Goal: Task Accomplishment & Management: Use online tool/utility

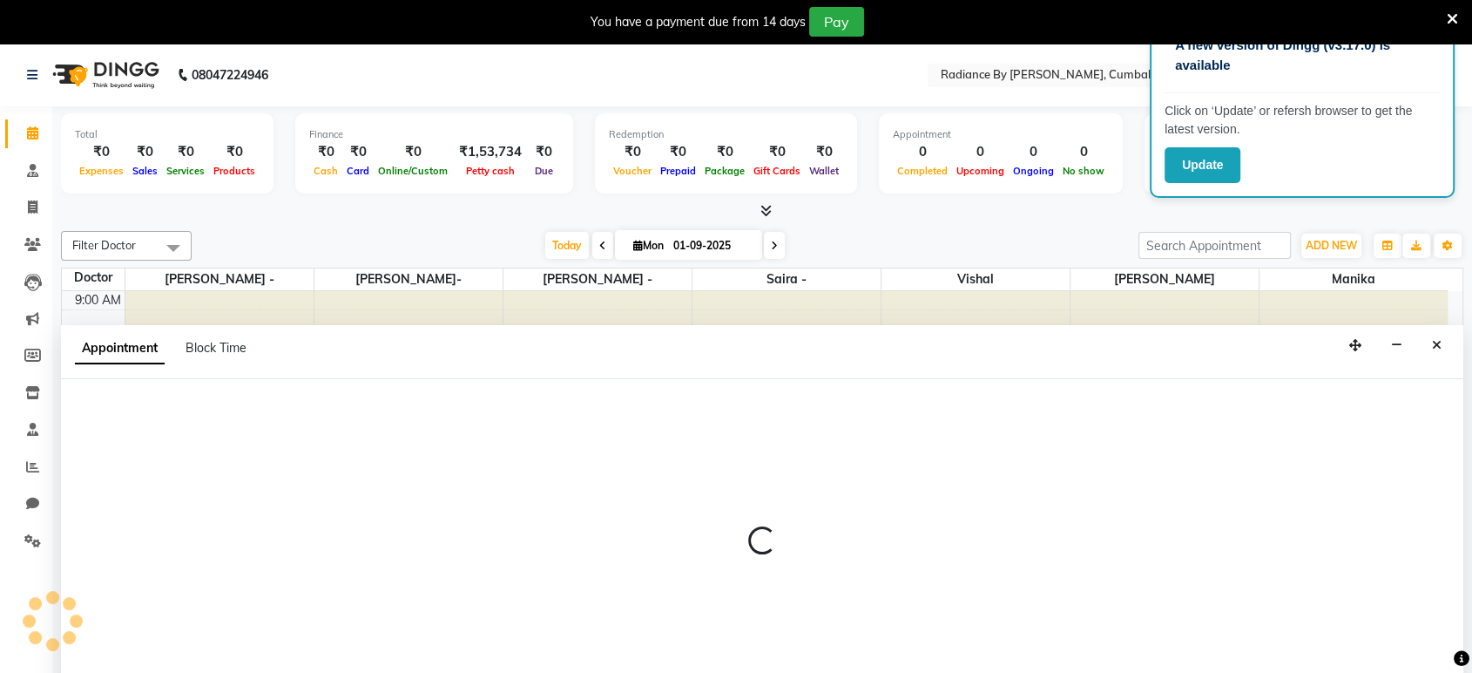
scroll to position [44, 0]
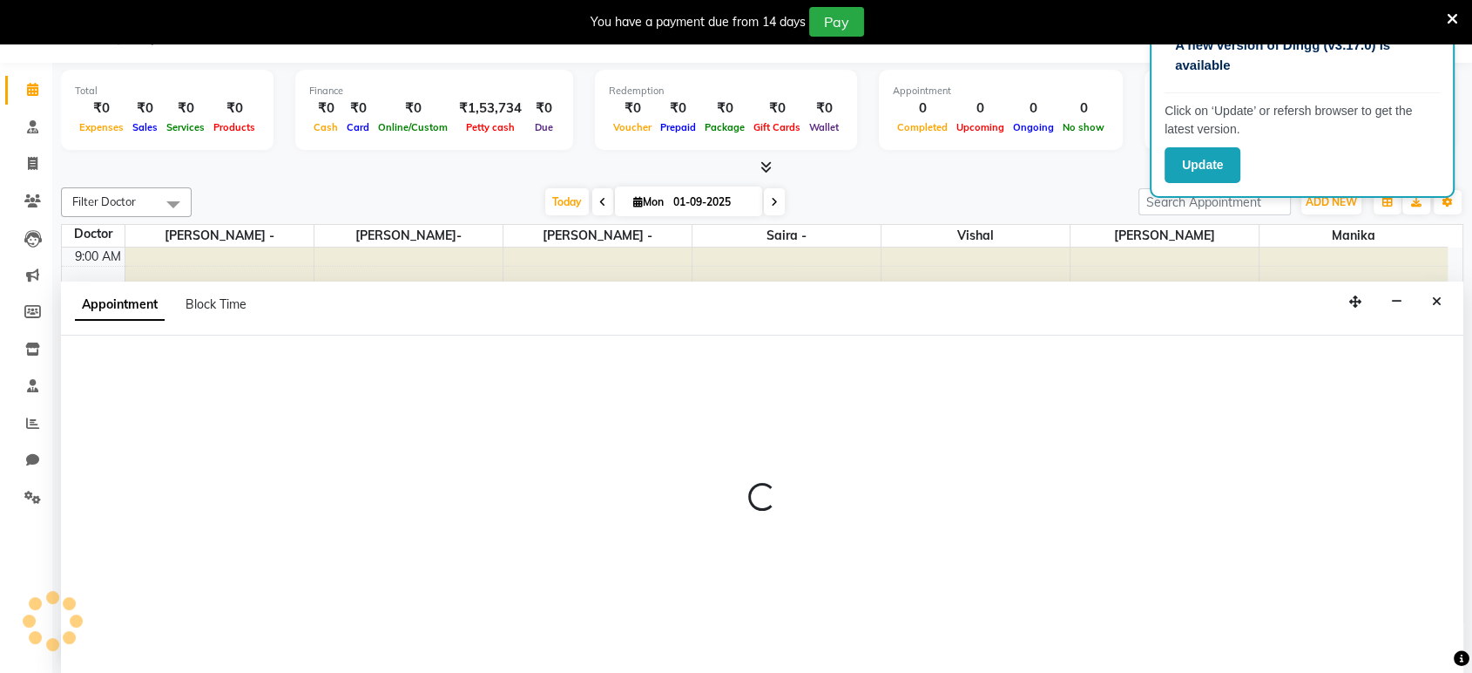
select select "86561"
select select "720"
select select "tentative"
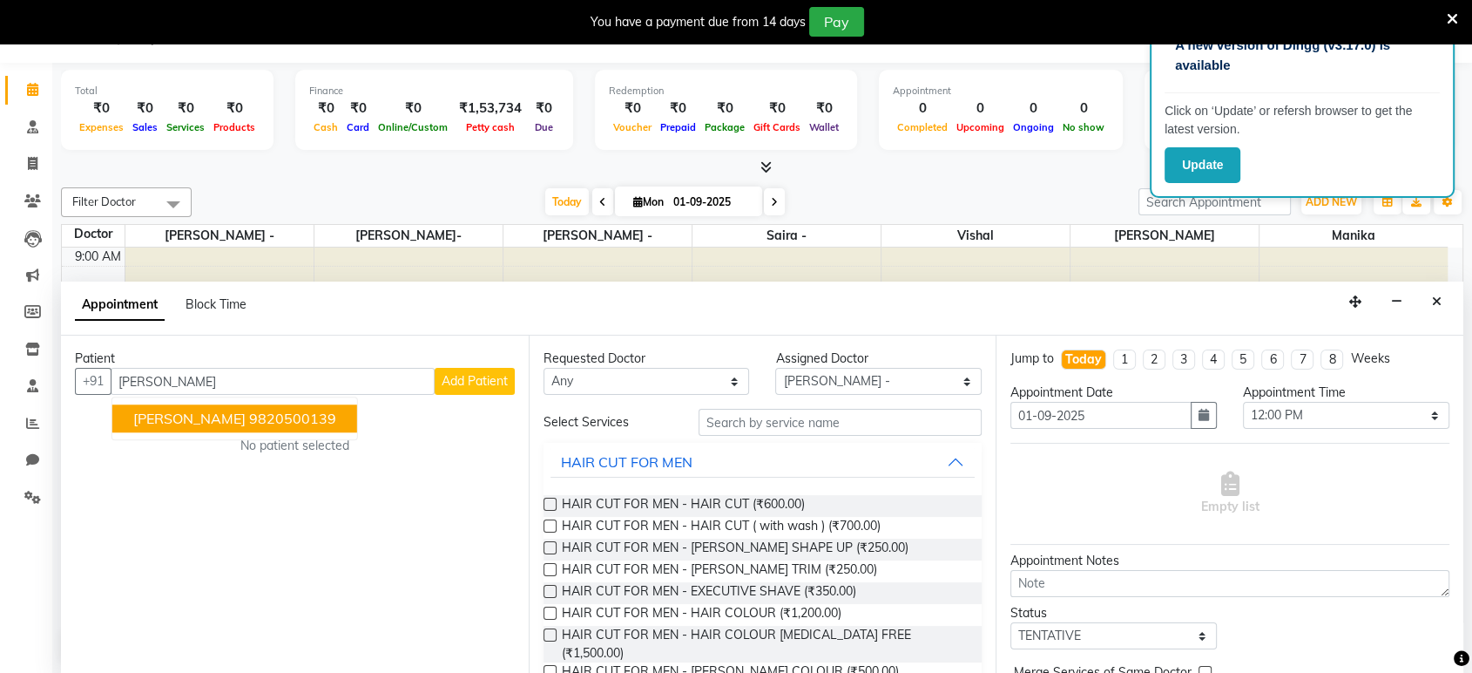
click at [265, 416] on ngb-highlight "9820500139" at bounding box center [292, 418] width 87 height 17
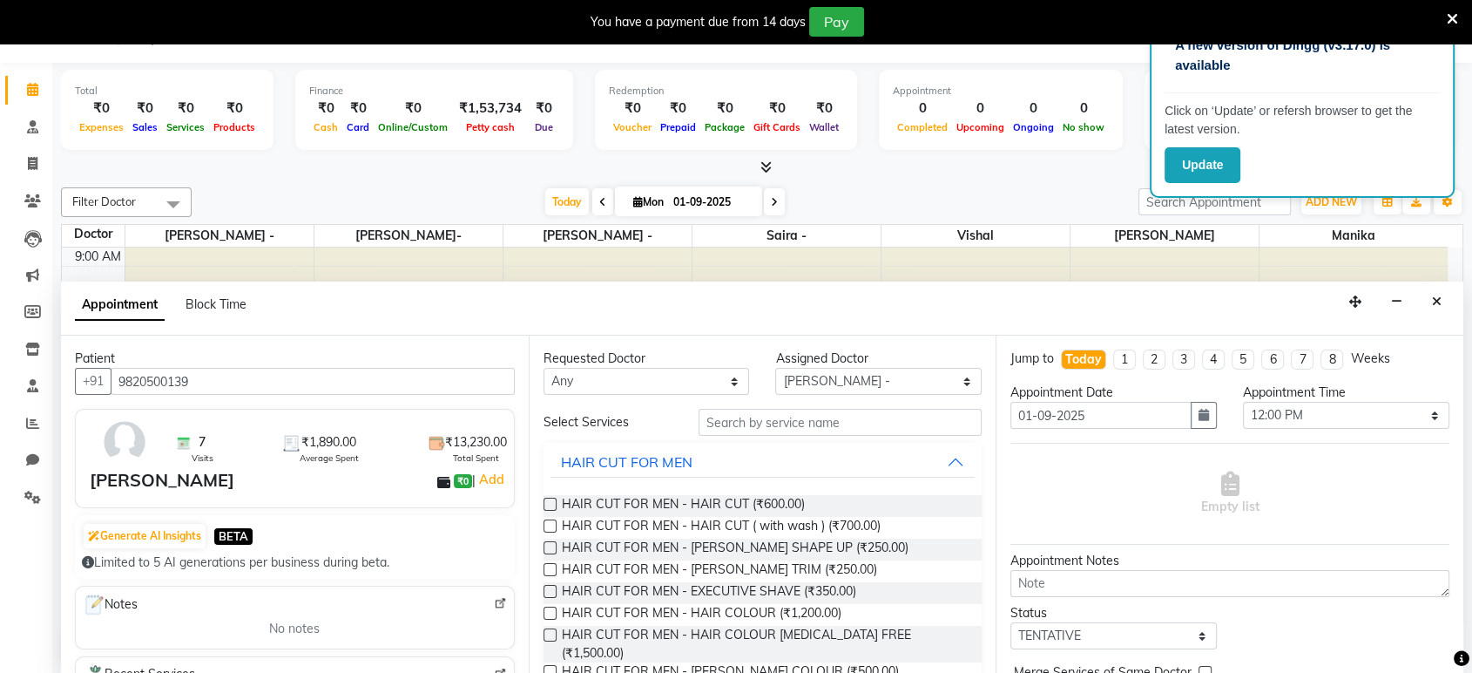
type input "9820500139"
click at [718, 423] on input "text" at bounding box center [841, 422] width 284 height 27
type input "H"
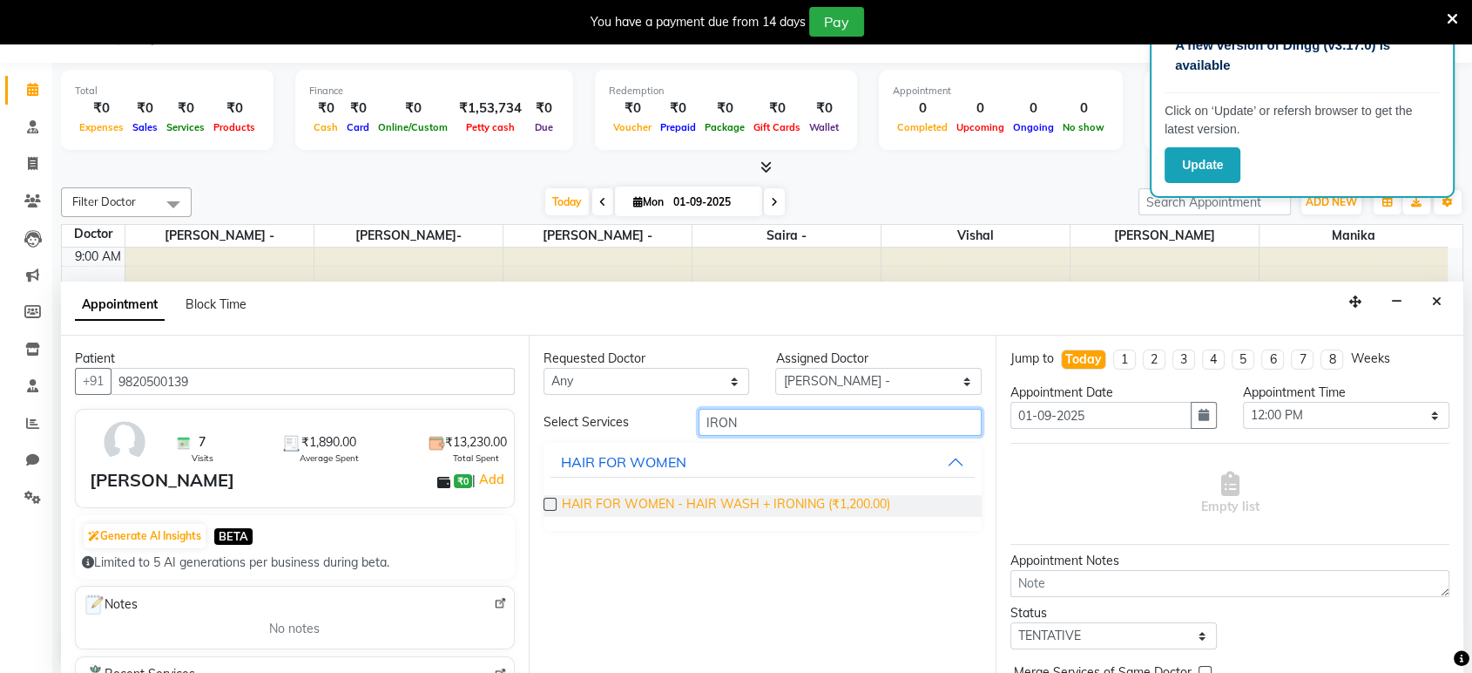
type input "IRON"
click at [743, 500] on span "HAIR FOR WOMEN - HAIR WASH + IRONING (₹1,200.00)" at bounding box center [726, 506] width 328 height 22
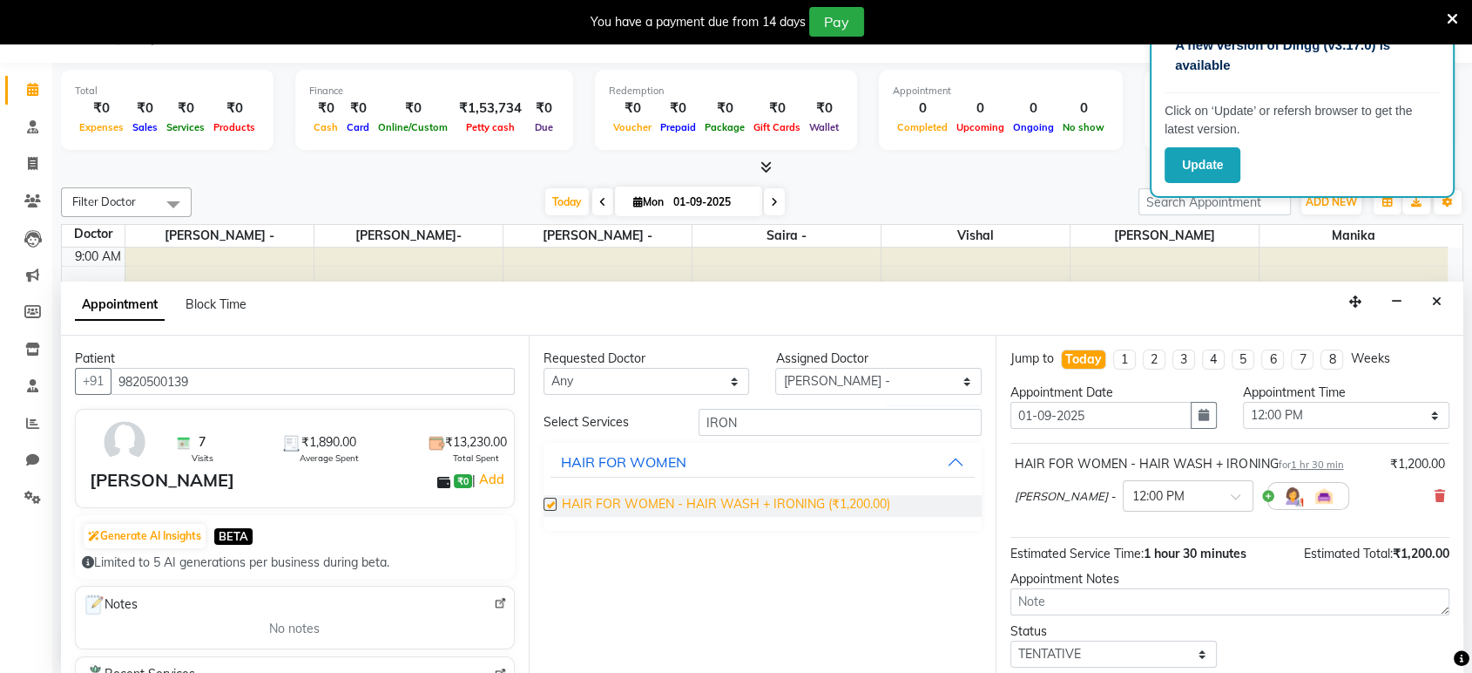
checkbox input "false"
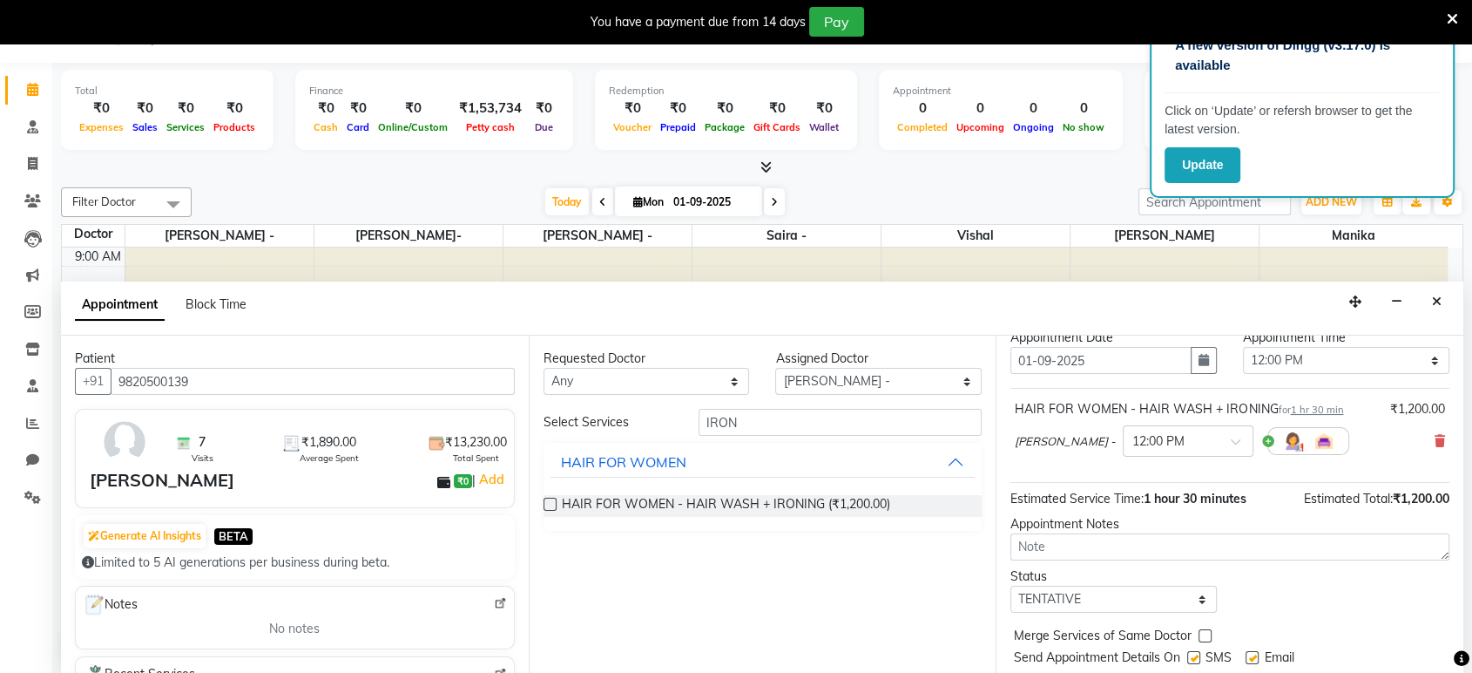
scroll to position [103, 0]
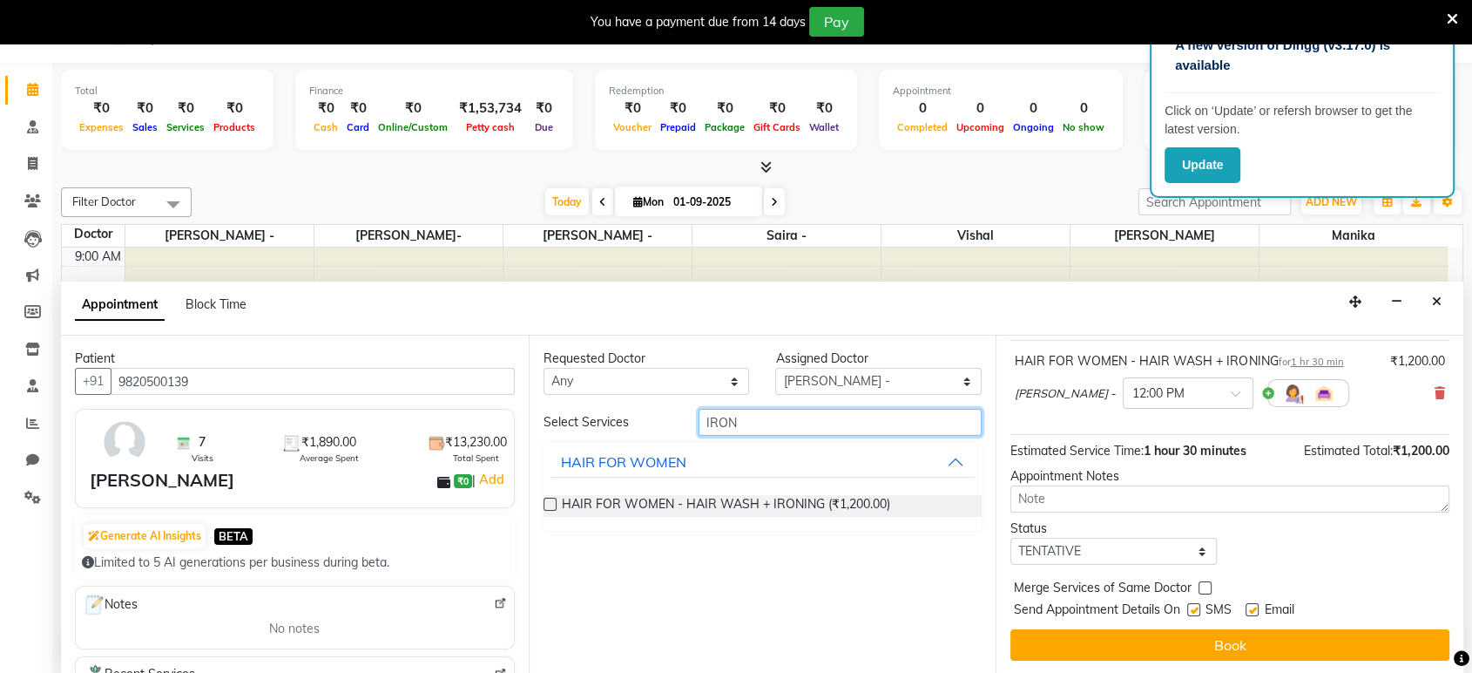
click at [850, 419] on input "IRON" at bounding box center [841, 422] width 284 height 27
type input "I"
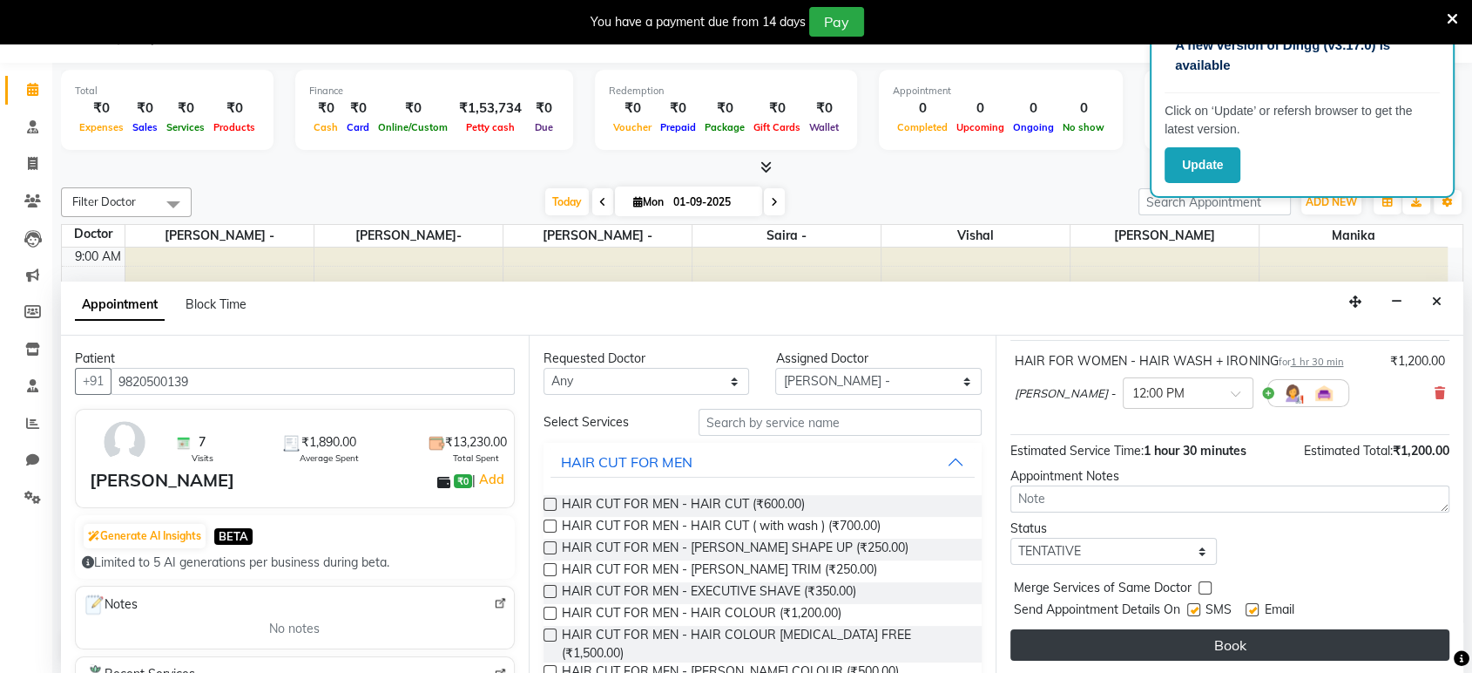
click at [1059, 643] on button "Book" at bounding box center [1230, 644] width 439 height 31
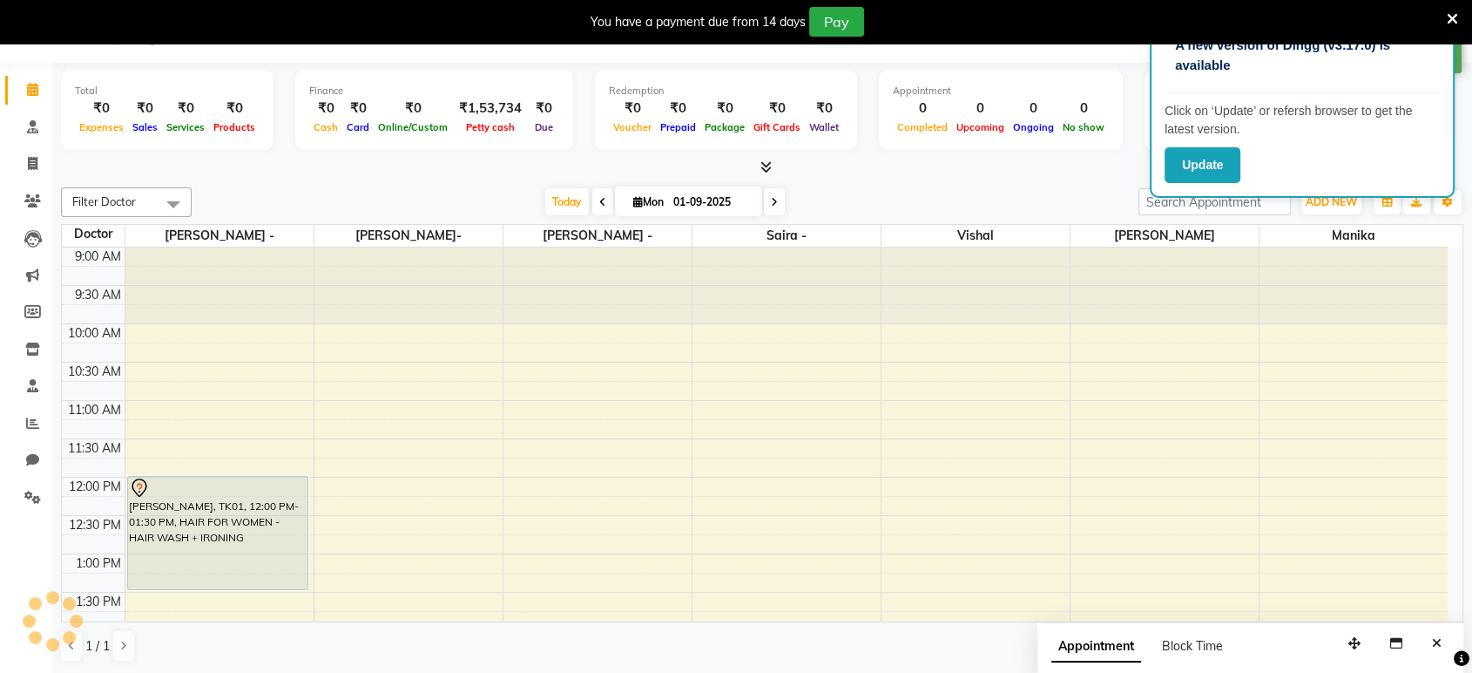
scroll to position [0, 0]
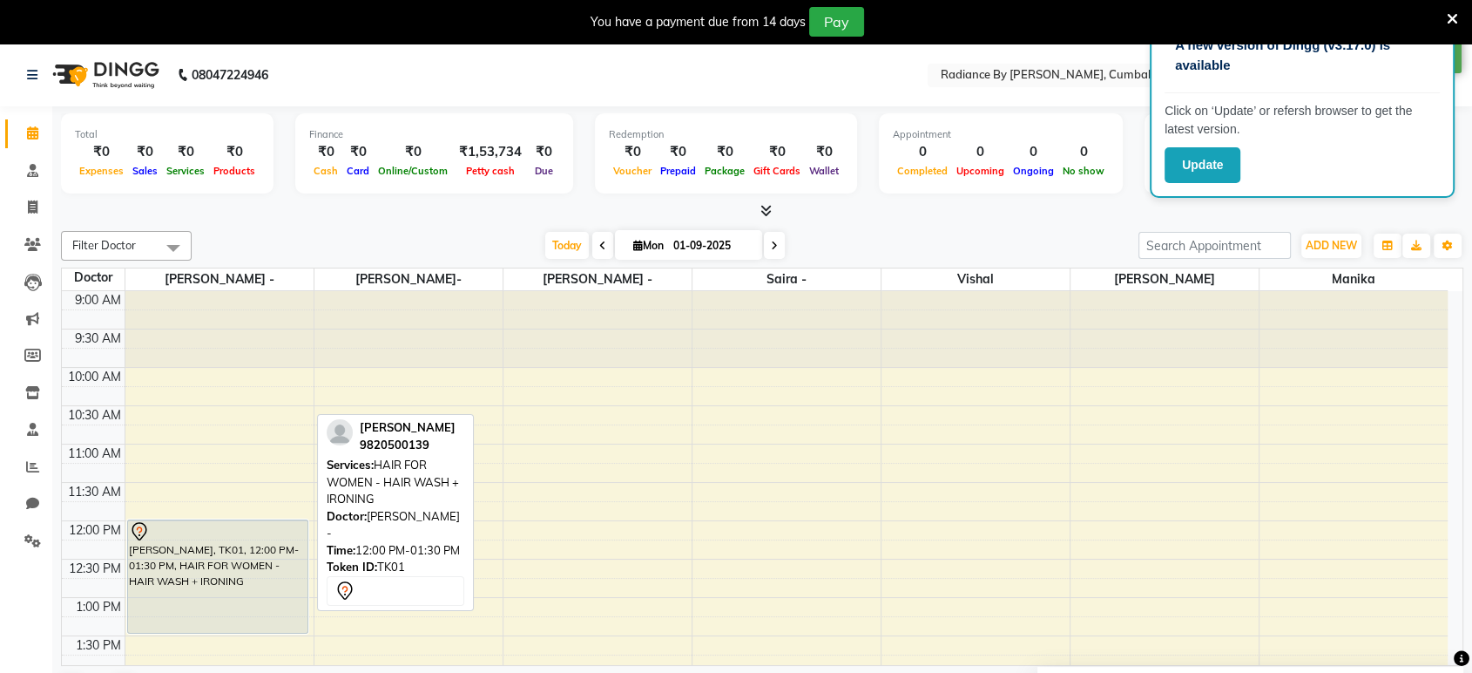
click at [182, 587] on div "[PERSON_NAME], TK01, 12:00 PM-01:30 PM, HAIR FOR WOMEN - HAIR WASH + IRONING" at bounding box center [218, 576] width 180 height 112
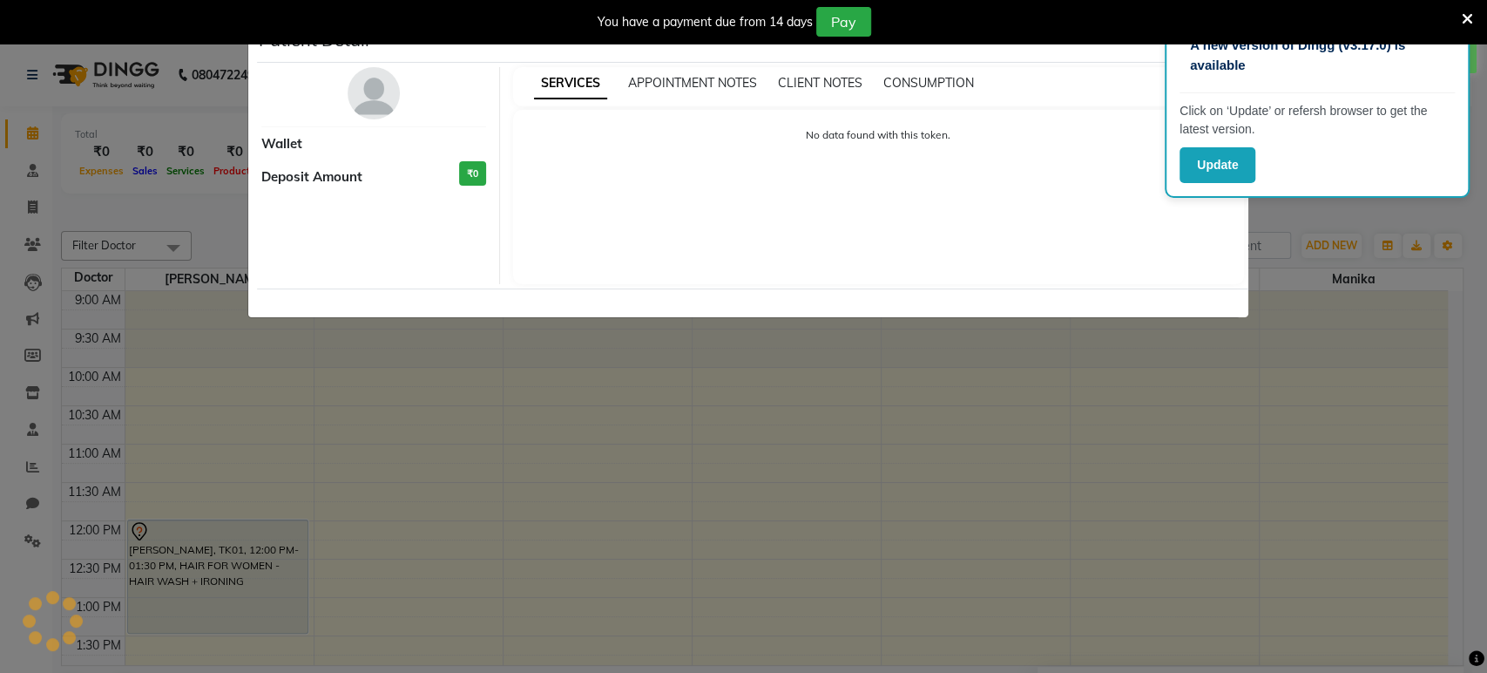
click at [182, 587] on ngb-modal-window "Patient Detail Wallet Deposit Amount ₹0 SERVICES APPOINTMENT NOTES CLIENT NOTES…" at bounding box center [743, 336] width 1487 height 673
select select "7"
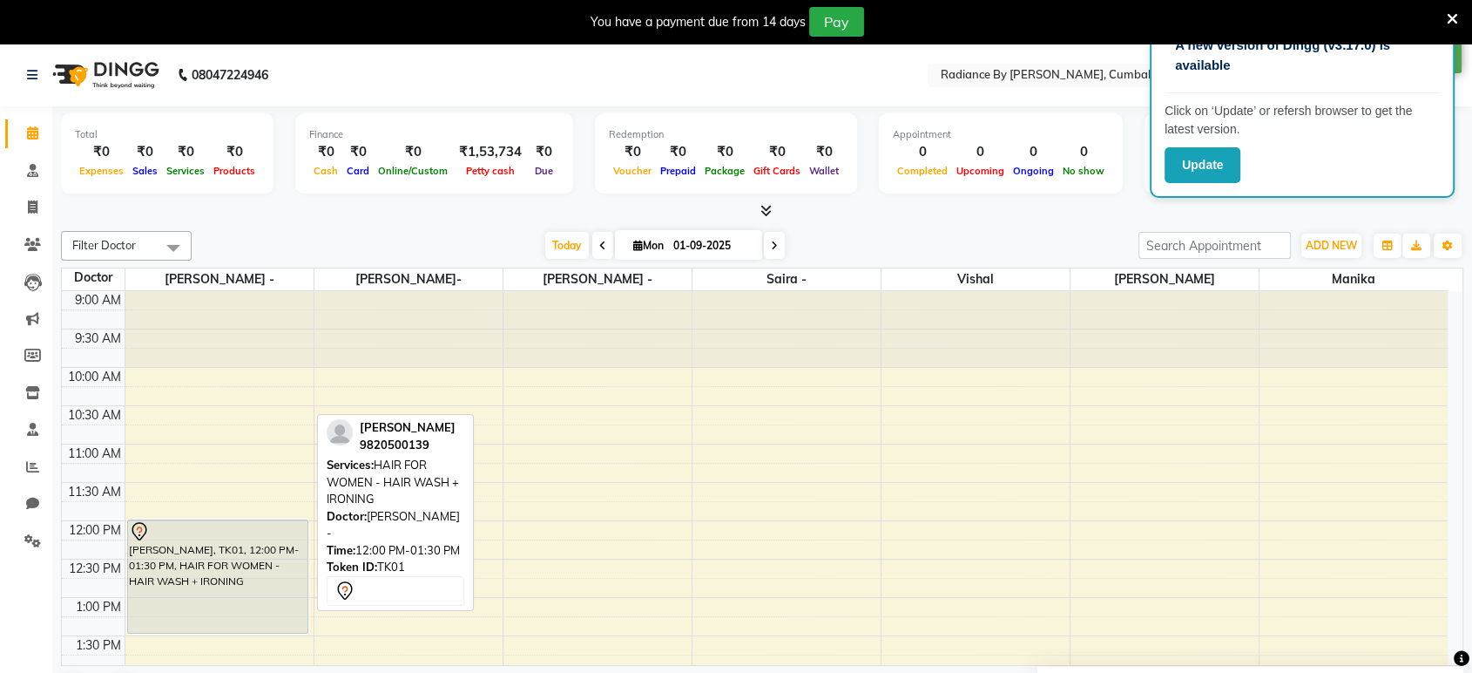
click at [182, 587] on div "[PERSON_NAME], TK01, 12:00 PM-01:30 PM, HAIR FOR WOMEN - HAIR WASH + IRONING" at bounding box center [218, 576] width 180 height 112
select select "7"
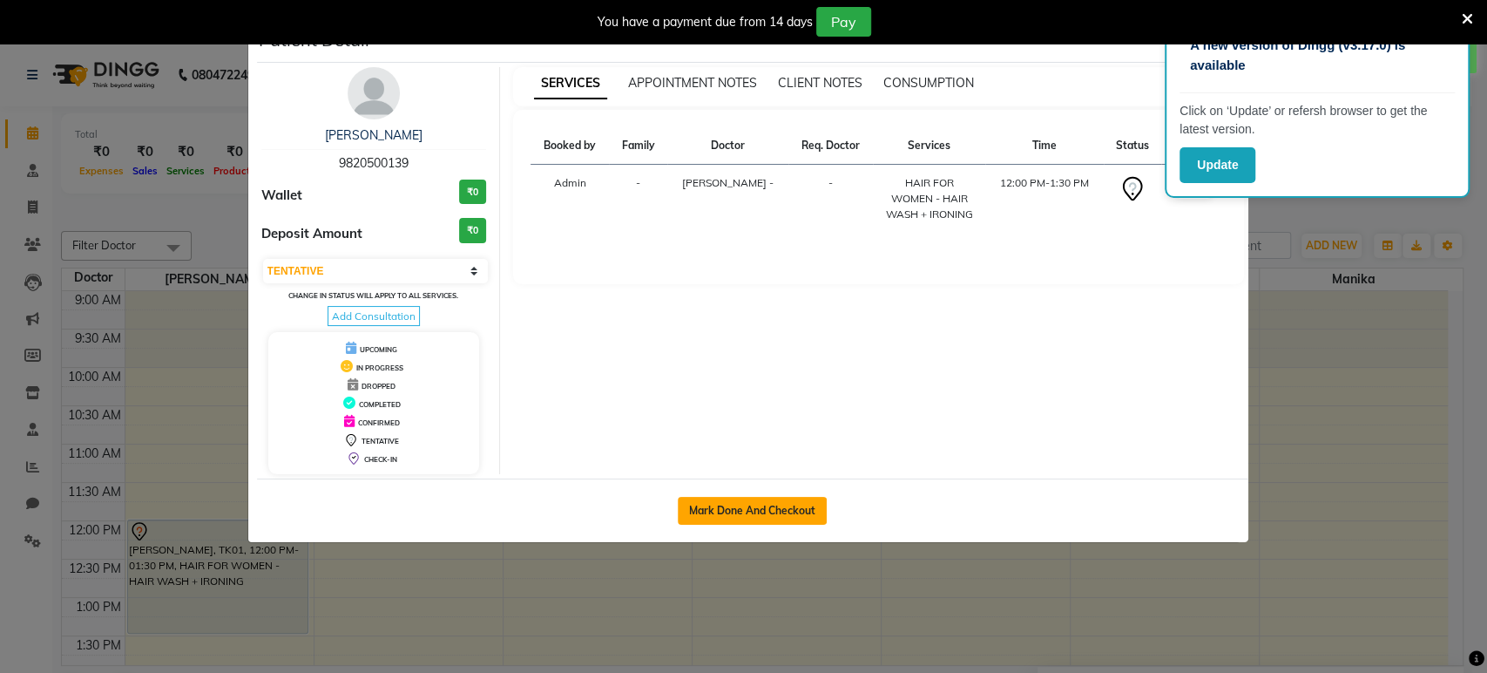
click at [756, 515] on button "Mark Done And Checkout" at bounding box center [752, 511] width 149 height 28
select select "service"
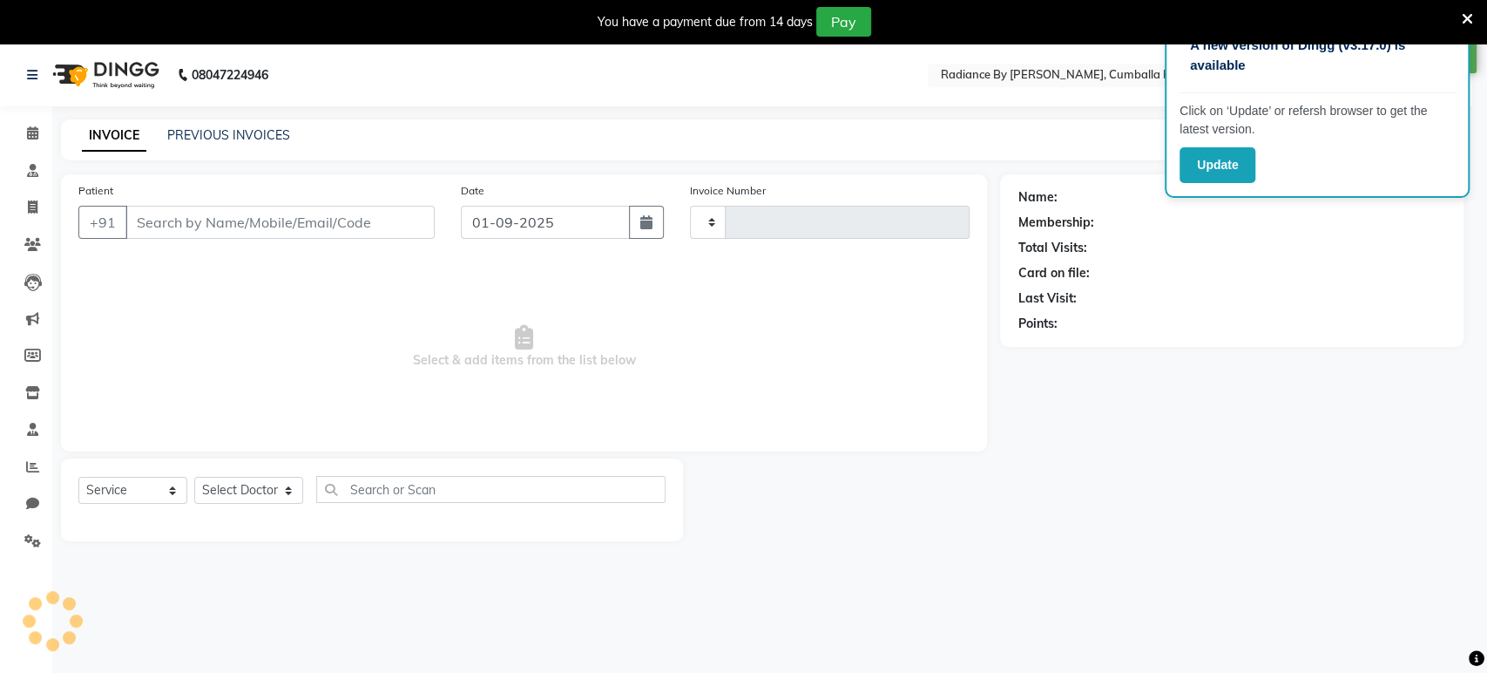
type input "0098"
select select "8635"
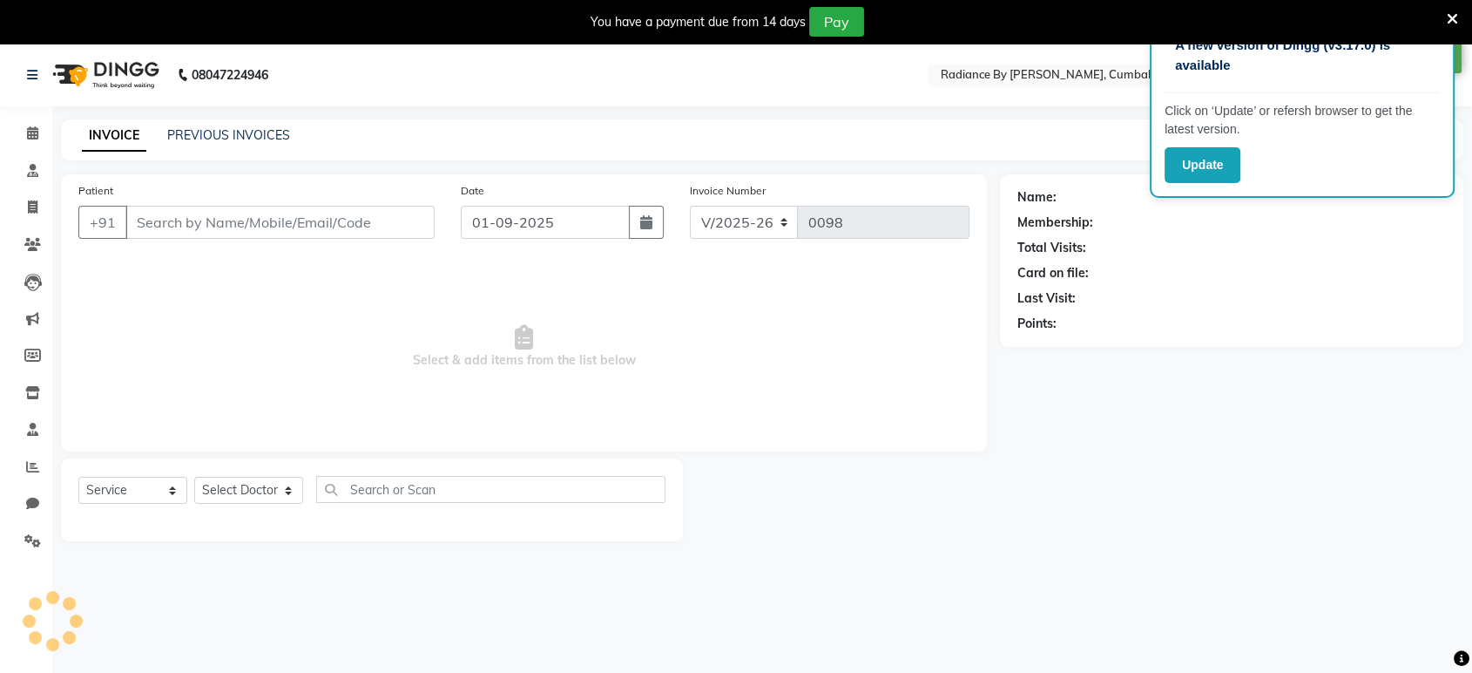
type input "9820500139"
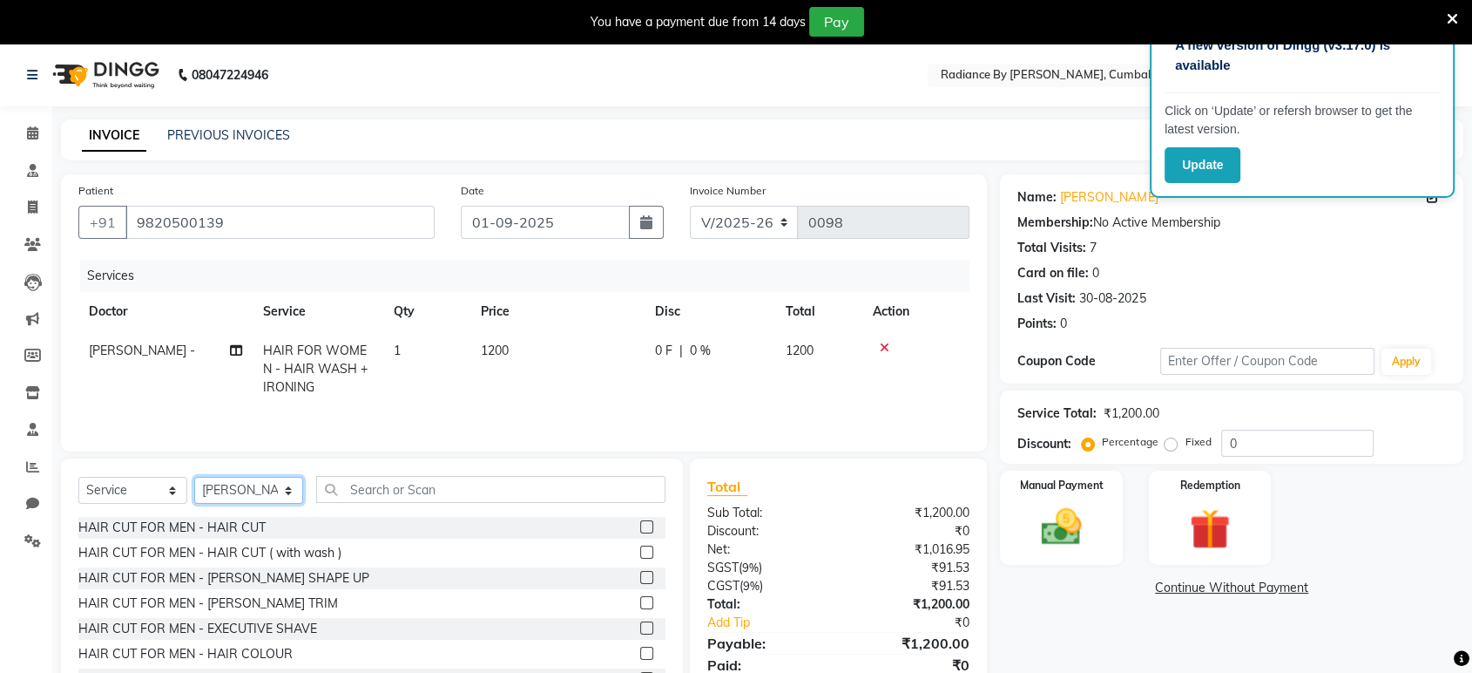
click at [293, 483] on select "Select Doctor [PERSON_NAME] - [PERSON_NAME]- [PERSON_NAME]" at bounding box center [248, 490] width 109 height 27
select select "86562"
click at [194, 478] on select "Select Doctor [PERSON_NAME] - [PERSON_NAME]- [PERSON_NAME]" at bounding box center [248, 490] width 109 height 27
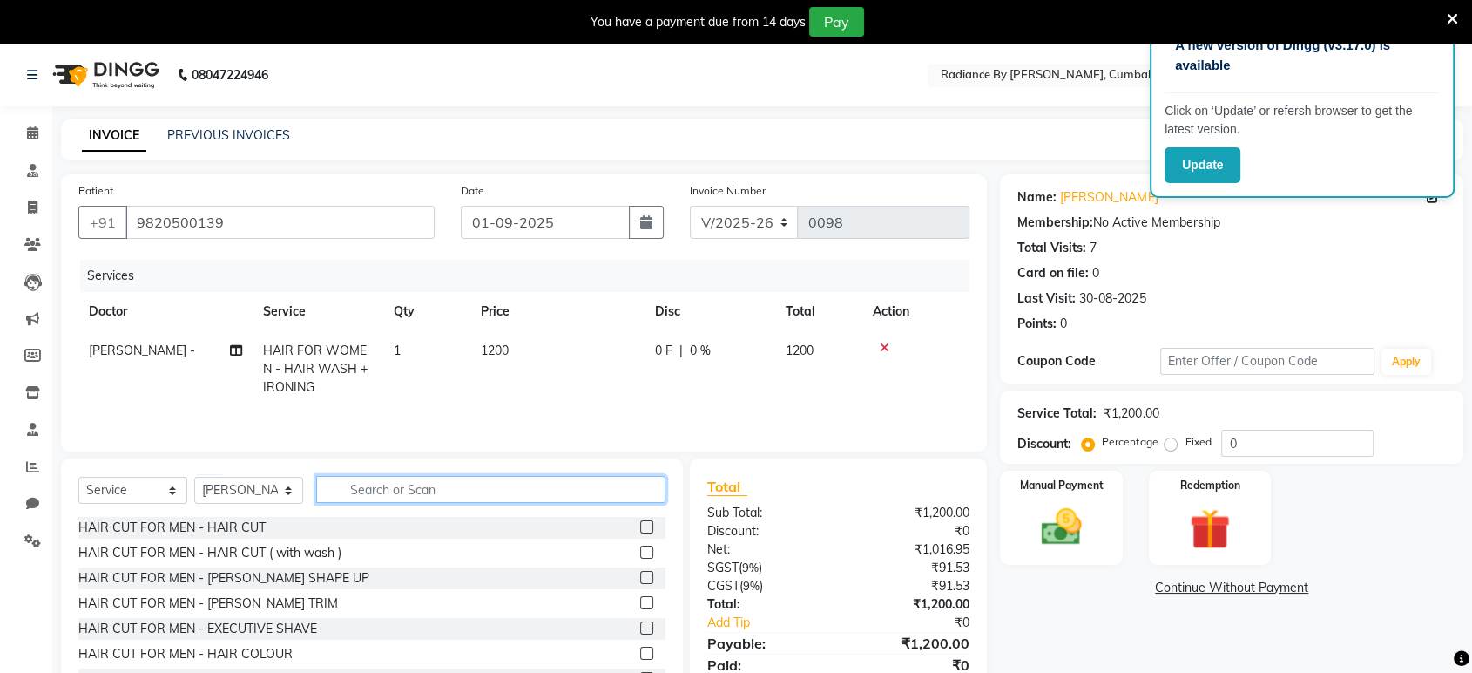
click at [357, 489] on input "text" at bounding box center [490, 489] width 349 height 27
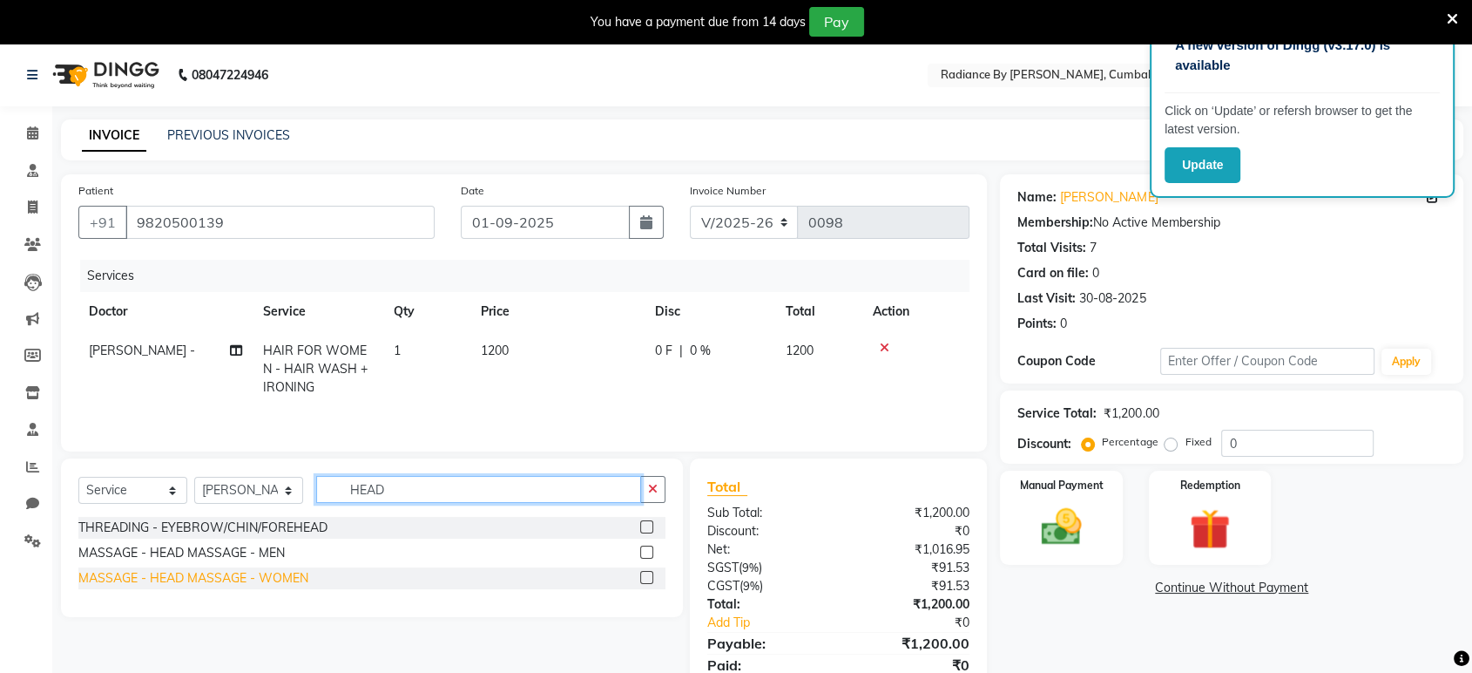
type input "HEAD"
click at [301, 578] on div "MASSAGE - HEAD MASSAGE - WOMEN" at bounding box center [193, 578] width 230 height 18
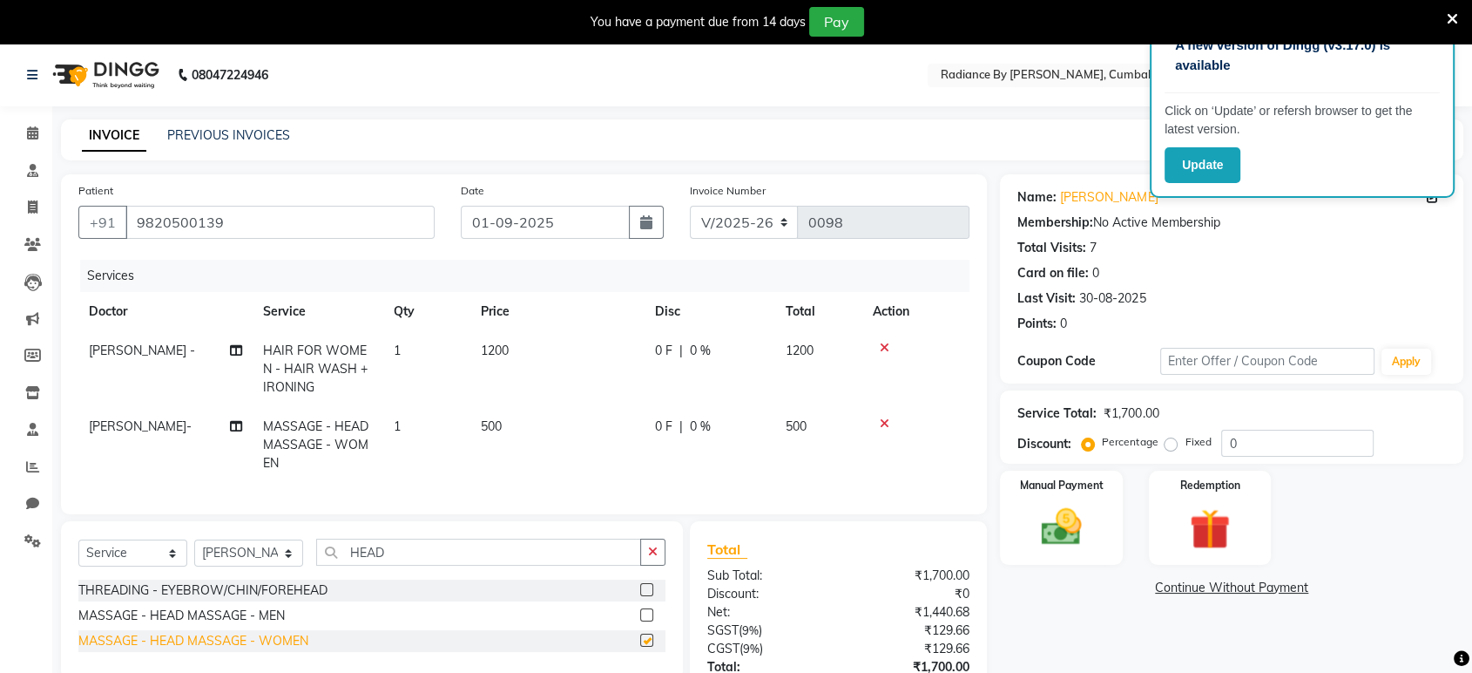
checkbox input "false"
click at [506, 424] on td "500" at bounding box center [557, 445] width 174 height 76
select select "86562"
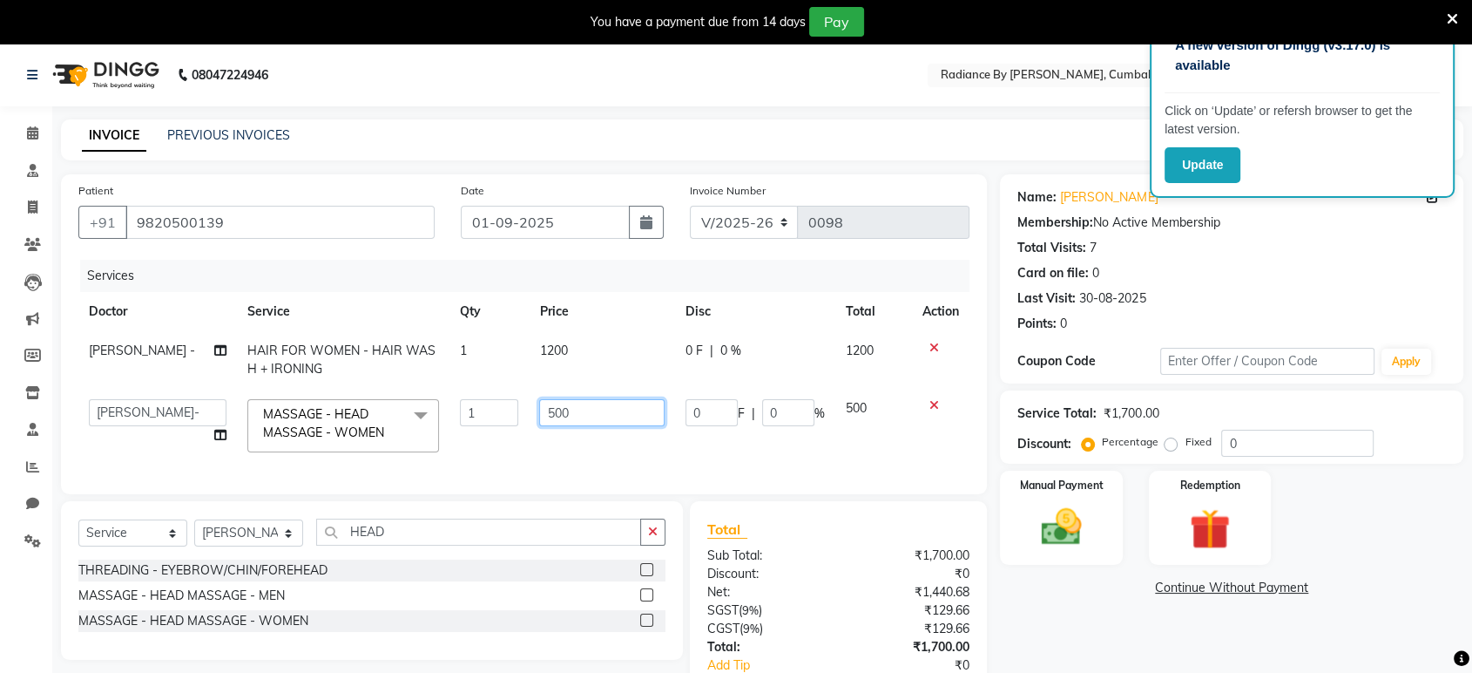
click at [563, 409] on input "500" at bounding box center [601, 412] width 125 height 27
type input "5"
type input "800"
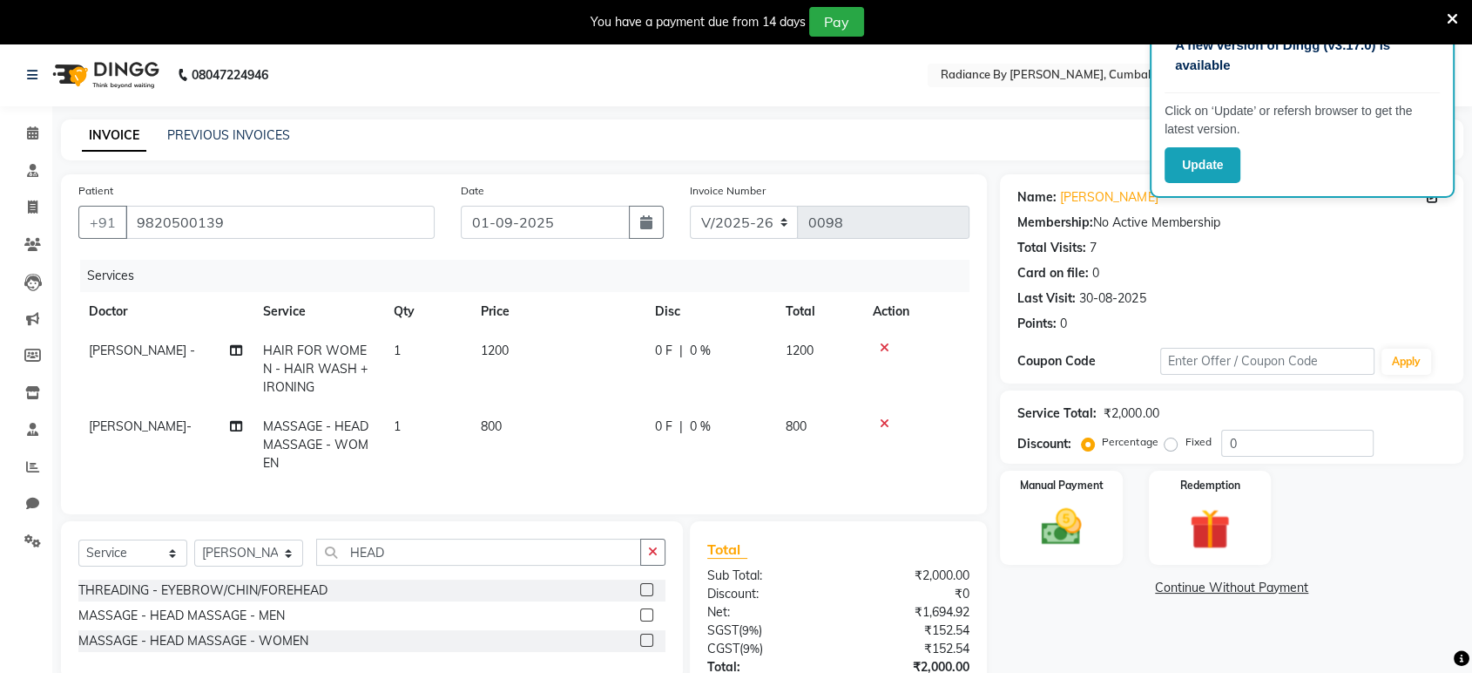
click at [518, 452] on tr "[PERSON_NAME]- MASSAGE - HEAD MASSAGE - WOMEN 1 800 0 F | 0 % 800" at bounding box center [523, 445] width 891 height 76
click at [492, 344] on span "1200" at bounding box center [495, 350] width 28 height 16
select select "86561"
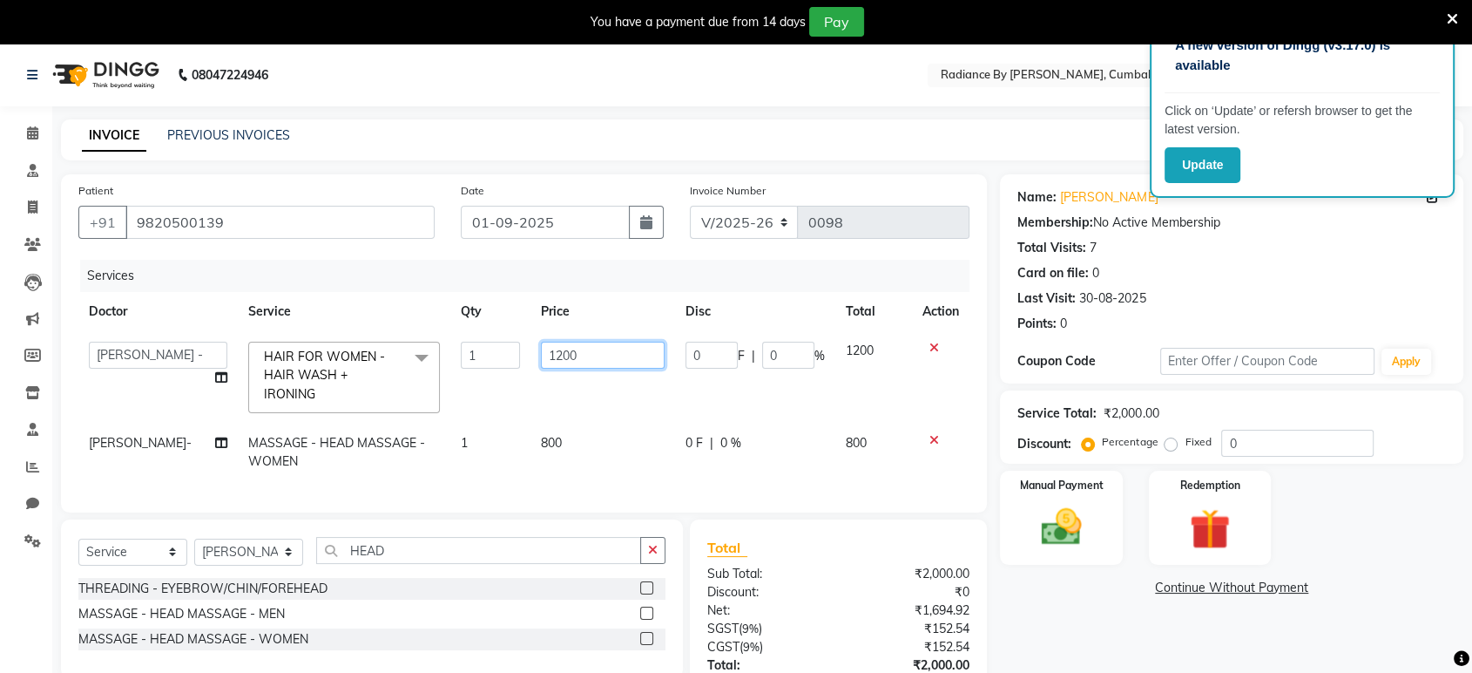
click at [557, 354] on input "1200" at bounding box center [603, 355] width 125 height 27
type input "1400"
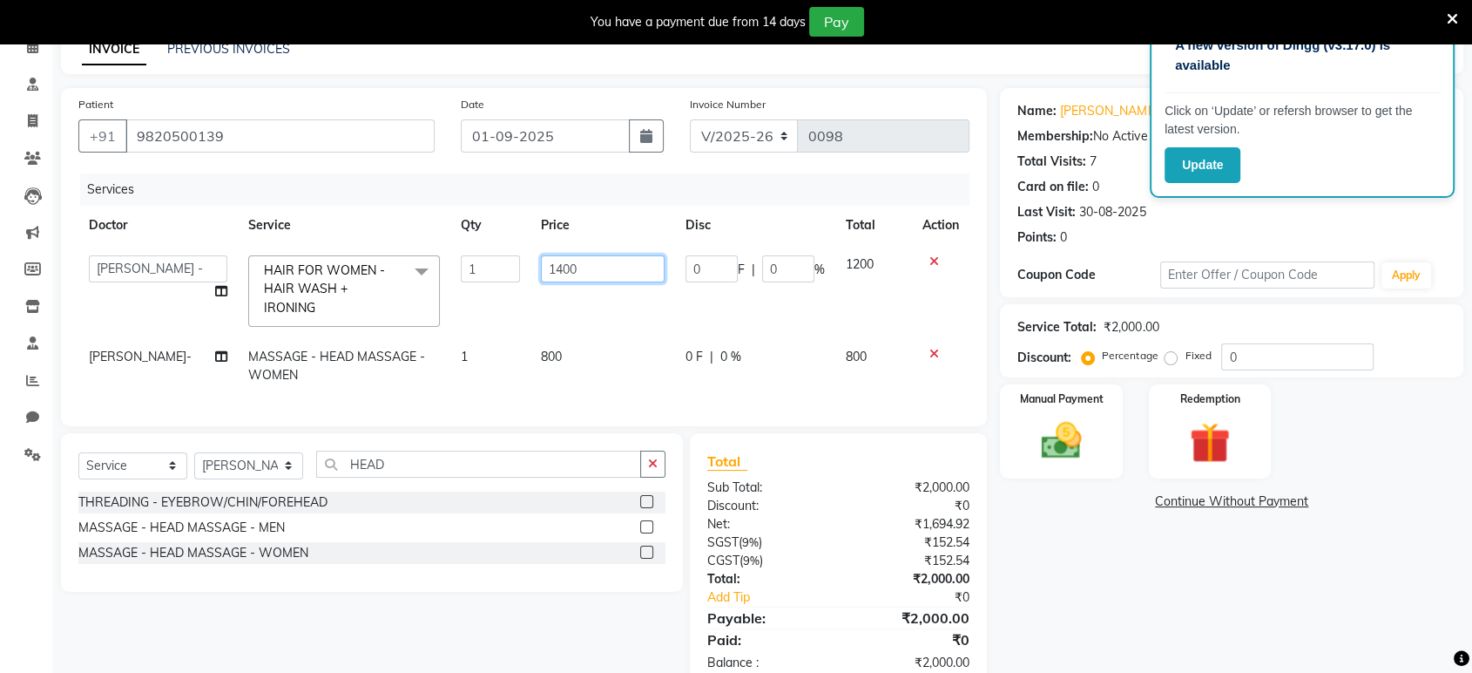
scroll to position [142, 0]
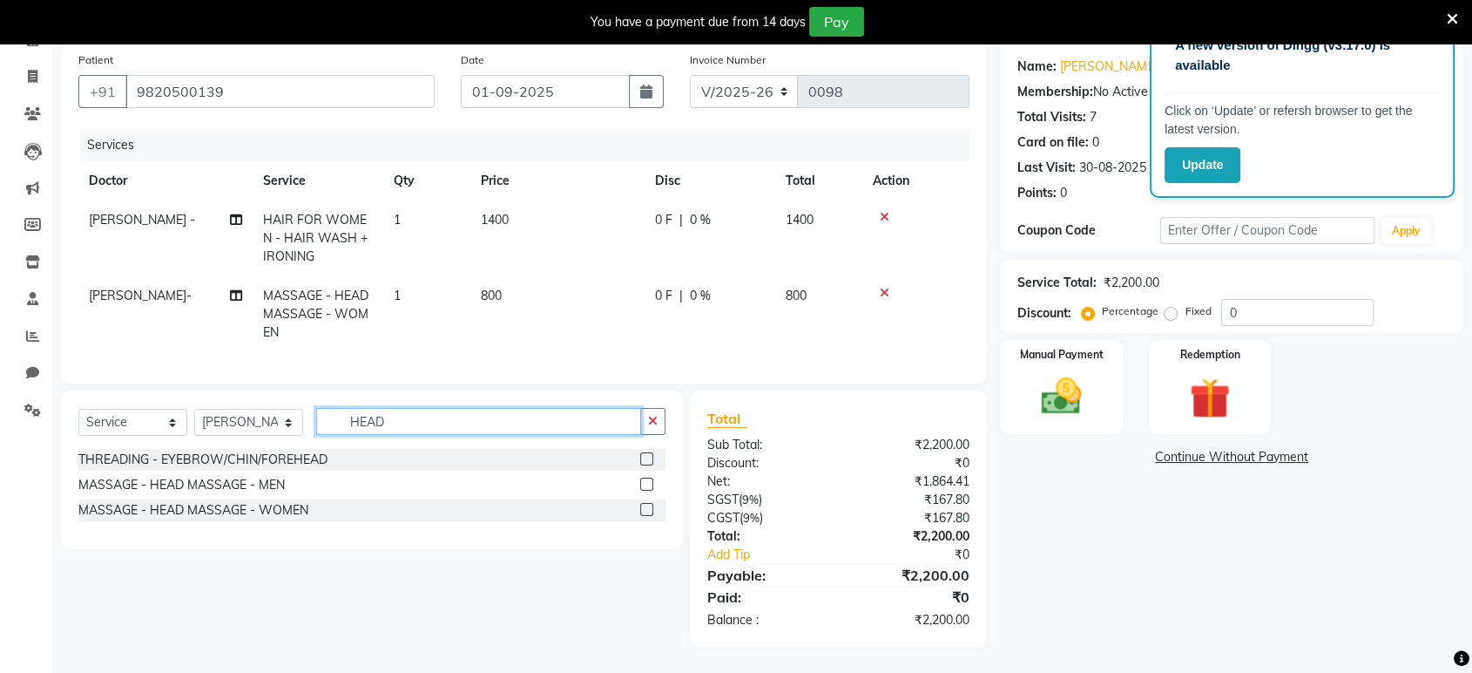
click at [446, 416] on input "HEAD" at bounding box center [478, 421] width 325 height 27
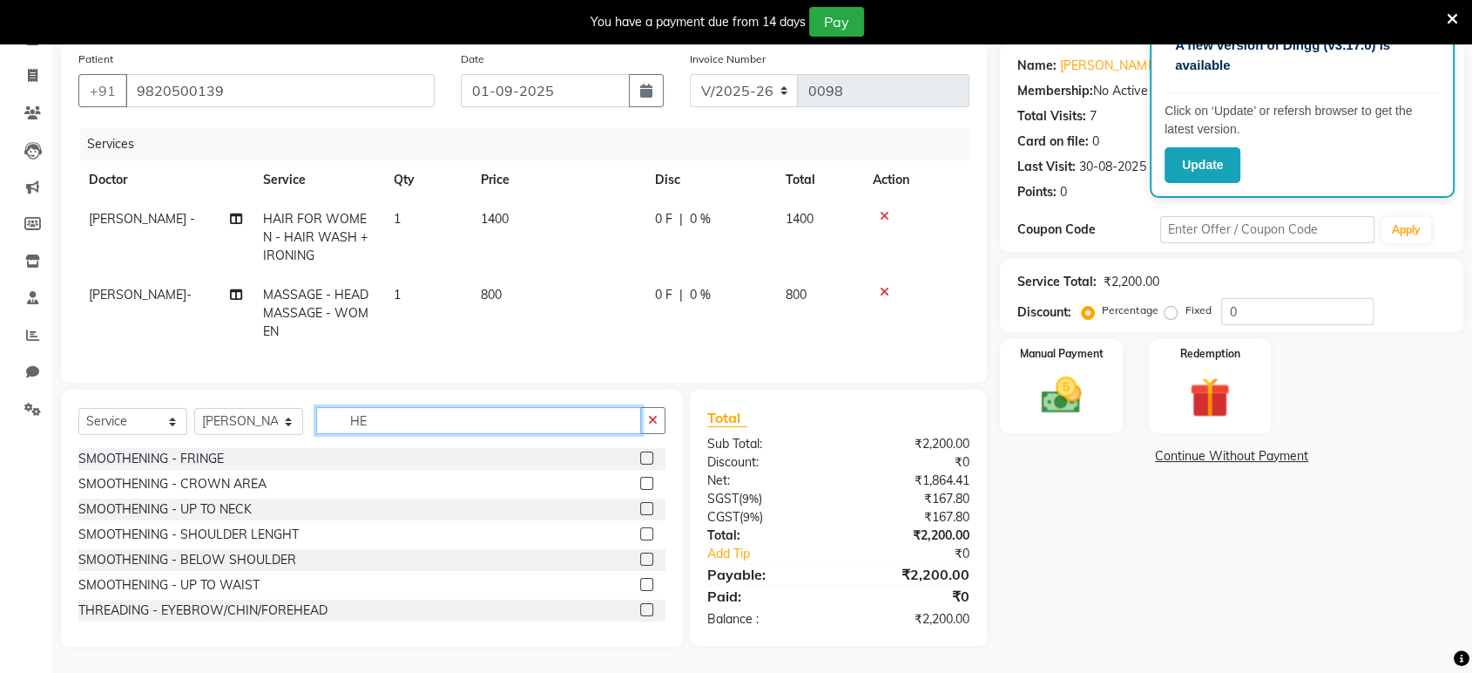
type input "H"
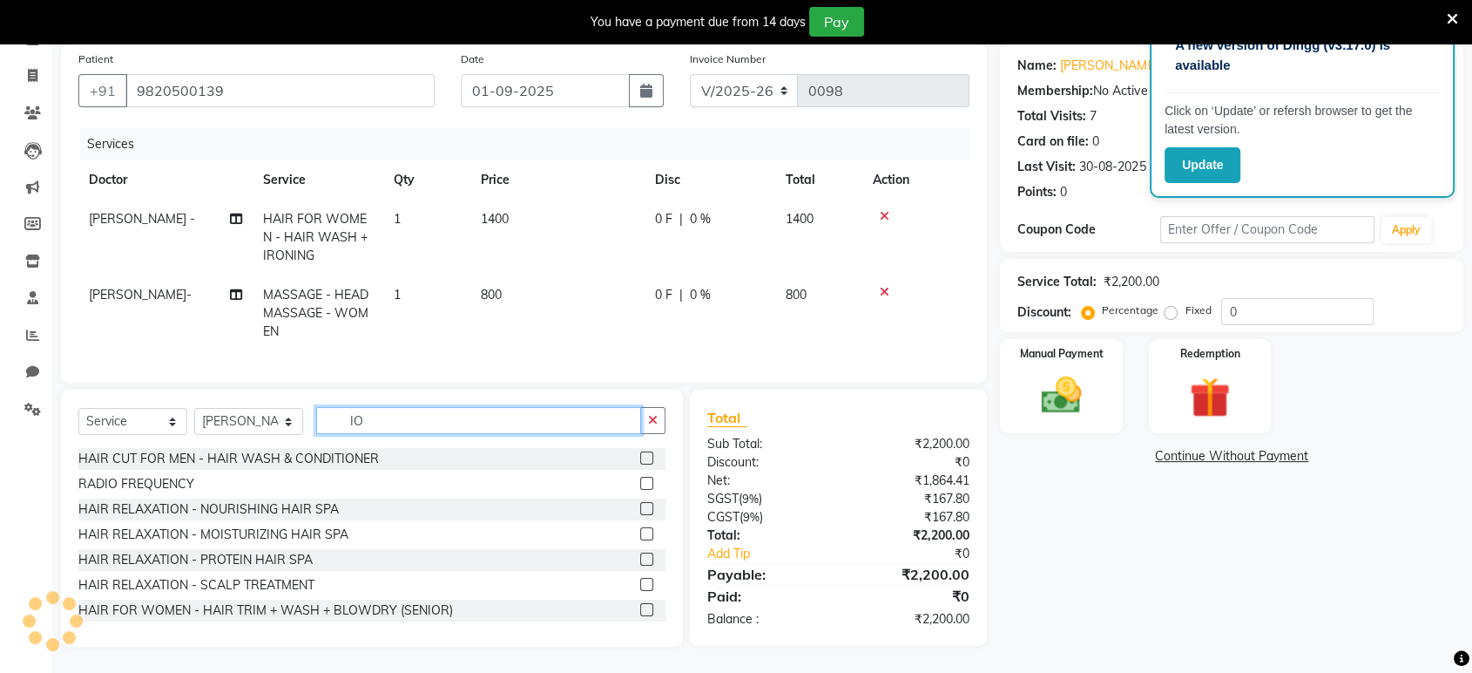
type input "I"
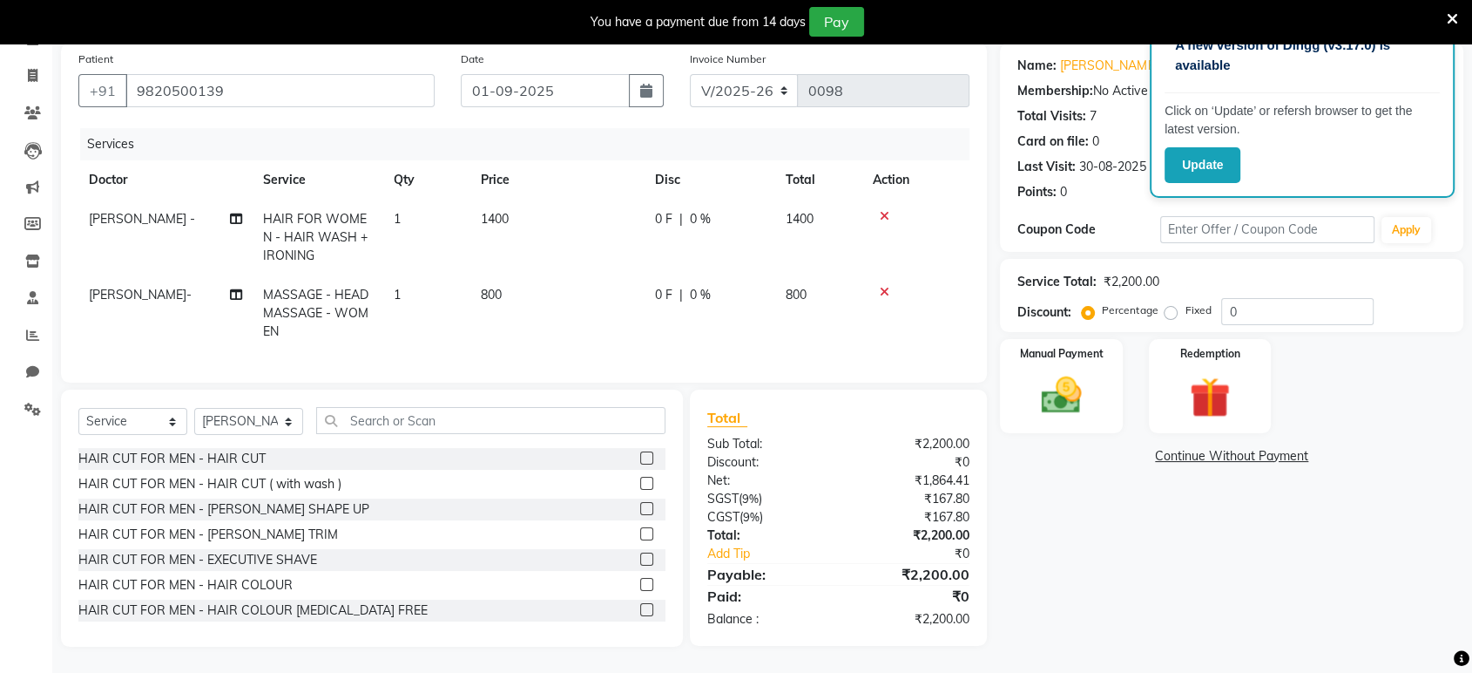
click at [1447, 13] on icon at bounding box center [1452, 19] width 11 height 16
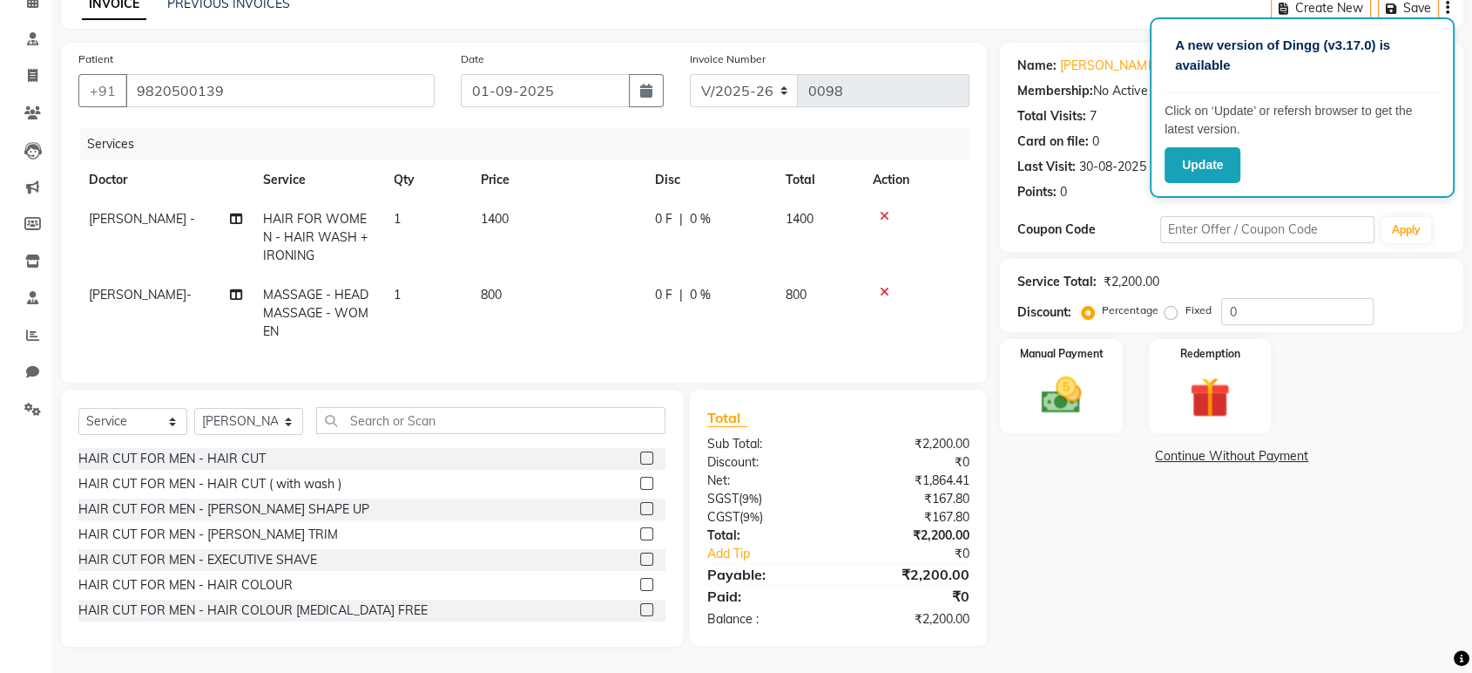
scroll to position [102, 0]
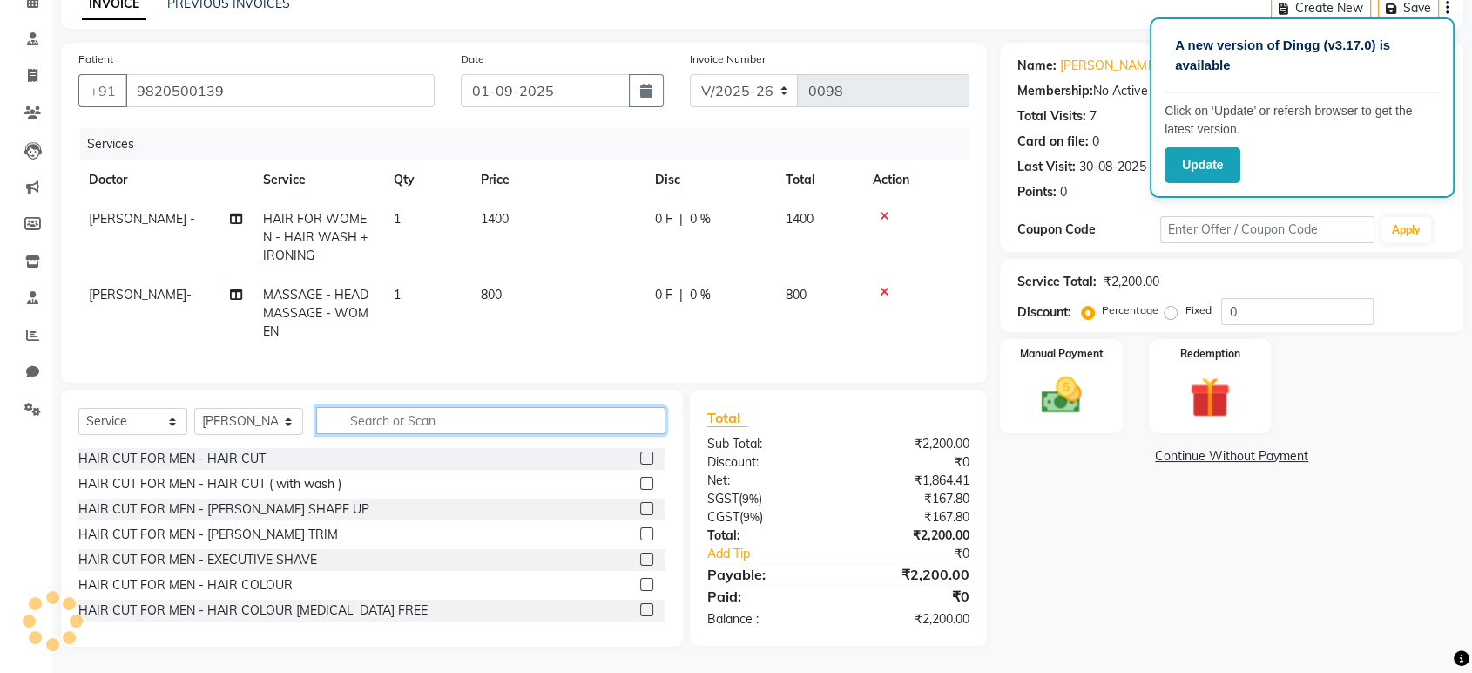
click at [548, 416] on input "text" at bounding box center [490, 420] width 349 height 27
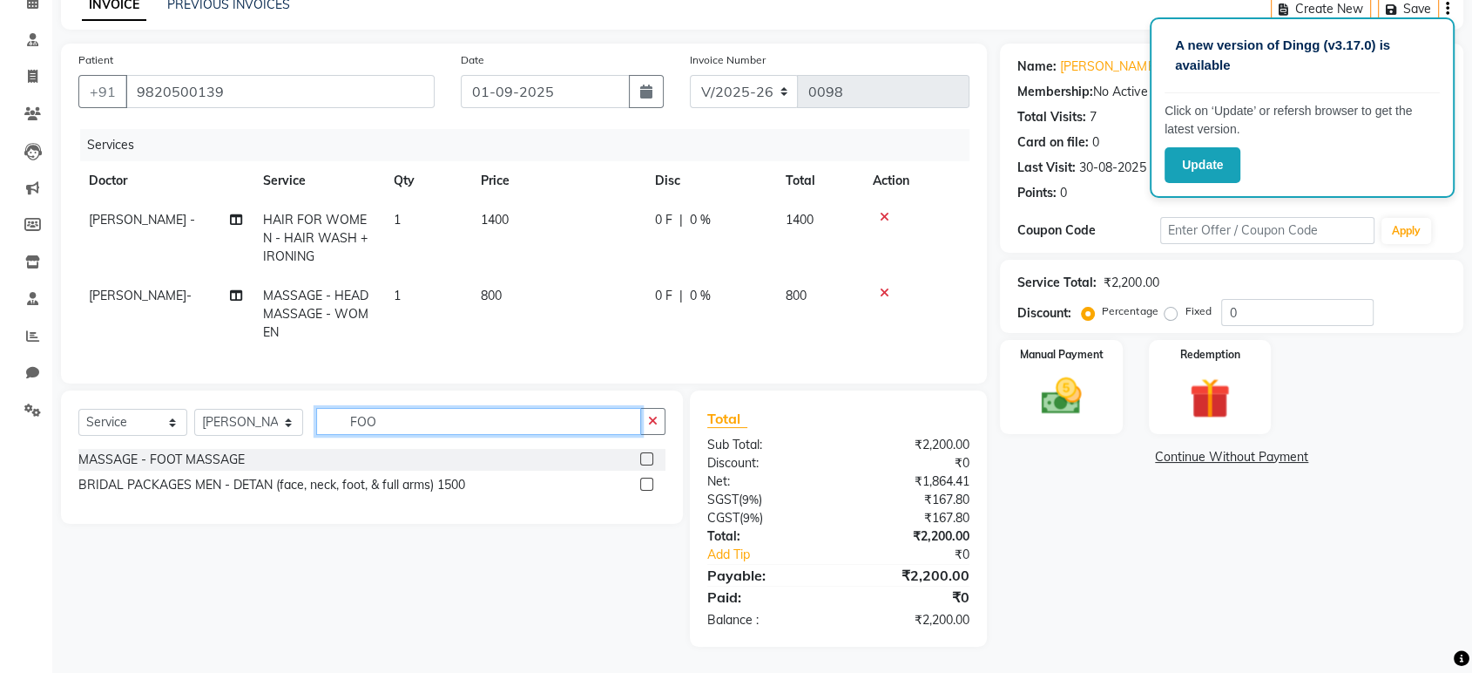
type input "FOO"
click at [398, 466] on div "MASSAGE - FOOT MASSAGE" at bounding box center [371, 460] width 587 height 22
click at [648, 452] on label at bounding box center [646, 458] width 13 height 13
click at [648, 454] on input "checkbox" at bounding box center [645, 459] width 11 height 11
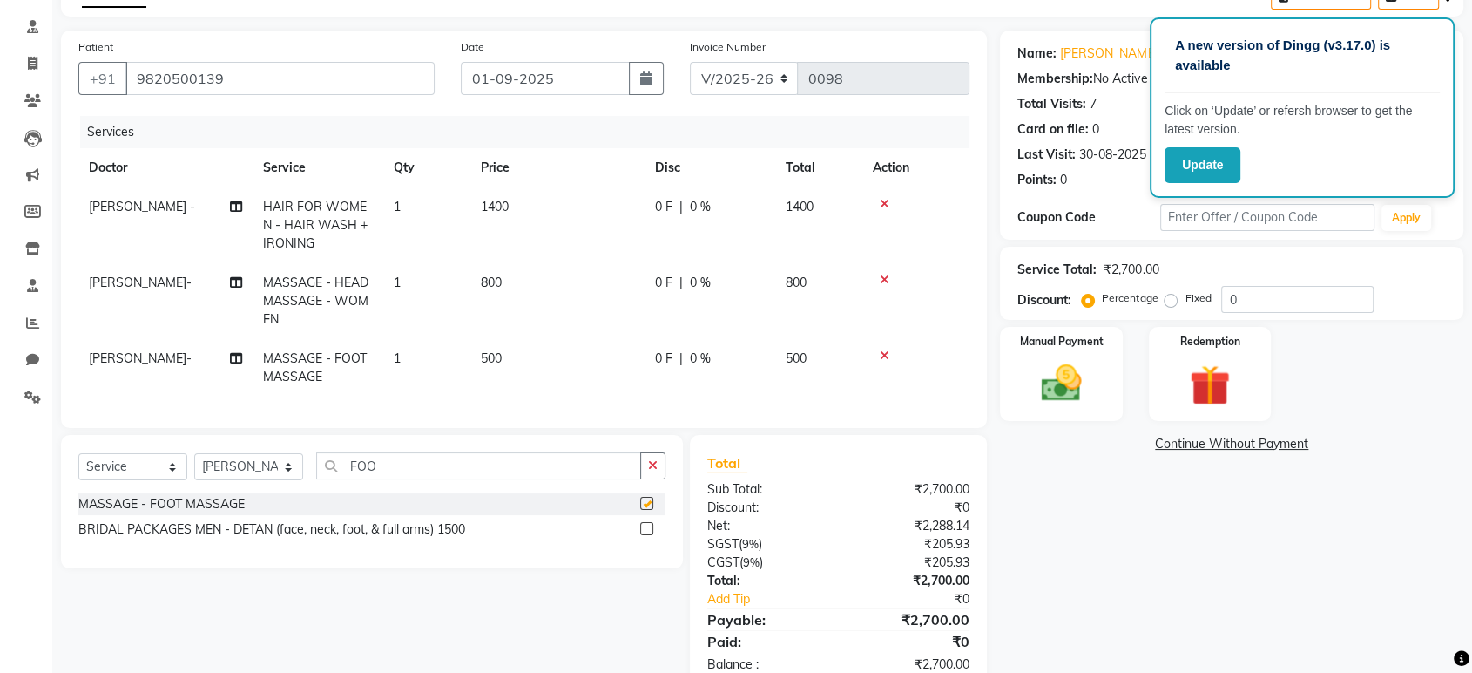
checkbox input "false"
click at [491, 358] on span "500" at bounding box center [491, 358] width 21 height 16
select select "86562"
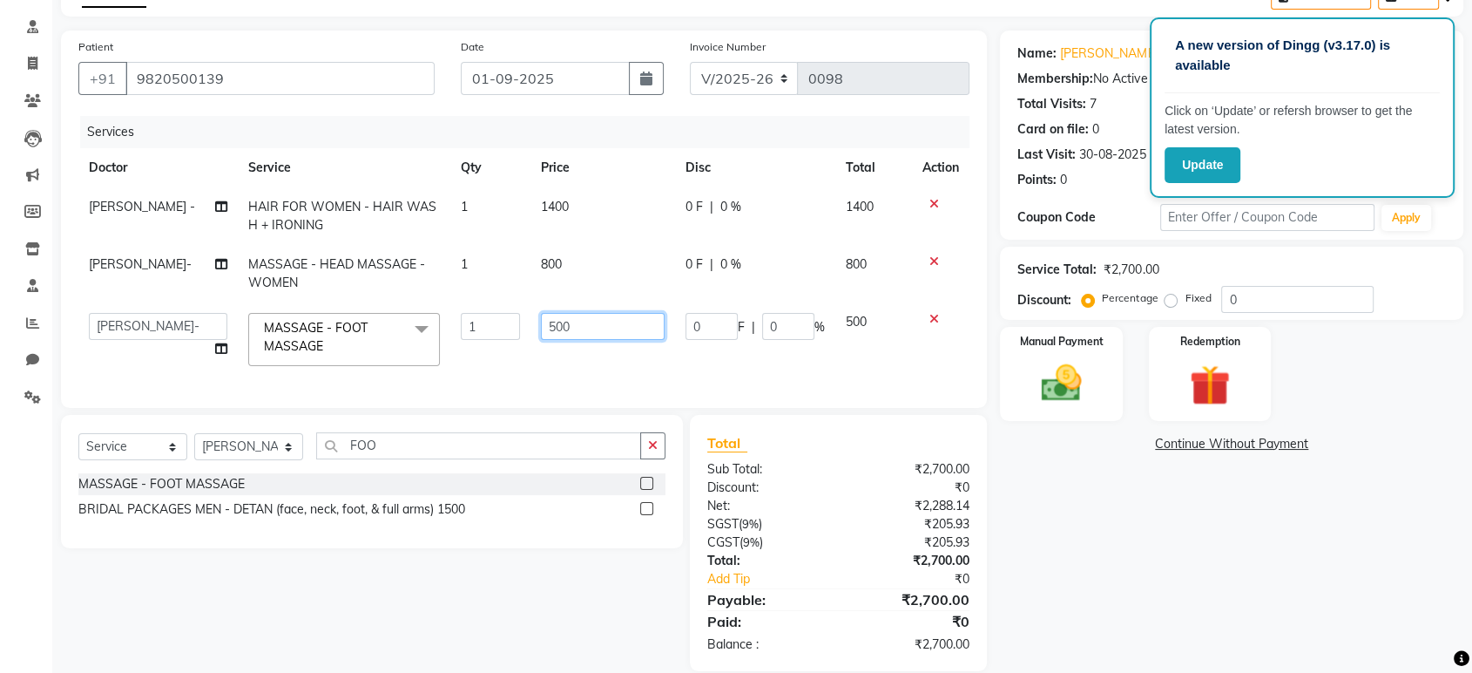
click at [573, 313] on input "500" at bounding box center [603, 326] width 125 height 27
type input "5"
type input "600"
click at [1049, 609] on div "Name: [PERSON_NAME] Membership: No Active Membership Total Visits: 7 Card on fi…" at bounding box center [1238, 350] width 477 height 640
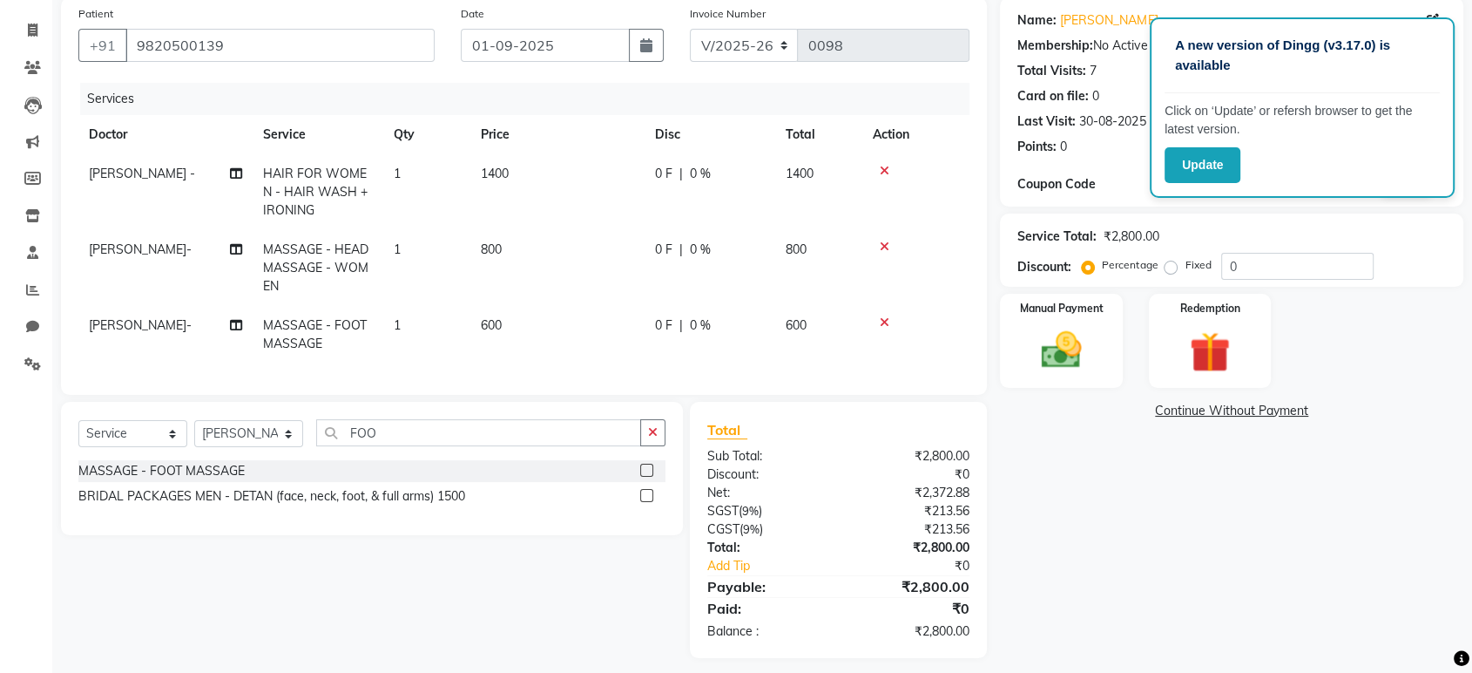
scroll to position [159, 0]
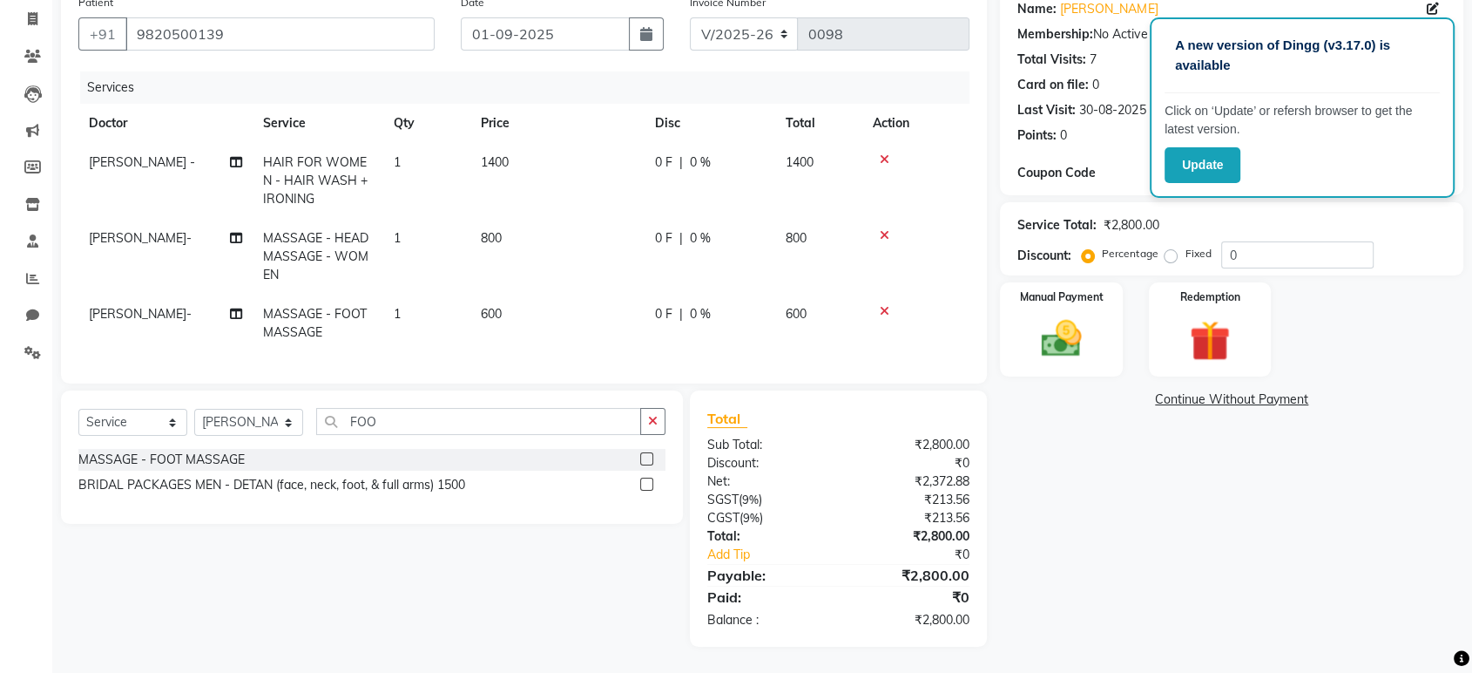
click at [568, 402] on div "Select Service Product Membership Package Voucher Prepaid Gift Card Select Doct…" at bounding box center [372, 456] width 622 height 133
click at [572, 413] on input "FOO" at bounding box center [478, 421] width 325 height 27
type input "F"
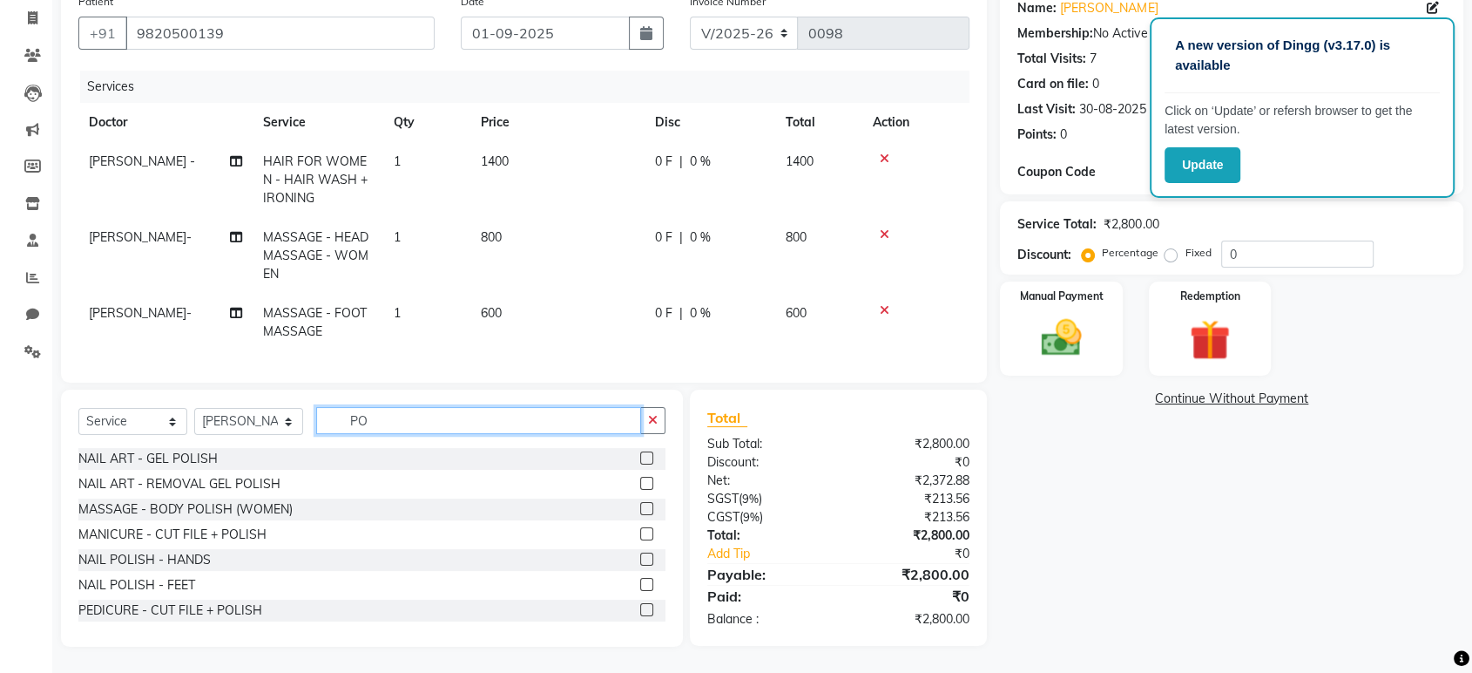
type input "PO"
click at [252, 558] on div "NAIL POLISH - HANDS" at bounding box center [371, 560] width 587 height 22
click at [640, 562] on label at bounding box center [646, 558] width 13 height 13
click at [640, 562] on input "checkbox" at bounding box center [645, 559] width 11 height 11
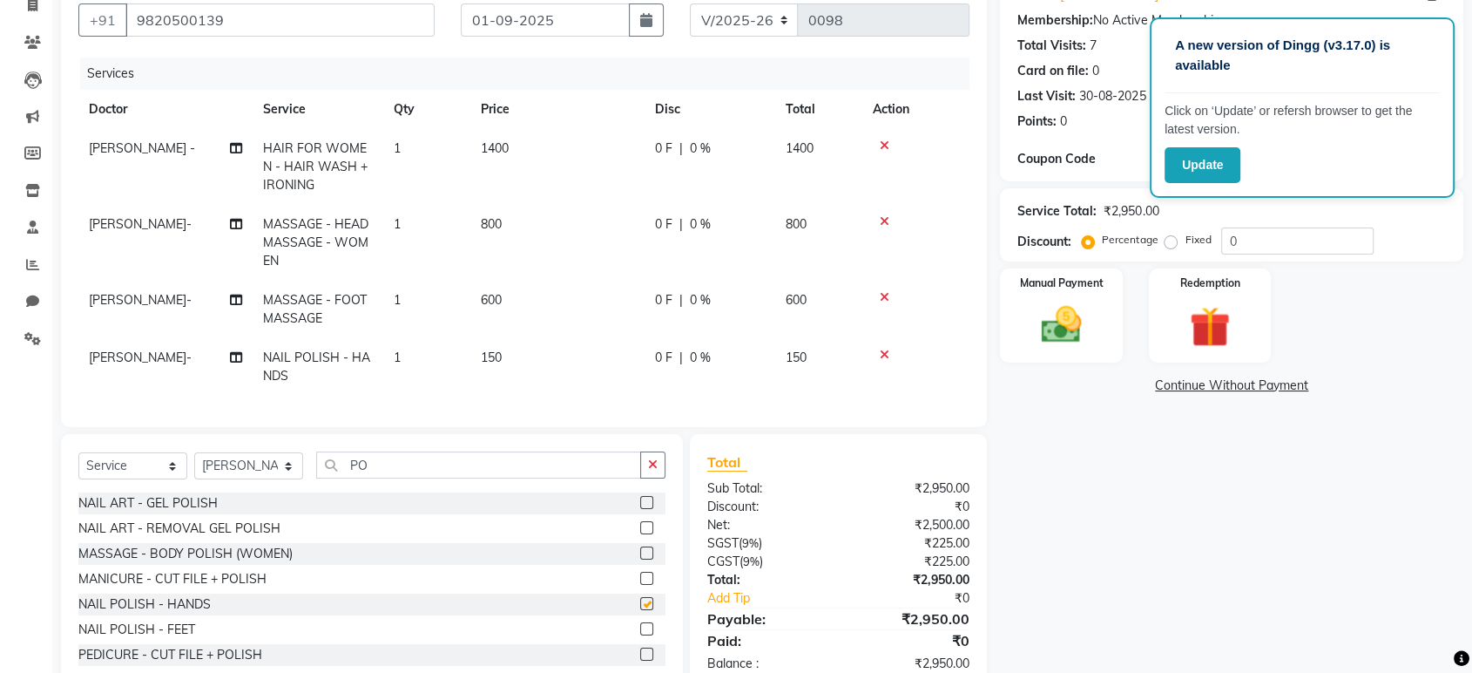
checkbox input "false"
click at [496, 358] on span "150" at bounding box center [491, 357] width 21 height 16
select select "86562"
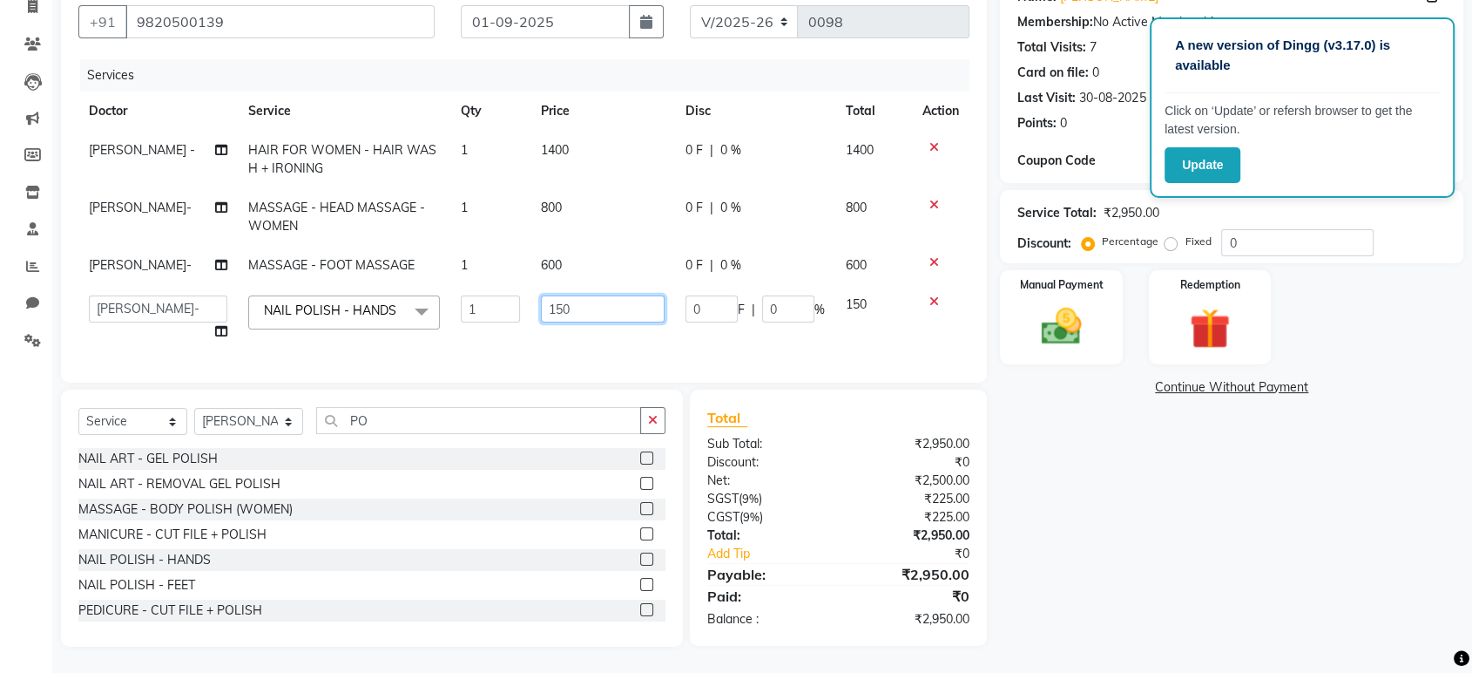
click at [568, 308] on input "150" at bounding box center [603, 308] width 125 height 27
type input "1"
type input "200"
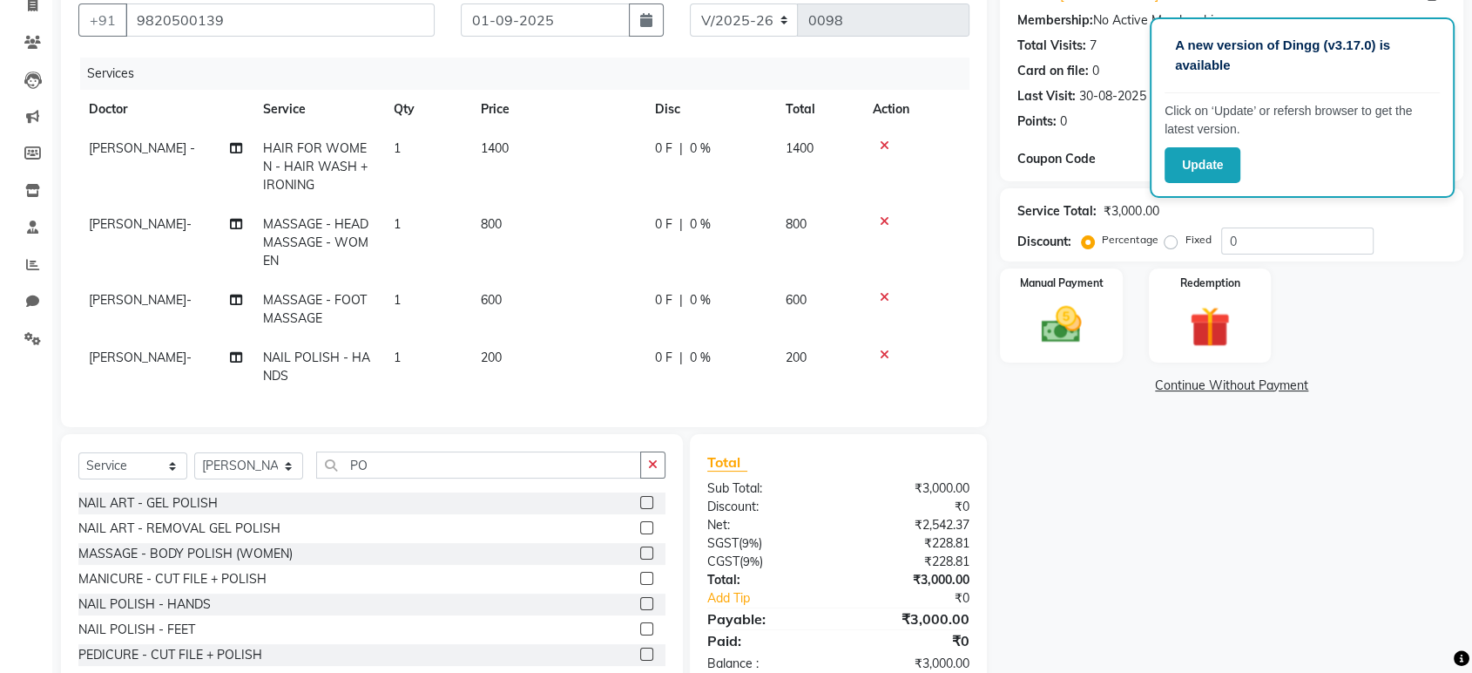
click at [569, 326] on tbody "[PERSON_NAME] - HAIR FOR WOMEN - HAIR WASH + IRONING 1 1400 0 F | 0 % 1400 [PER…" at bounding box center [523, 262] width 891 height 267
click at [882, 349] on icon at bounding box center [885, 355] width 10 height 12
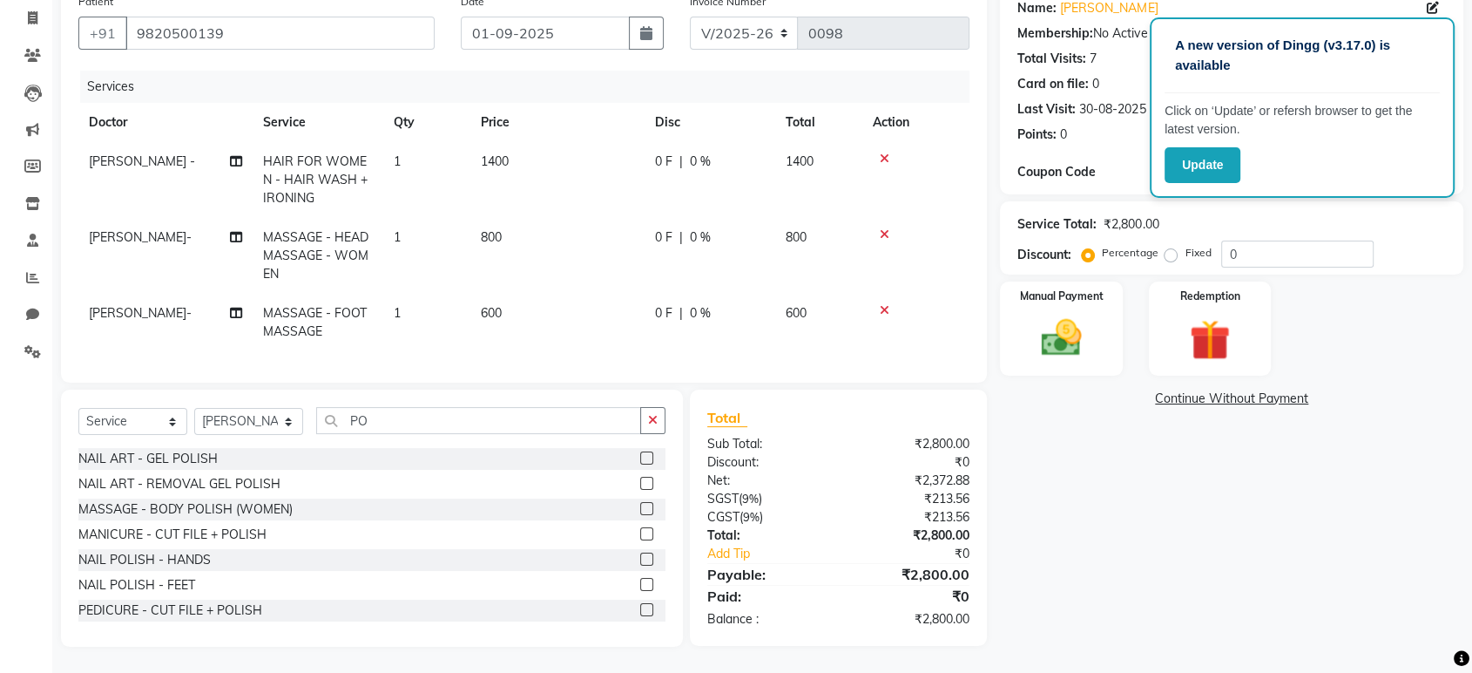
click at [875, 304] on div at bounding box center [916, 310] width 86 height 12
click at [885, 304] on icon at bounding box center [885, 310] width 10 height 12
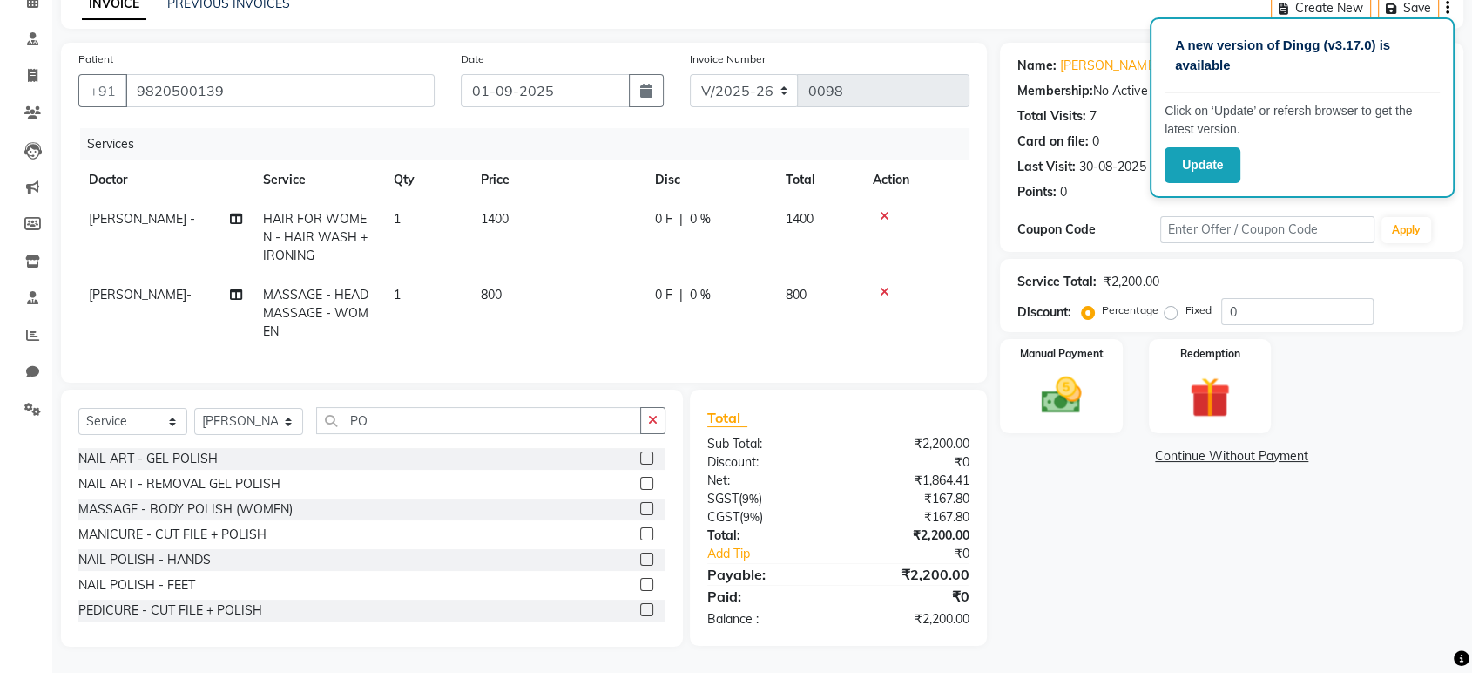
scroll to position [102, 0]
click at [288, 419] on select "Select Doctor [PERSON_NAME] - [PERSON_NAME]- [PERSON_NAME]" at bounding box center [248, 421] width 109 height 27
select select "86882"
click at [194, 408] on select "Select Doctor [PERSON_NAME] - [PERSON_NAME]- [PERSON_NAME]" at bounding box center [248, 421] width 109 height 27
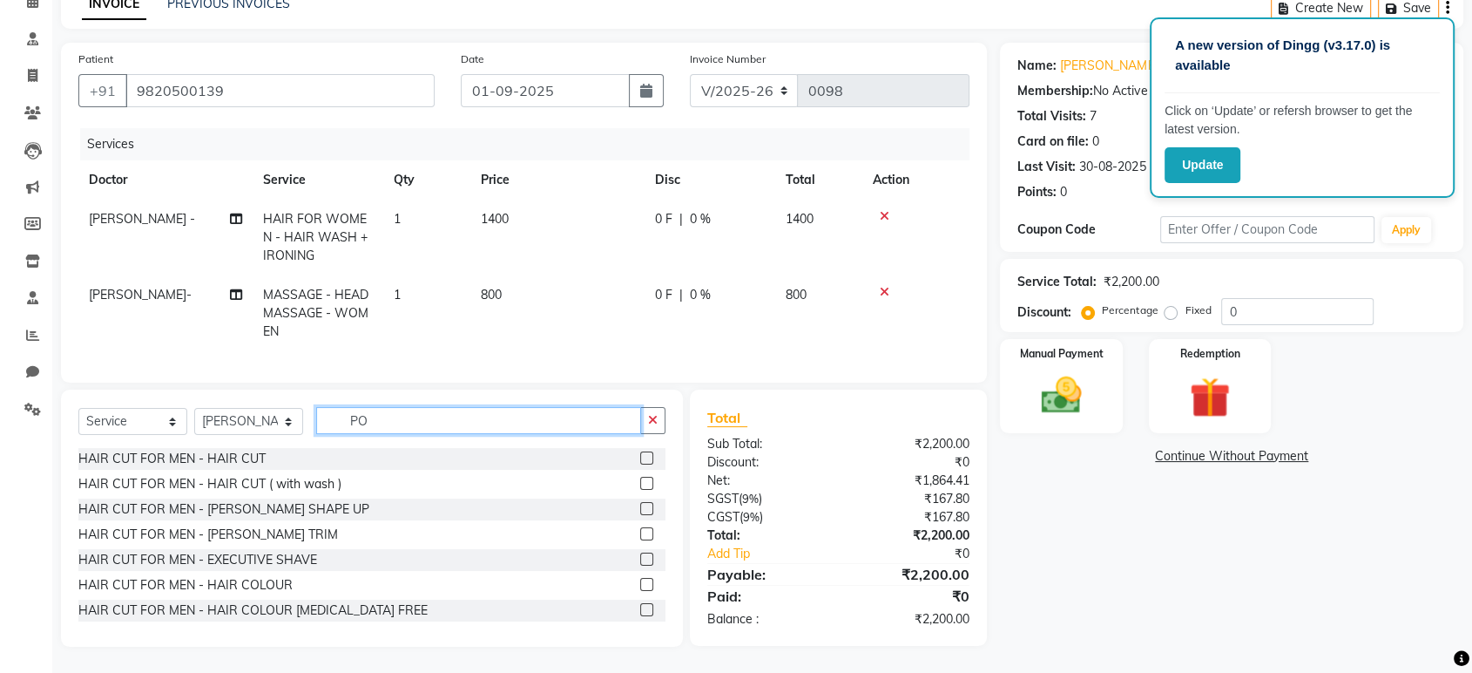
click at [389, 416] on input "PO" at bounding box center [478, 420] width 325 height 27
click at [470, 418] on input "PO" at bounding box center [478, 420] width 325 height 27
type input "P"
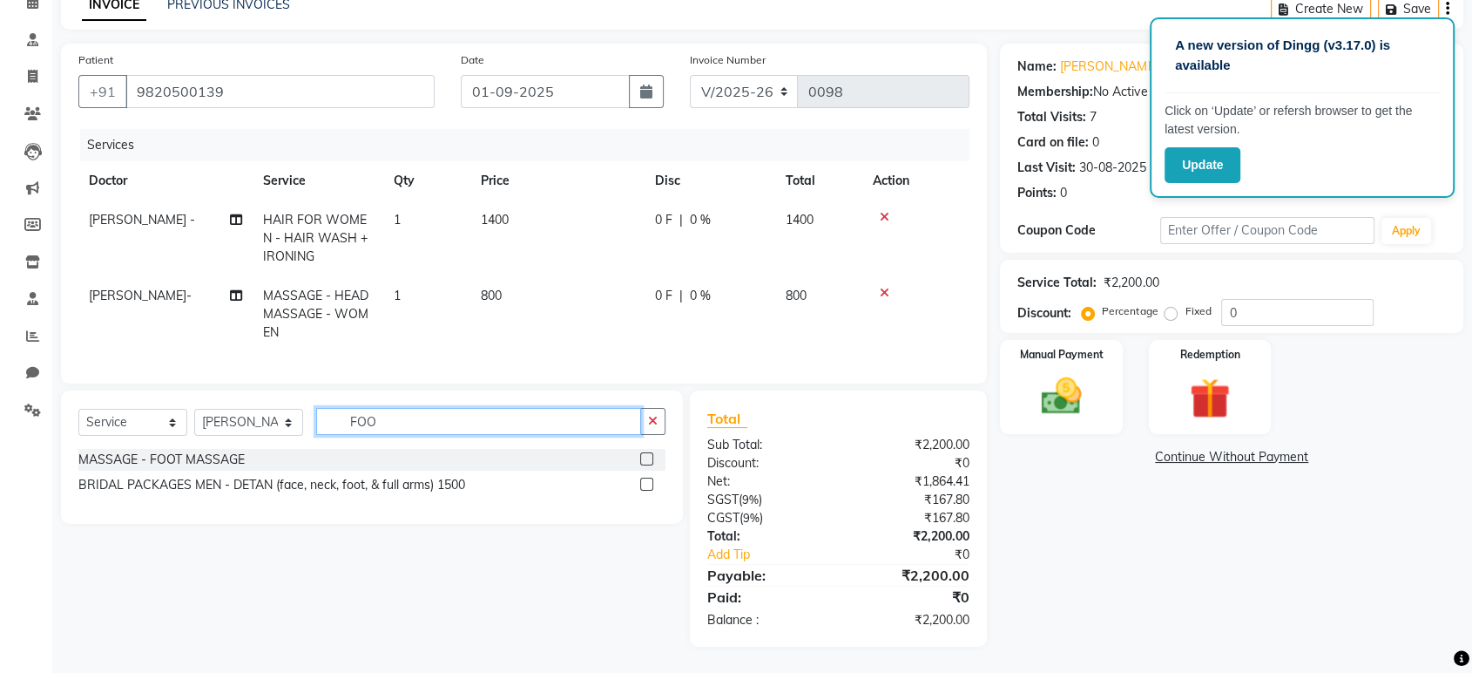
type input "FOO"
click at [648, 464] on label at bounding box center [646, 458] width 13 height 13
click at [648, 464] on input "checkbox" at bounding box center [645, 459] width 11 height 11
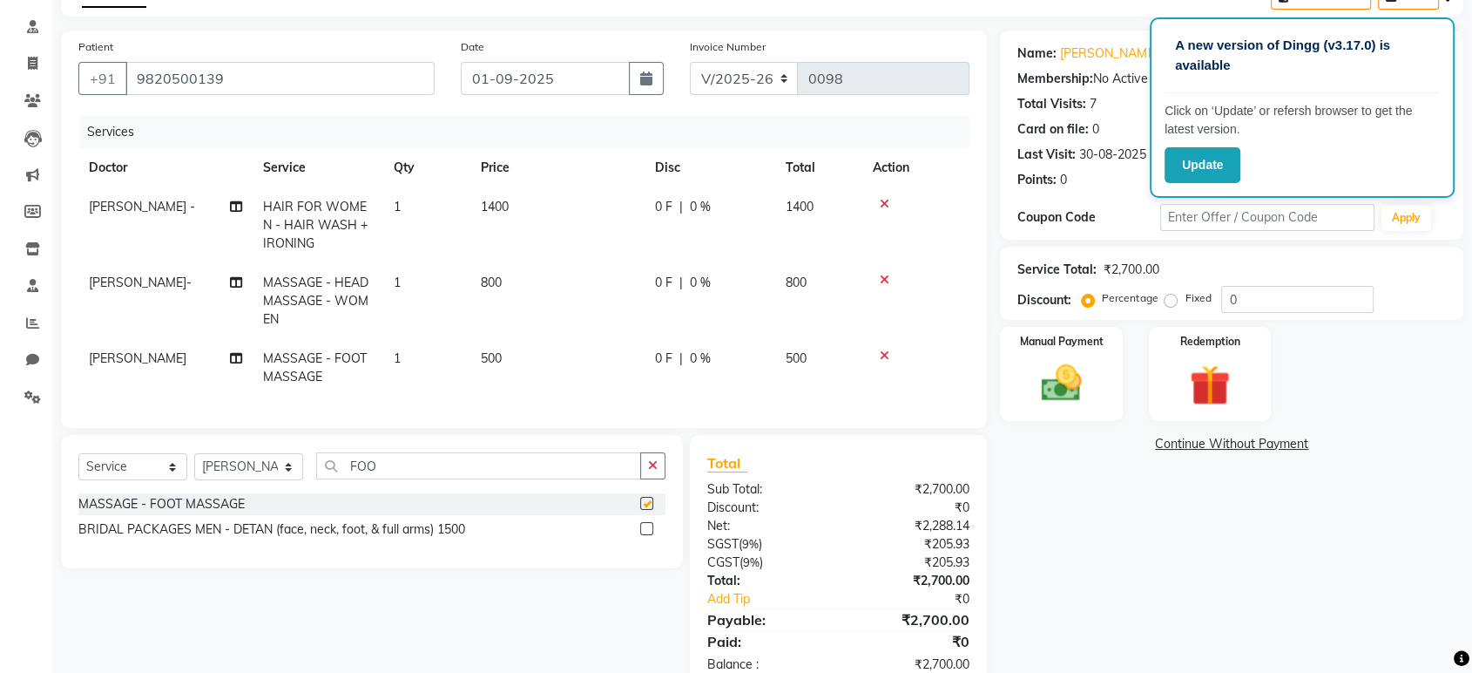
checkbox input "false"
click at [512, 479] on input "FOO" at bounding box center [478, 465] width 325 height 27
type input "F"
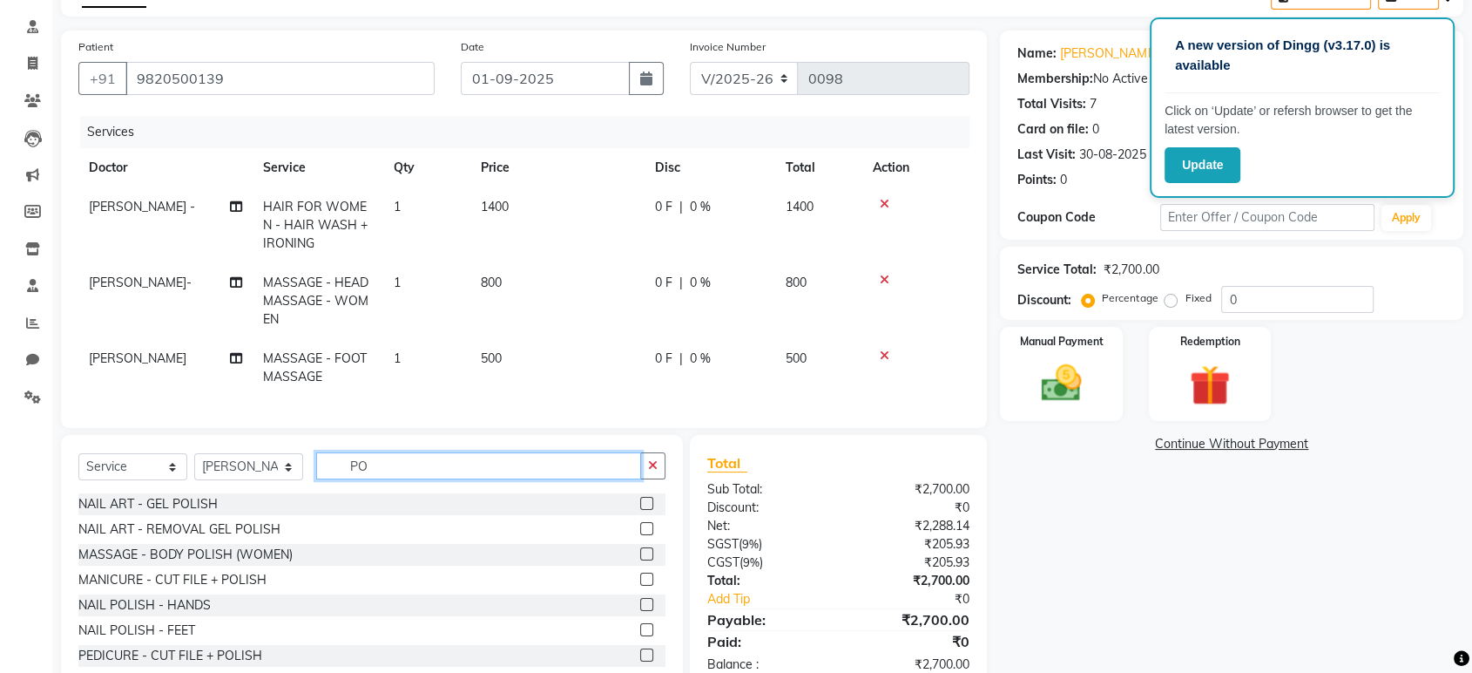
type input "PO"
click at [367, 616] on div "NAIL POLISH - HANDS" at bounding box center [371, 605] width 587 height 22
click at [640, 611] on label at bounding box center [646, 604] width 13 height 13
click at [640, 611] on input "checkbox" at bounding box center [645, 604] width 11 height 11
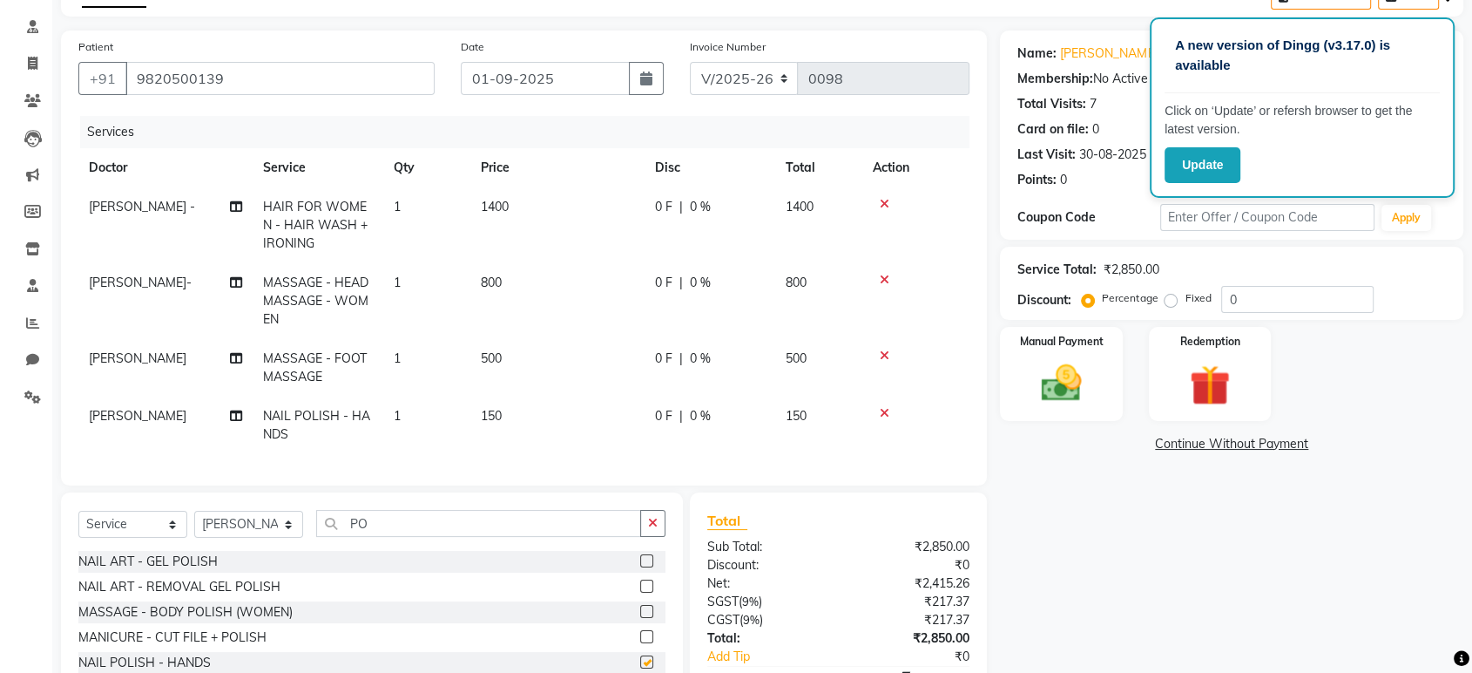
checkbox input "false"
click at [489, 355] on span "500" at bounding box center [491, 358] width 21 height 16
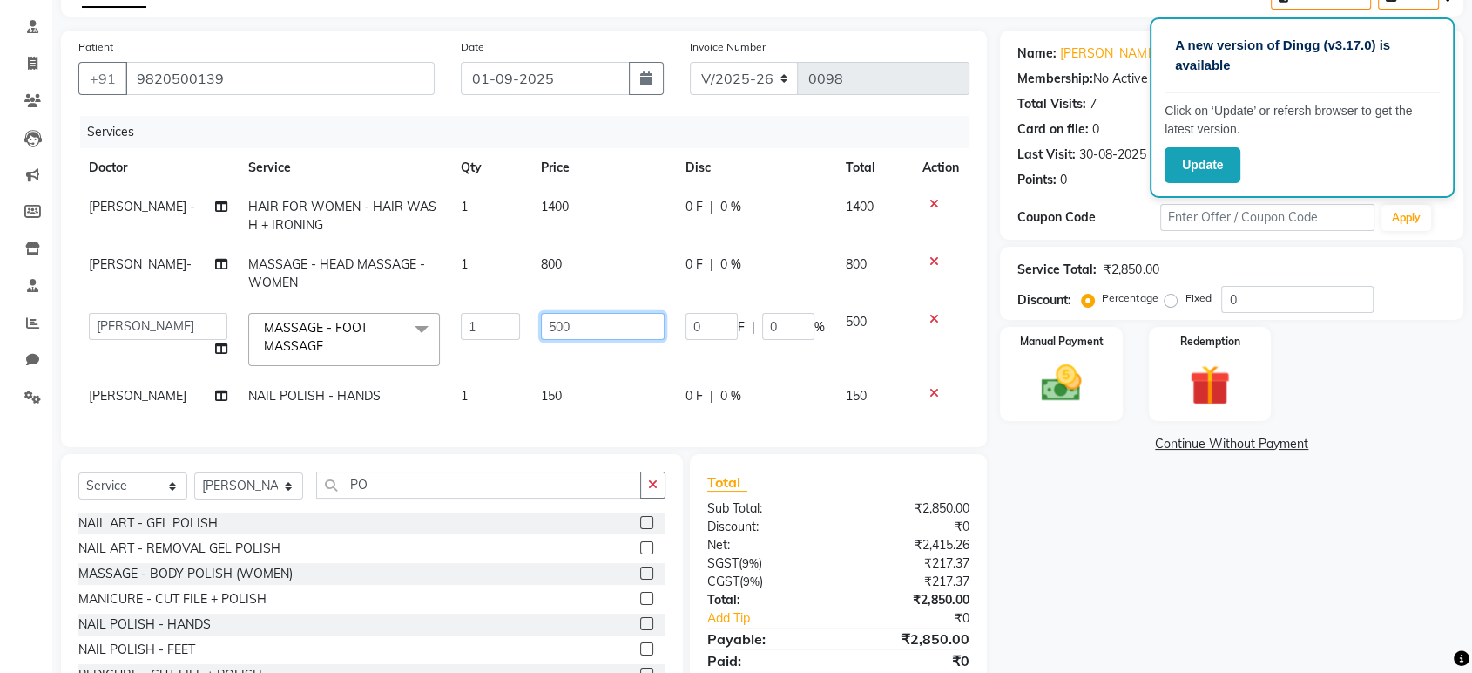
click at [564, 326] on input "500" at bounding box center [603, 326] width 125 height 27
type input "5"
type input "600"
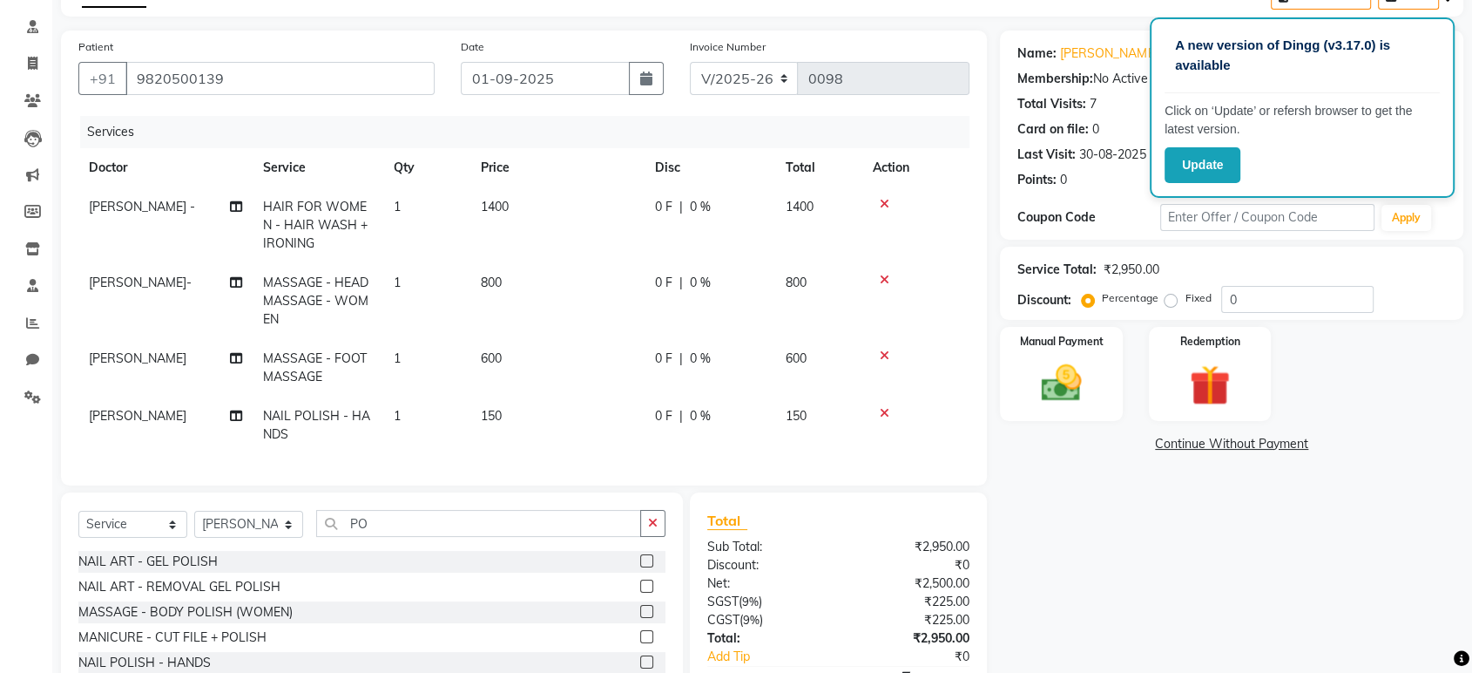
click at [552, 408] on td "150" at bounding box center [557, 425] width 174 height 58
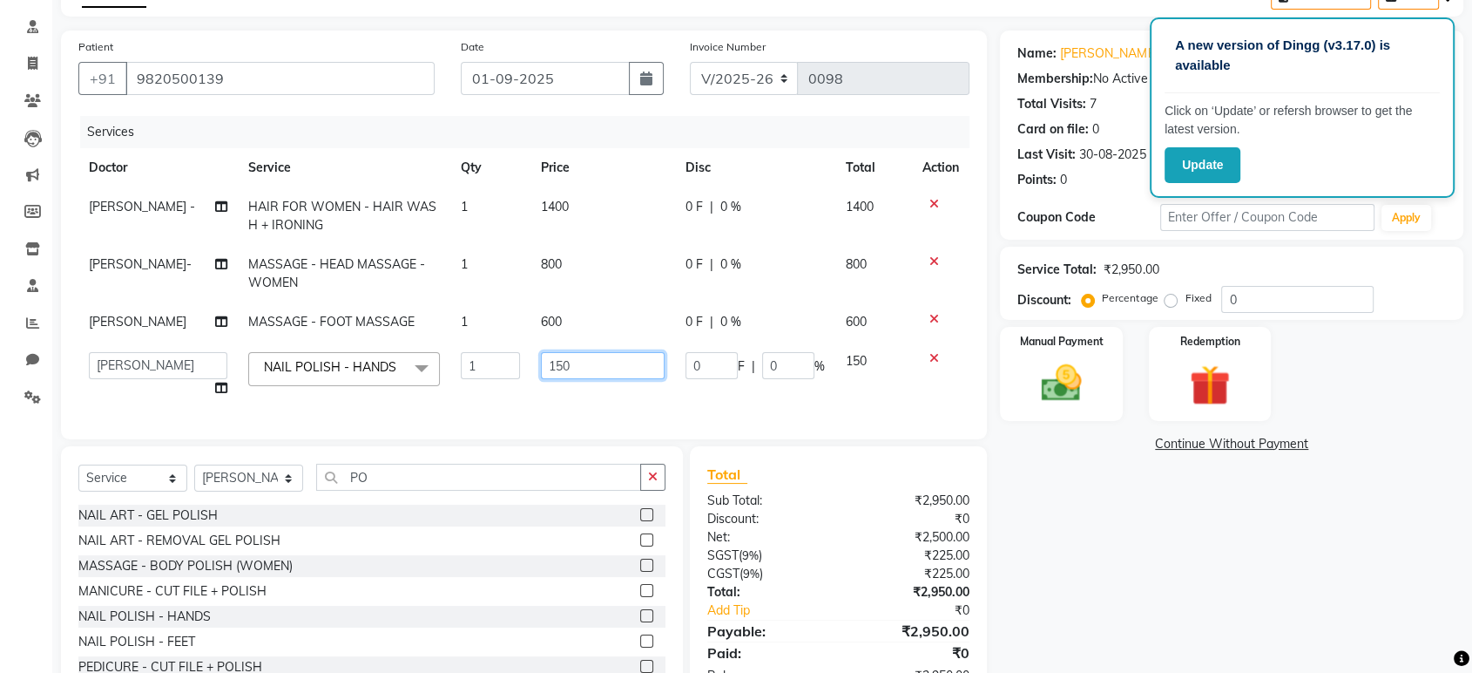
click at [561, 362] on input "150" at bounding box center [603, 365] width 125 height 27
type input "1"
type input "200"
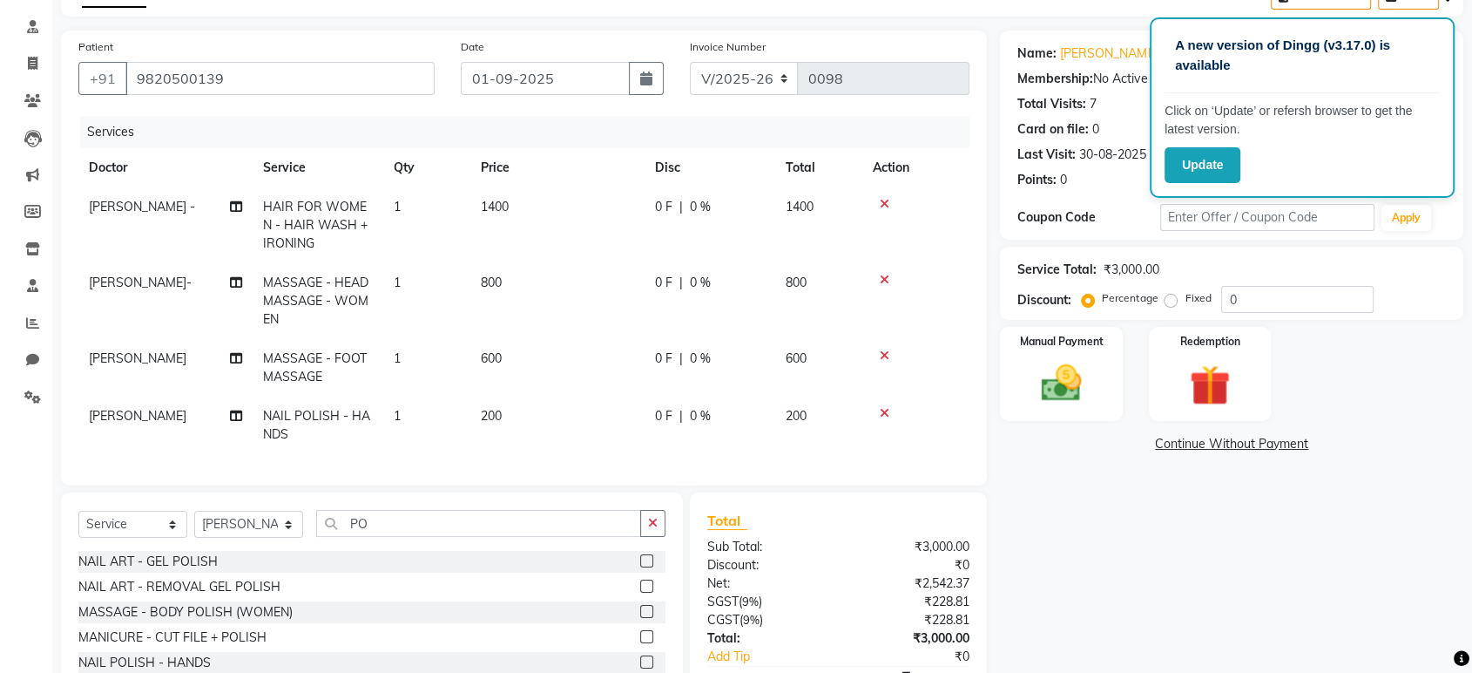
click at [561, 404] on td "200" at bounding box center [557, 425] width 174 height 58
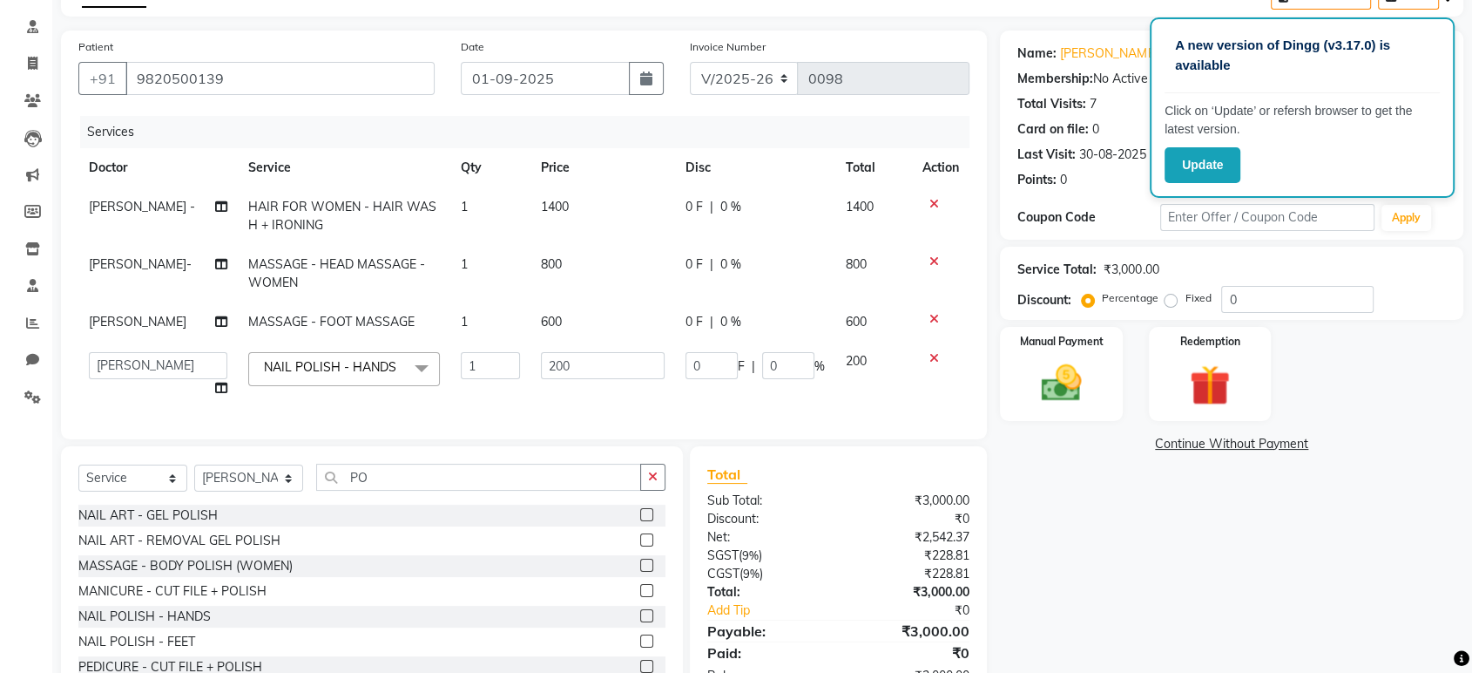
click at [1083, 586] on div "Name: [PERSON_NAME] Membership: No Active Membership Total Visits: 7 Card on fi…" at bounding box center [1238, 366] width 477 height 673
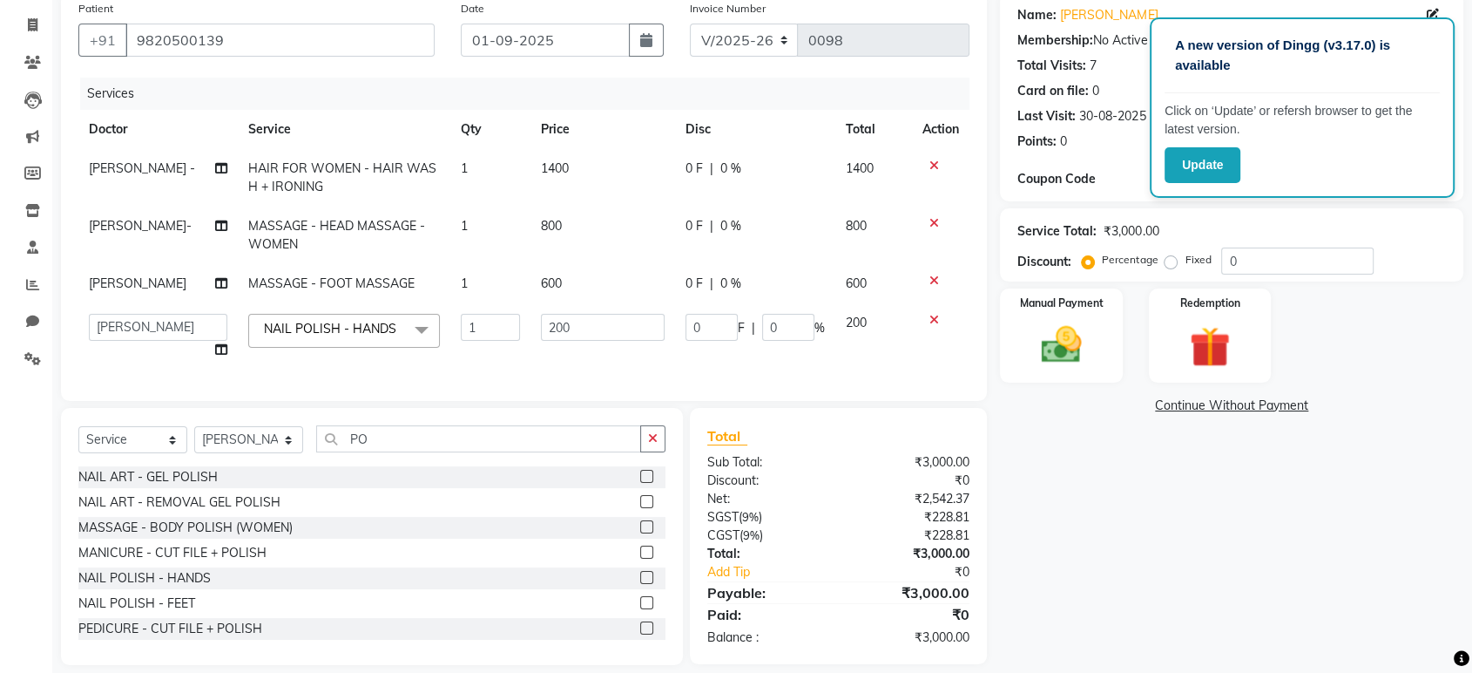
scroll to position [171, 0]
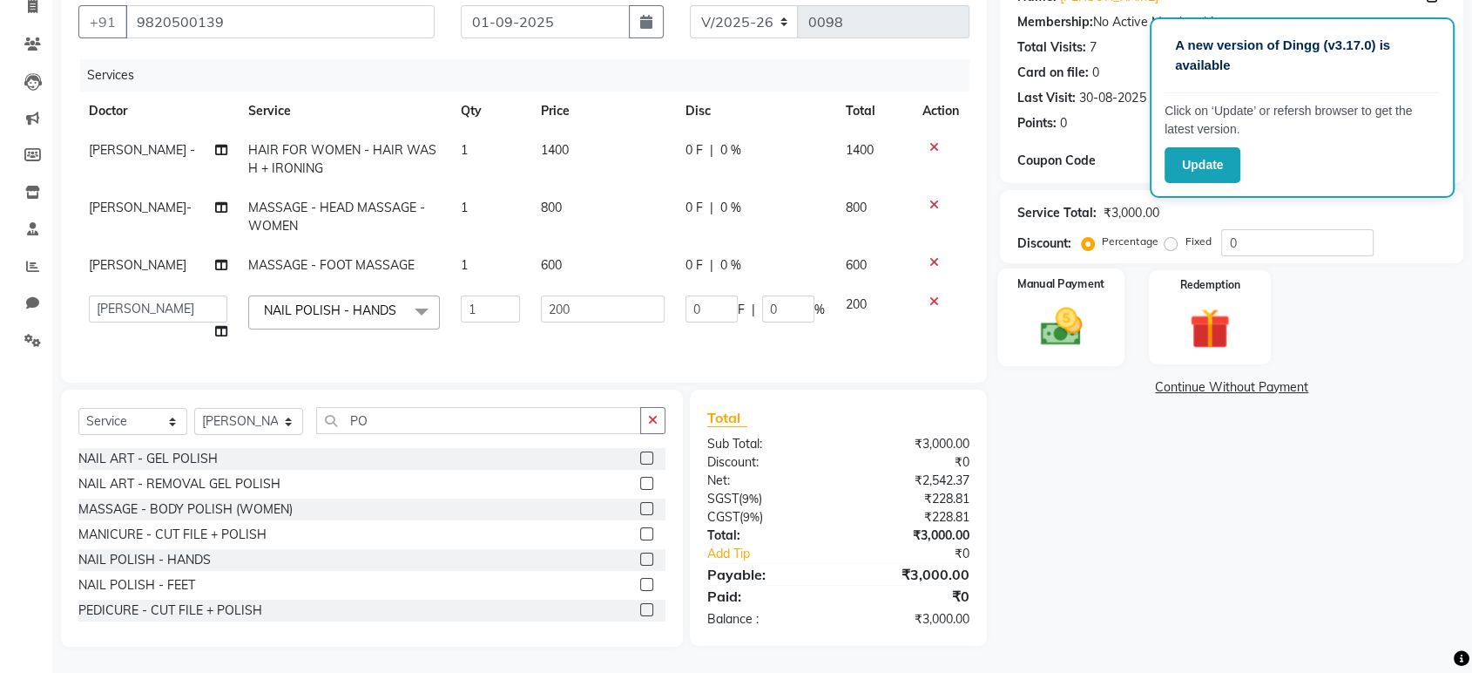
click at [1107, 328] on div "Manual Payment" at bounding box center [1061, 317] width 127 height 98
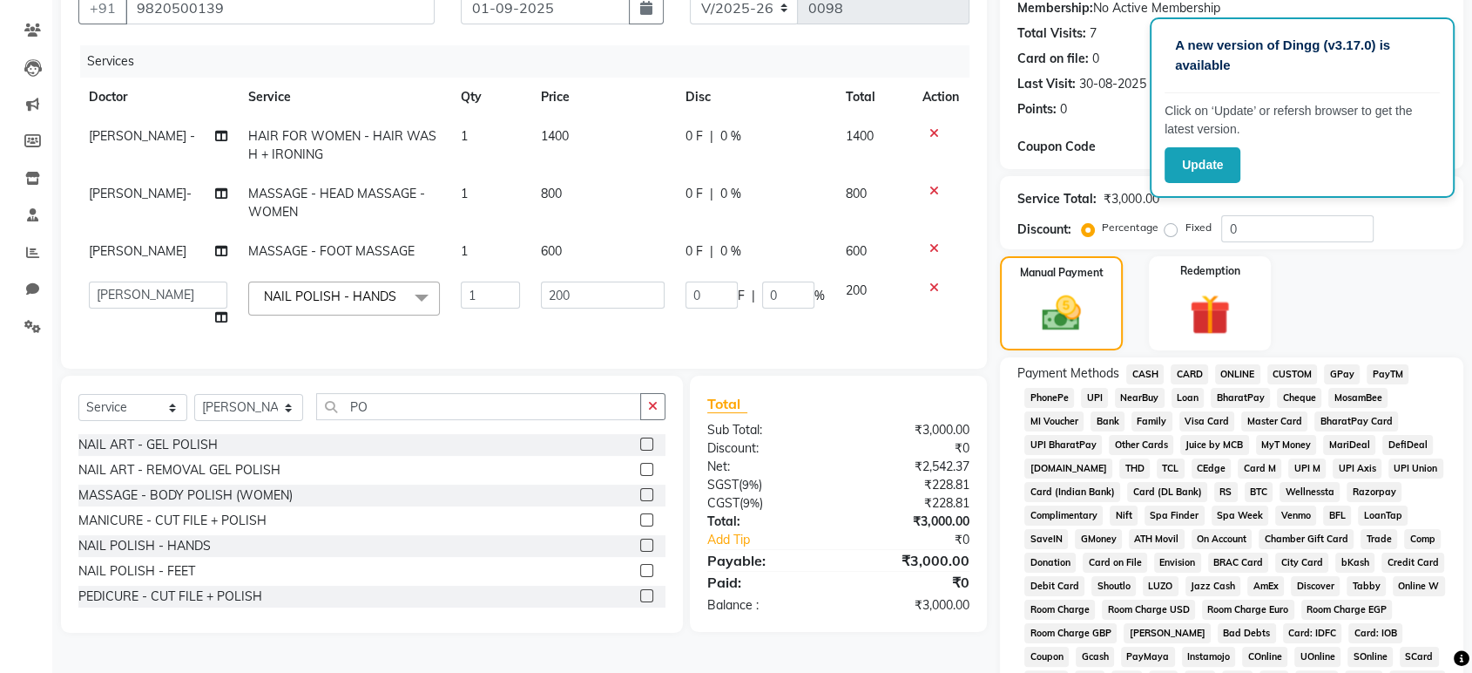
click at [1144, 370] on span "CASH" at bounding box center [1145, 374] width 37 height 20
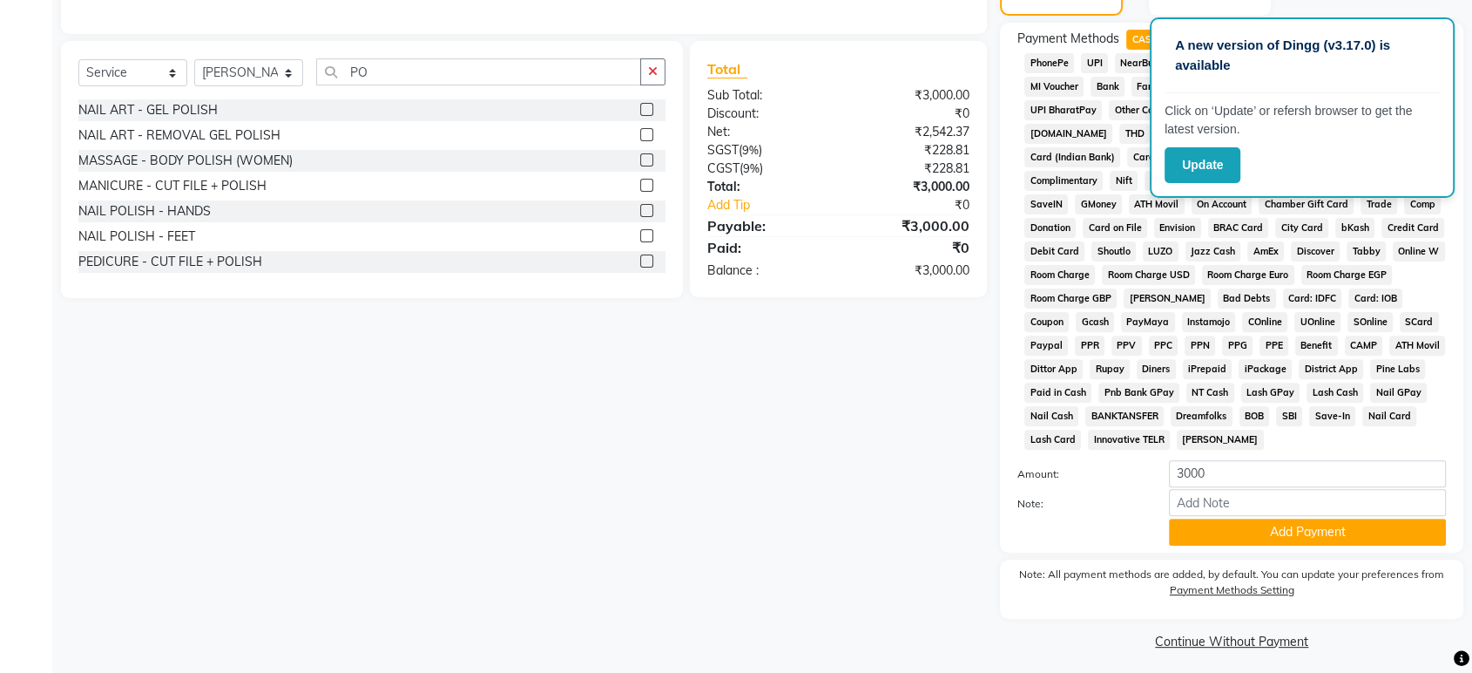
scroll to position [511, 0]
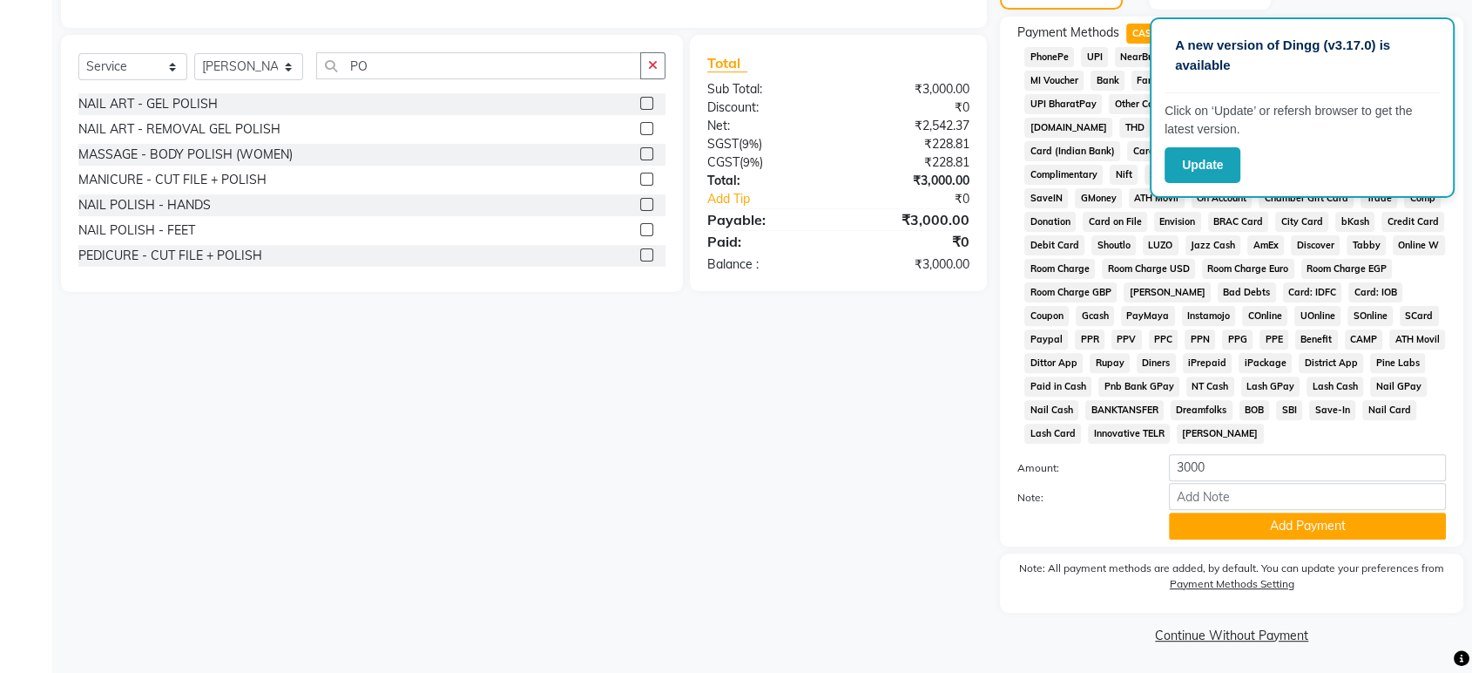
click at [889, 512] on div "Patient [PHONE_NUMBER] Date [DATE] Invoice Number V/2025 V/[PHONE_NUMBER] Servi…" at bounding box center [524, 133] width 952 height 1029
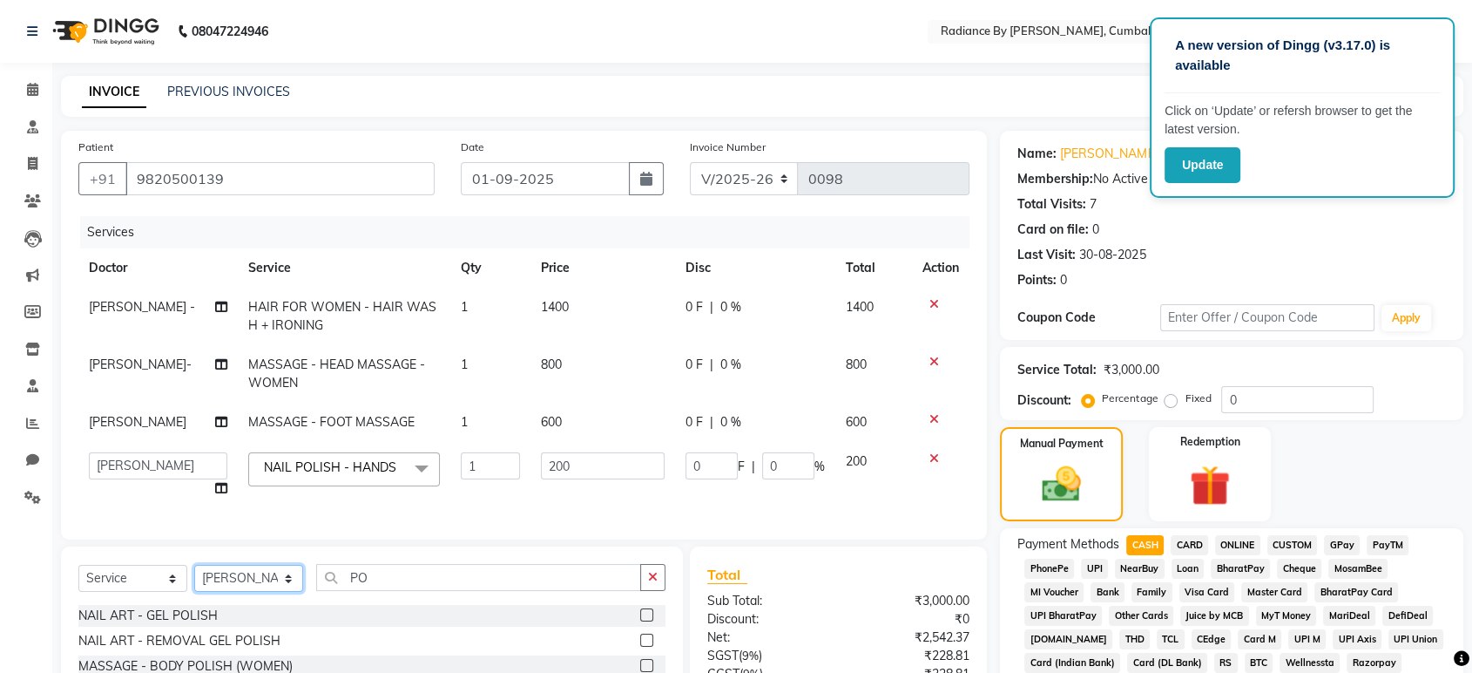
click at [288, 592] on select "Select Doctor [PERSON_NAME] - [PERSON_NAME]- [PERSON_NAME]" at bounding box center [248, 578] width 109 height 27
select select "86562"
click at [194, 579] on select "Select Doctor [PERSON_NAME] - [PERSON_NAME]- [PERSON_NAME]" at bounding box center [248, 578] width 109 height 27
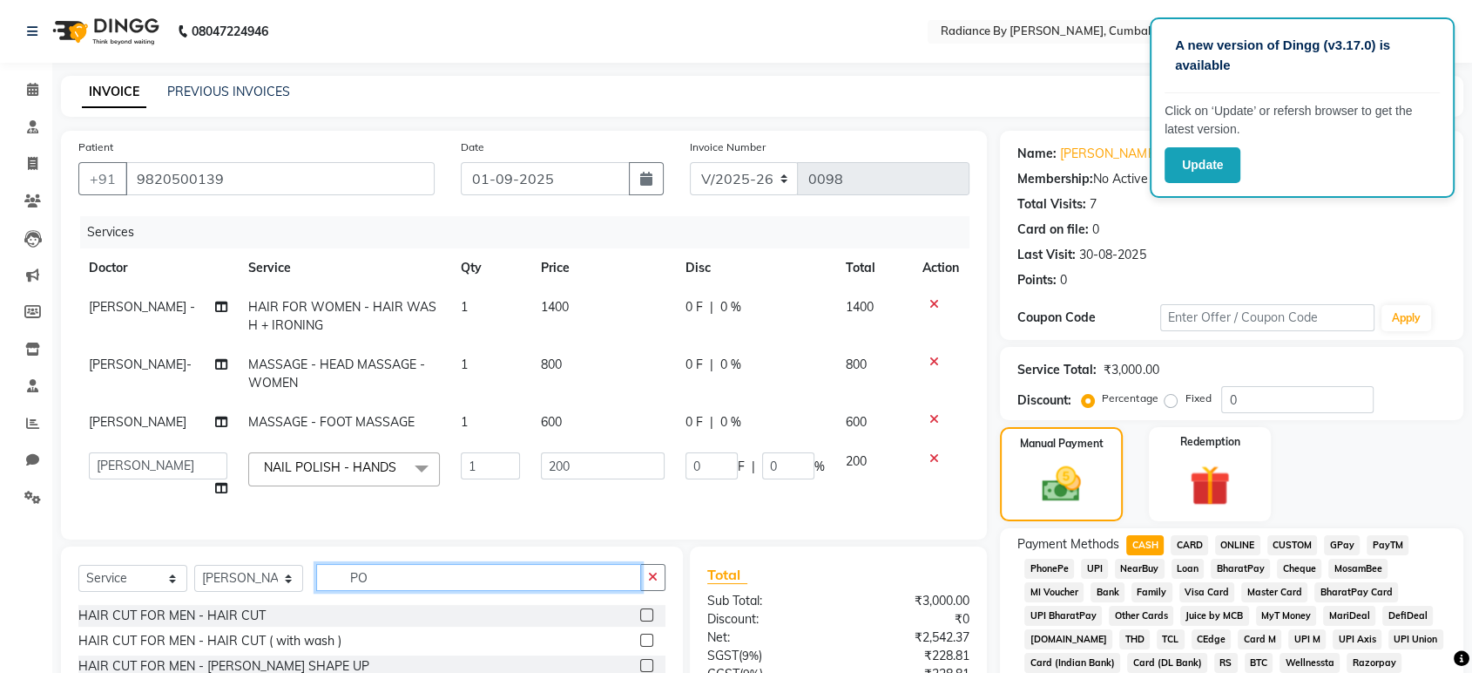
click at [399, 591] on input "PO" at bounding box center [478, 577] width 325 height 27
type input "P"
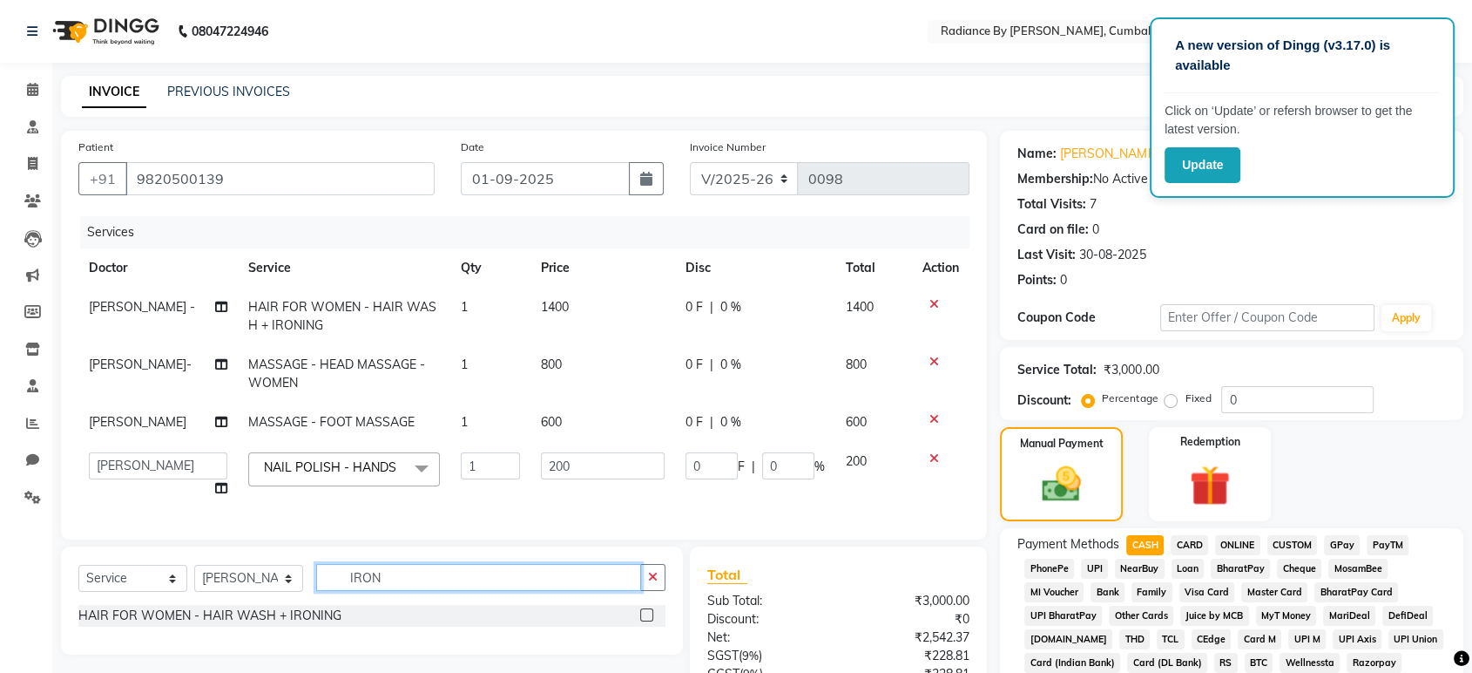
type input "IRON"
click at [399, 626] on div "HAIR FOR WOMEN - HAIR WASH + IRONING" at bounding box center [371, 616] width 587 height 22
click at [652, 621] on label at bounding box center [646, 614] width 13 height 13
click at [652, 621] on input "checkbox" at bounding box center [645, 615] width 11 height 11
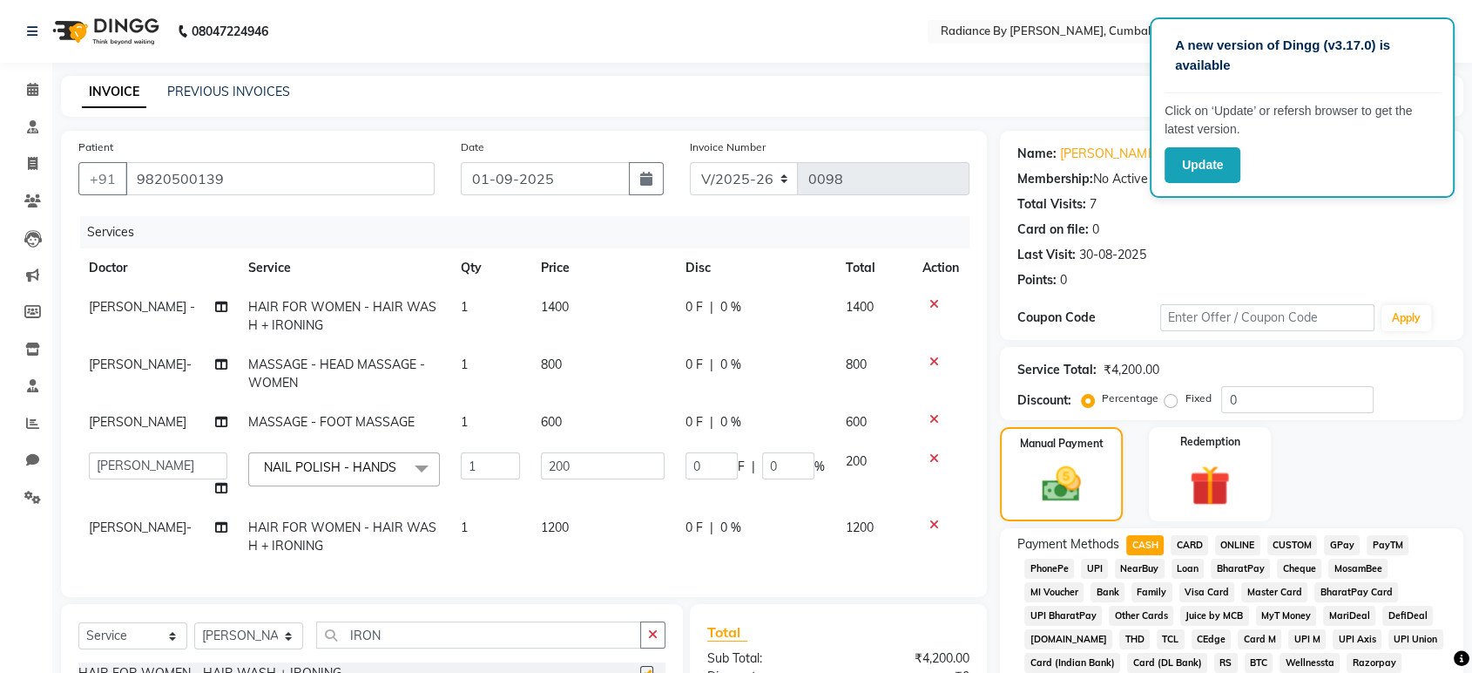
checkbox input "false"
click at [936, 521] on icon at bounding box center [935, 524] width 10 height 12
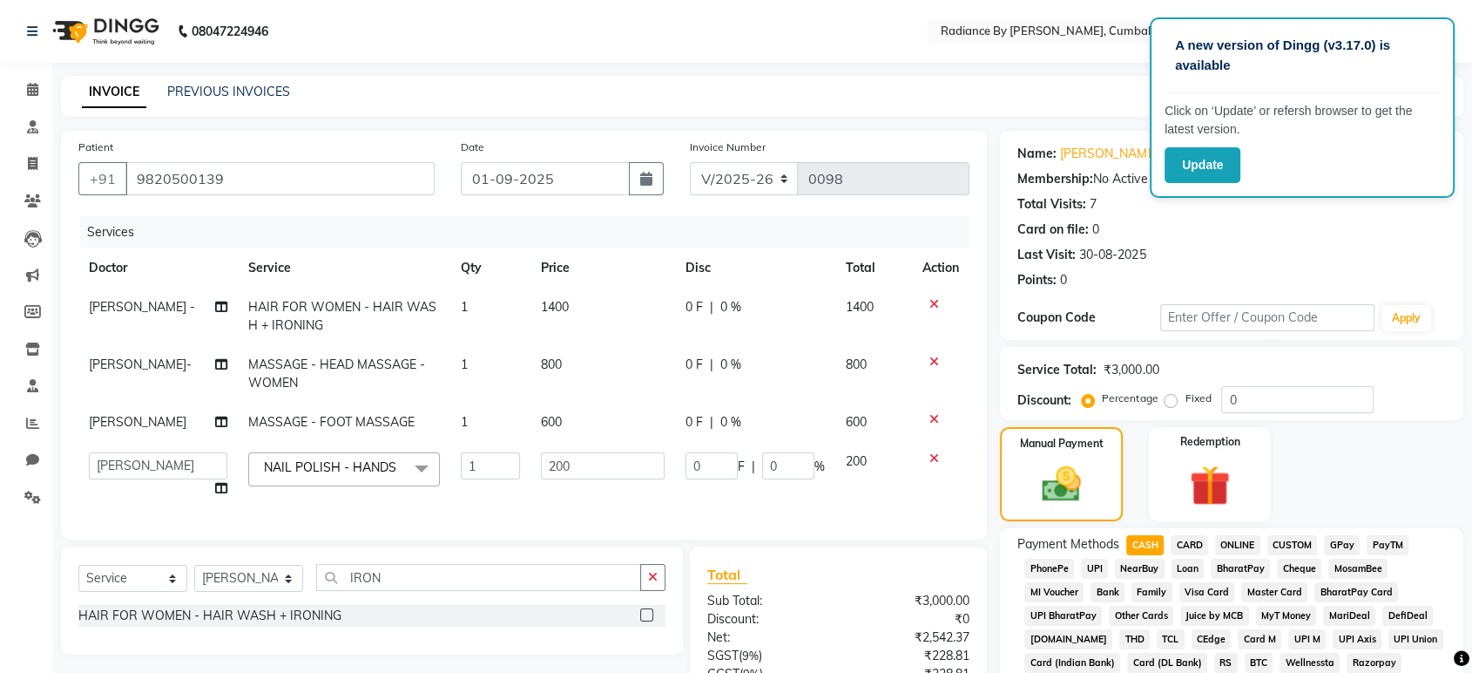
click at [857, 539] on div "Patient [PHONE_NUMBER] Date [DATE] Invoice Number V/2025 V/[PHONE_NUMBER] Servi…" at bounding box center [524, 335] width 926 height 409
click at [1389, 497] on div "Manual Payment Redemption" at bounding box center [1232, 474] width 490 height 94
click at [675, 490] on td "0 F | 0 %" at bounding box center [755, 475] width 160 height 66
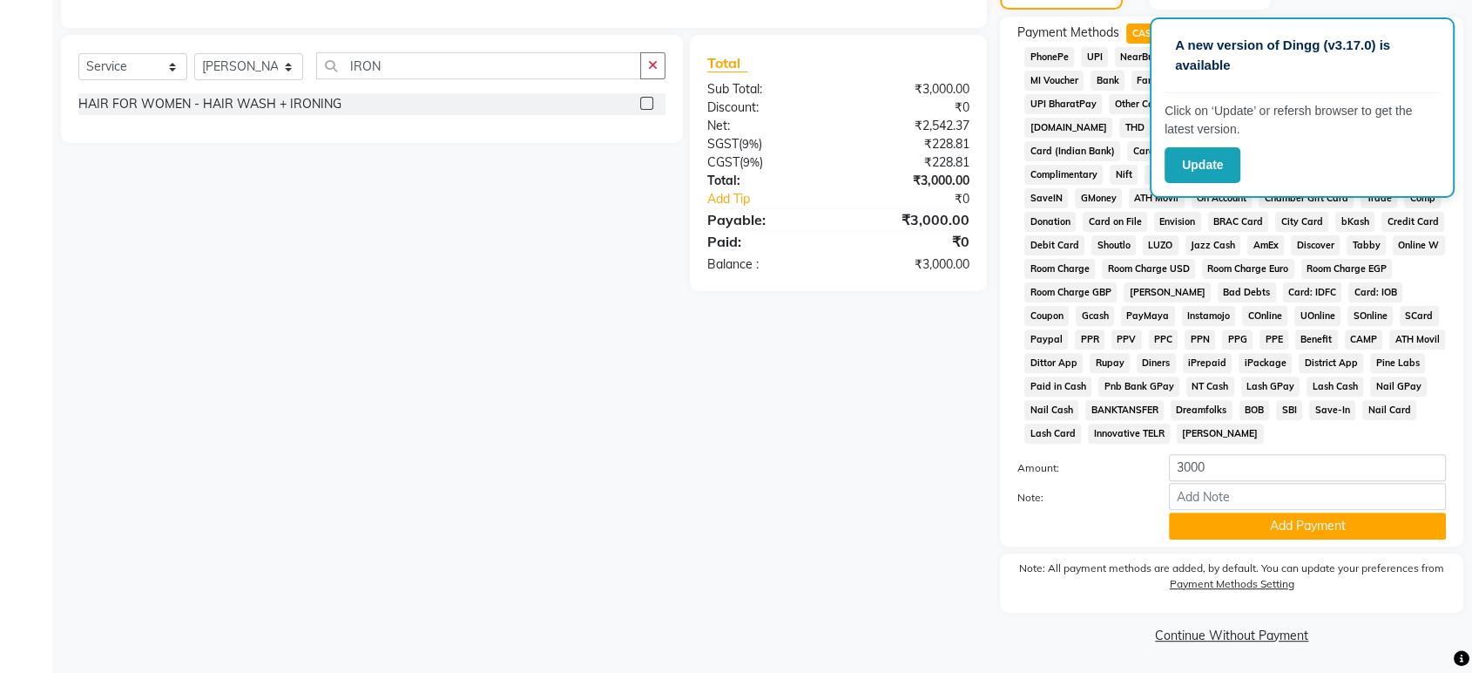
click at [931, 514] on div "Patient [PHONE_NUMBER] Date [DATE] Invoice Number V/2025 V/[PHONE_NUMBER] Servi…" at bounding box center [524, 133] width 952 height 1029
click at [878, 420] on div "Patient [PHONE_NUMBER] Date [DATE] Invoice Number V/2025 V/[PHONE_NUMBER] Servi…" at bounding box center [524, 133] width 952 height 1029
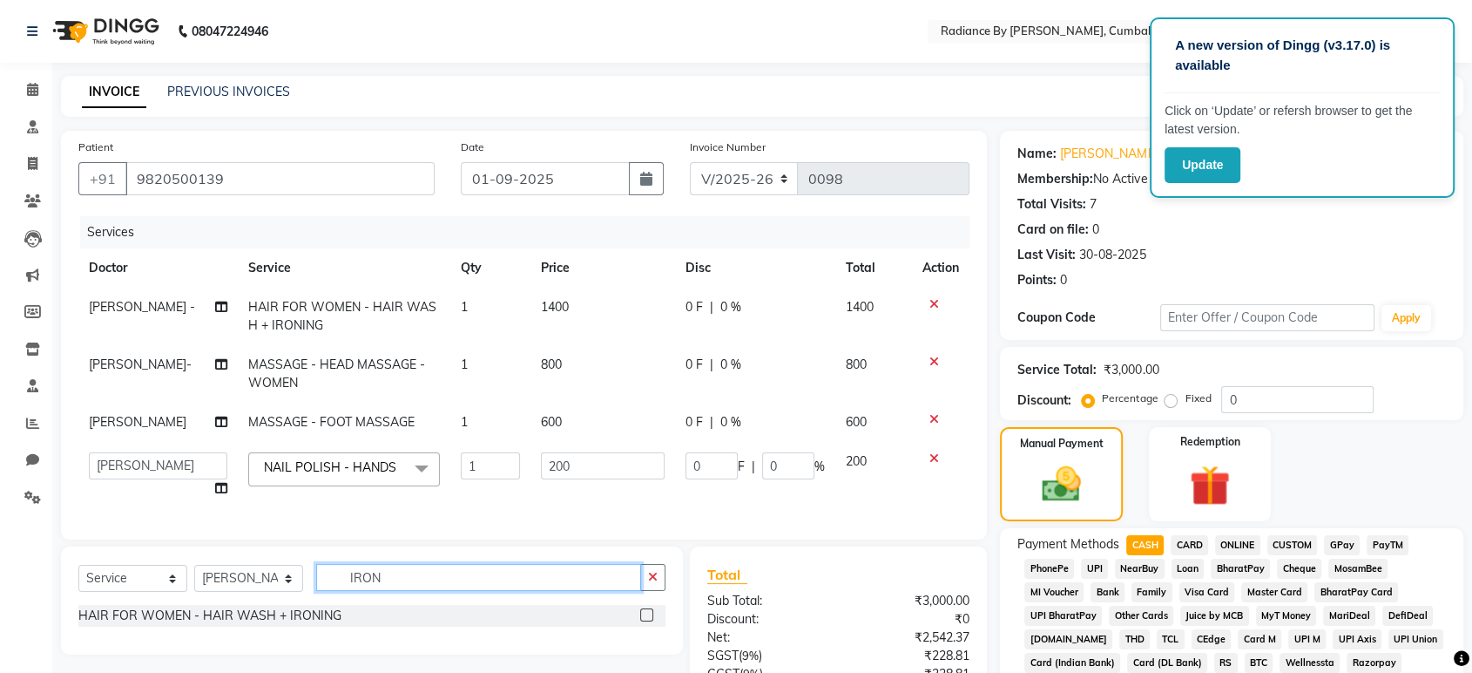
click at [449, 591] on input "IRON" at bounding box center [478, 577] width 325 height 27
type input "I"
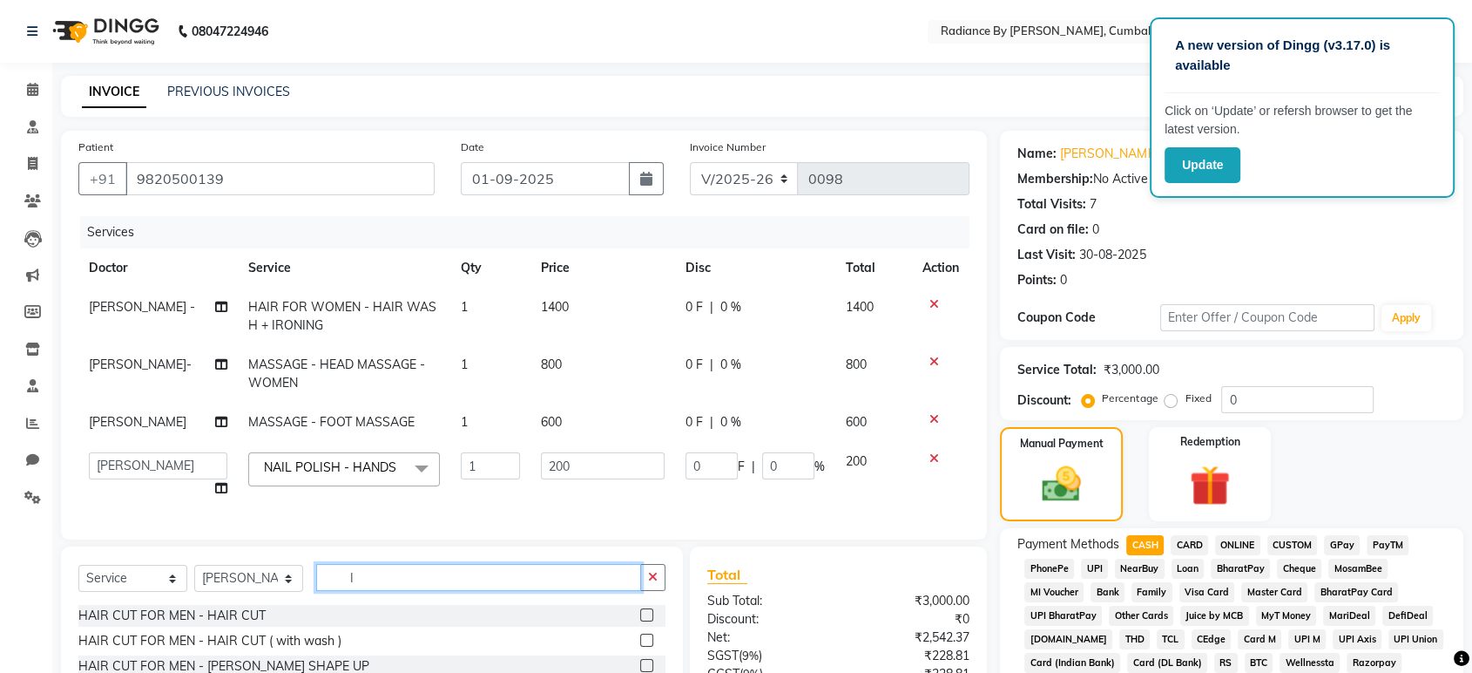
scroll to position [511, 0]
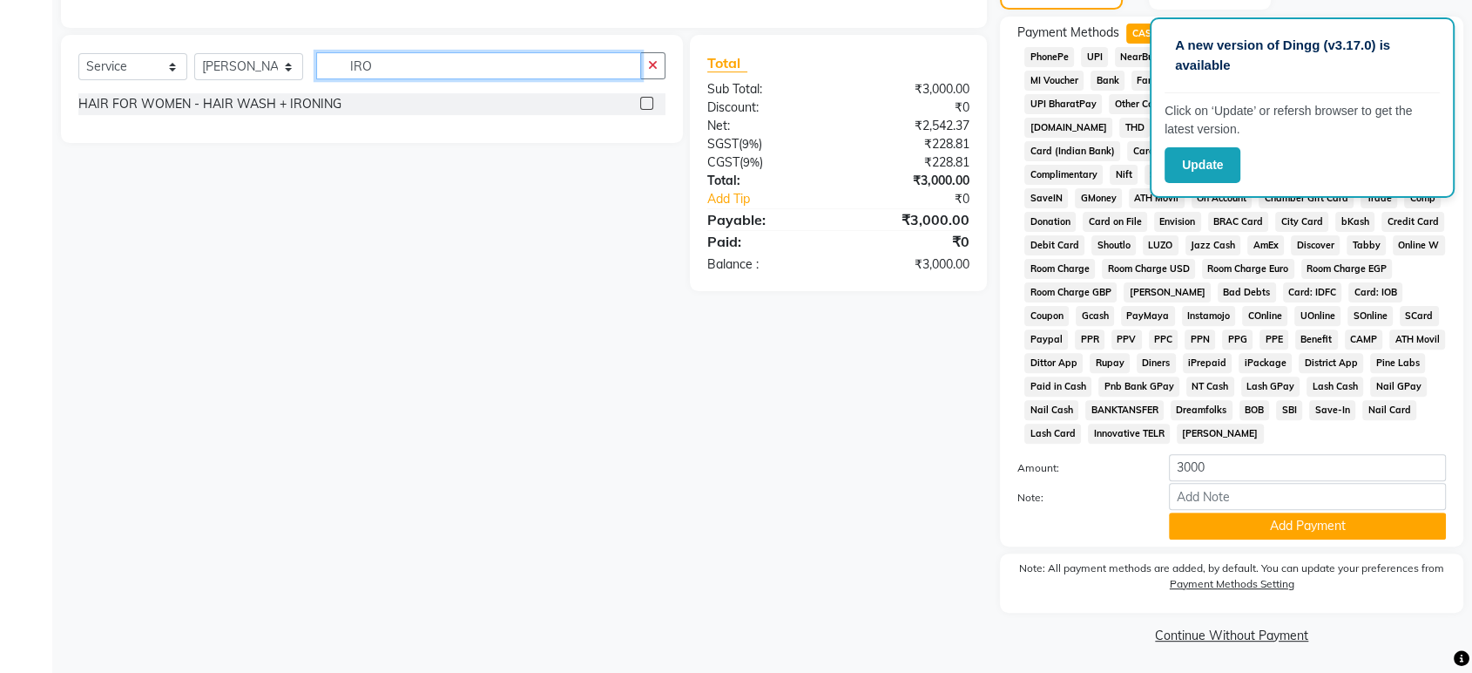
type input "IRON"
click at [645, 110] on label at bounding box center [646, 103] width 13 height 13
click at [645, 110] on input "checkbox" at bounding box center [645, 103] width 11 height 11
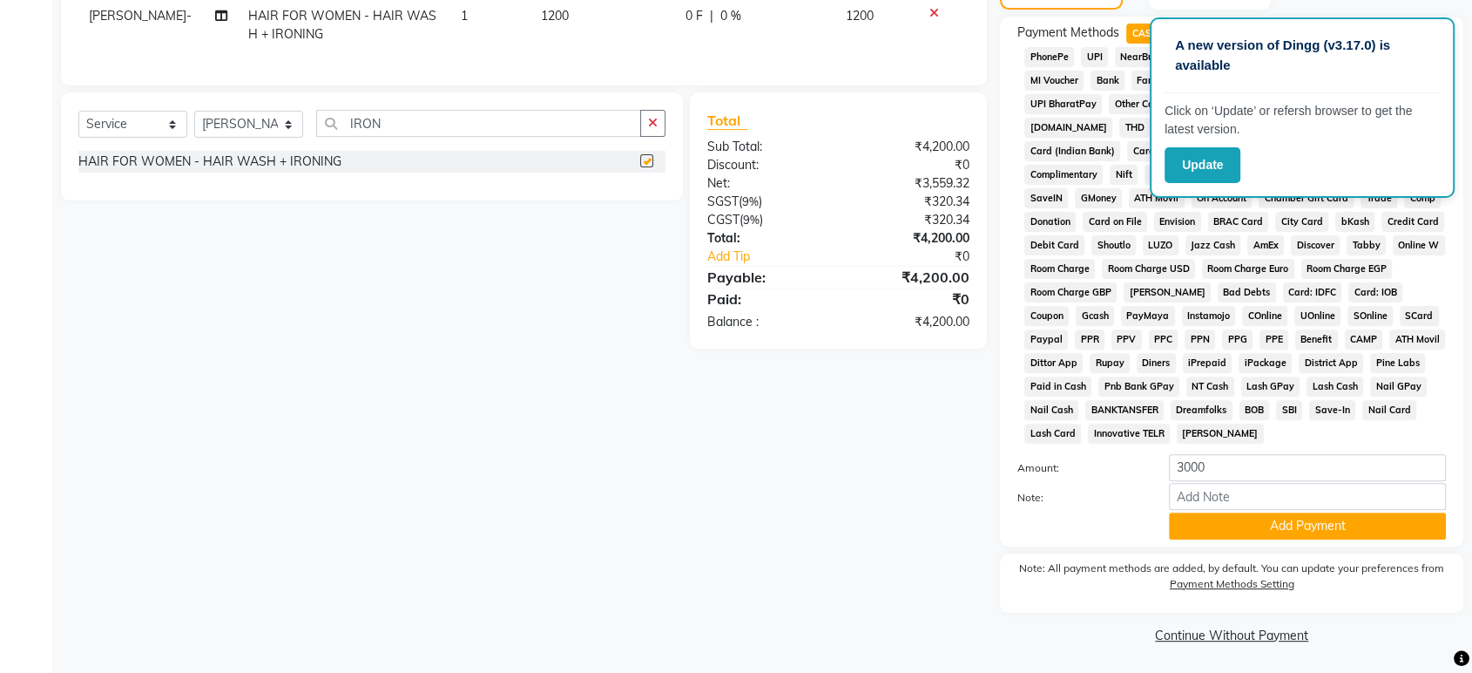
checkbox input "false"
click at [607, 535] on div "Patient [PHONE_NUMBER] Date [DATE] Invoice Number V/2025 V/[PHONE_NUMBER] Servi…" at bounding box center [524, 133] width 952 height 1029
click at [606, 538] on div "Patient [PHONE_NUMBER] Date [DATE] Invoice Number V/2025 V/[PHONE_NUMBER] Servi…" at bounding box center [524, 133] width 952 height 1029
click at [579, 472] on div "Patient [PHONE_NUMBER] Date [DATE] Invoice Number V/2025 V/[PHONE_NUMBER] Servi…" at bounding box center [524, 133] width 952 height 1029
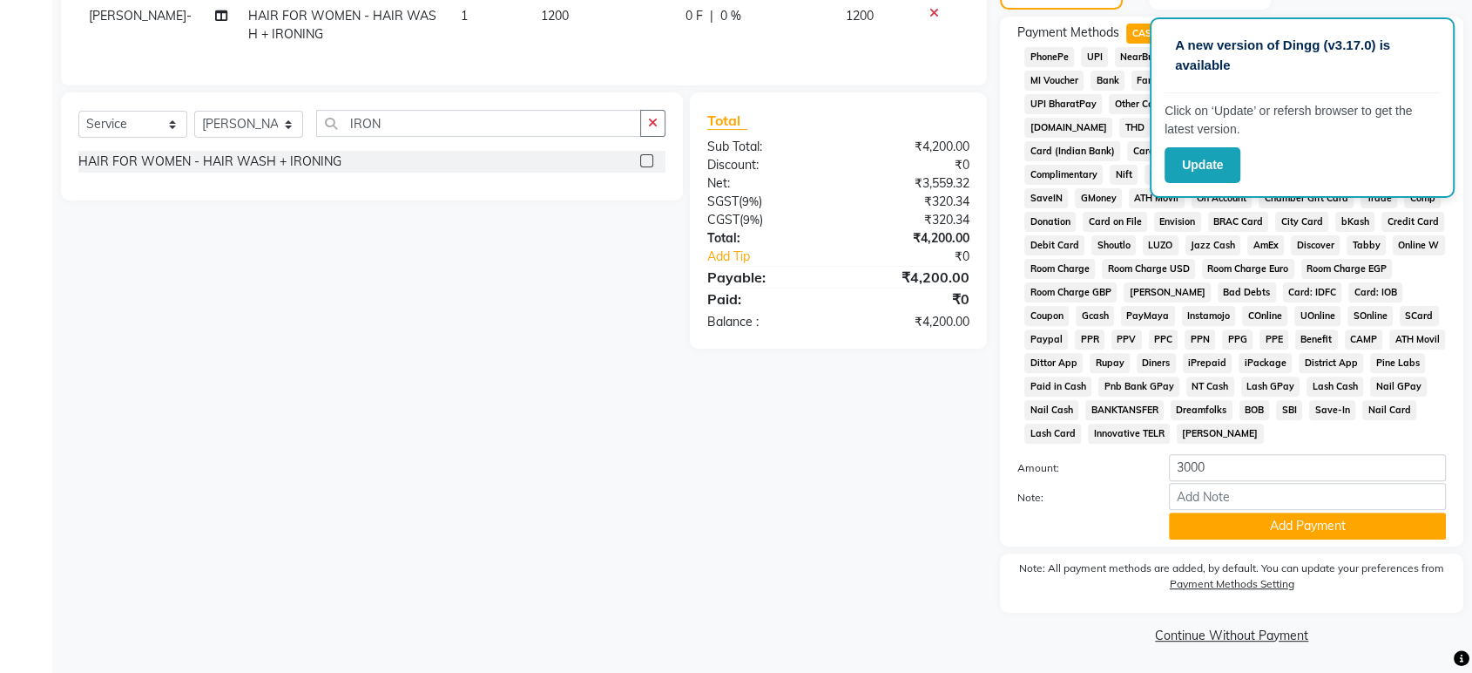
click at [648, 286] on div "Select Service Product Membership Package Voucher Prepaid Gift Card Select Doct…" at bounding box center [365, 220] width 635 height 256
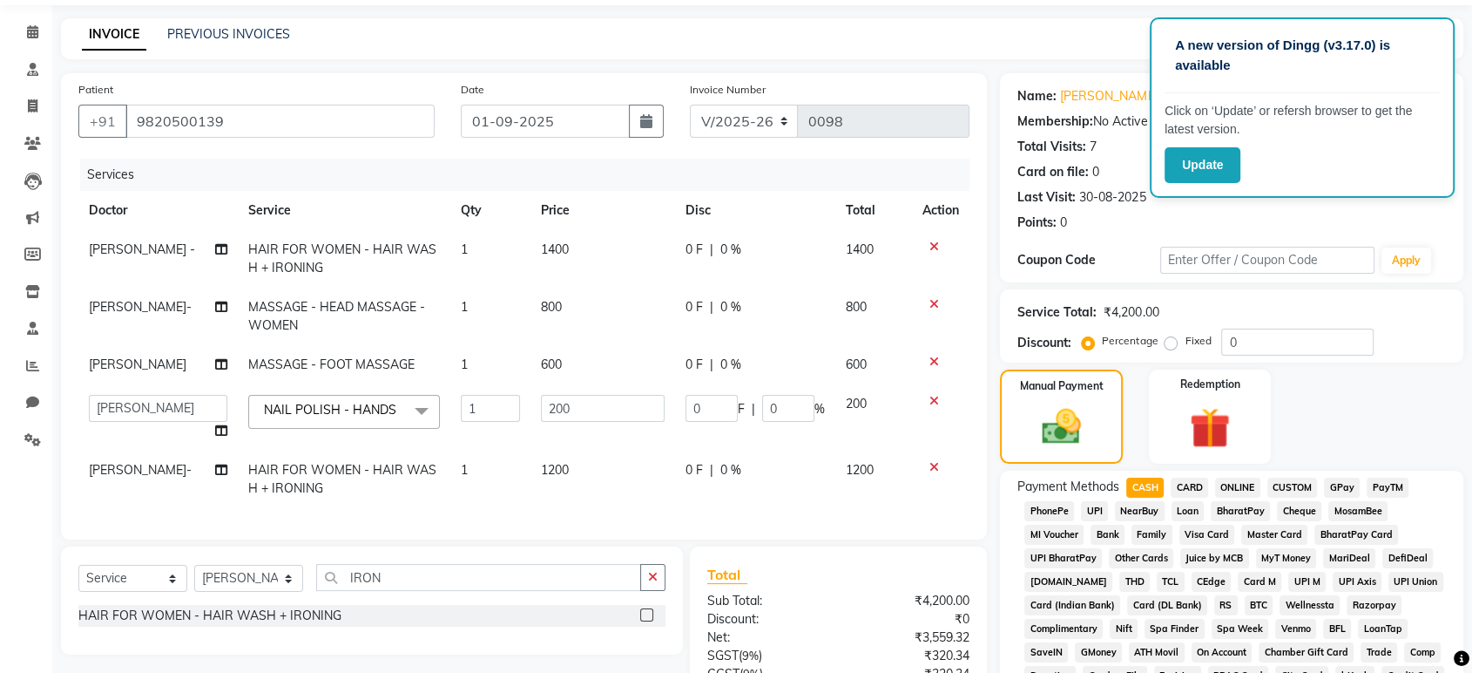
scroll to position [54, 0]
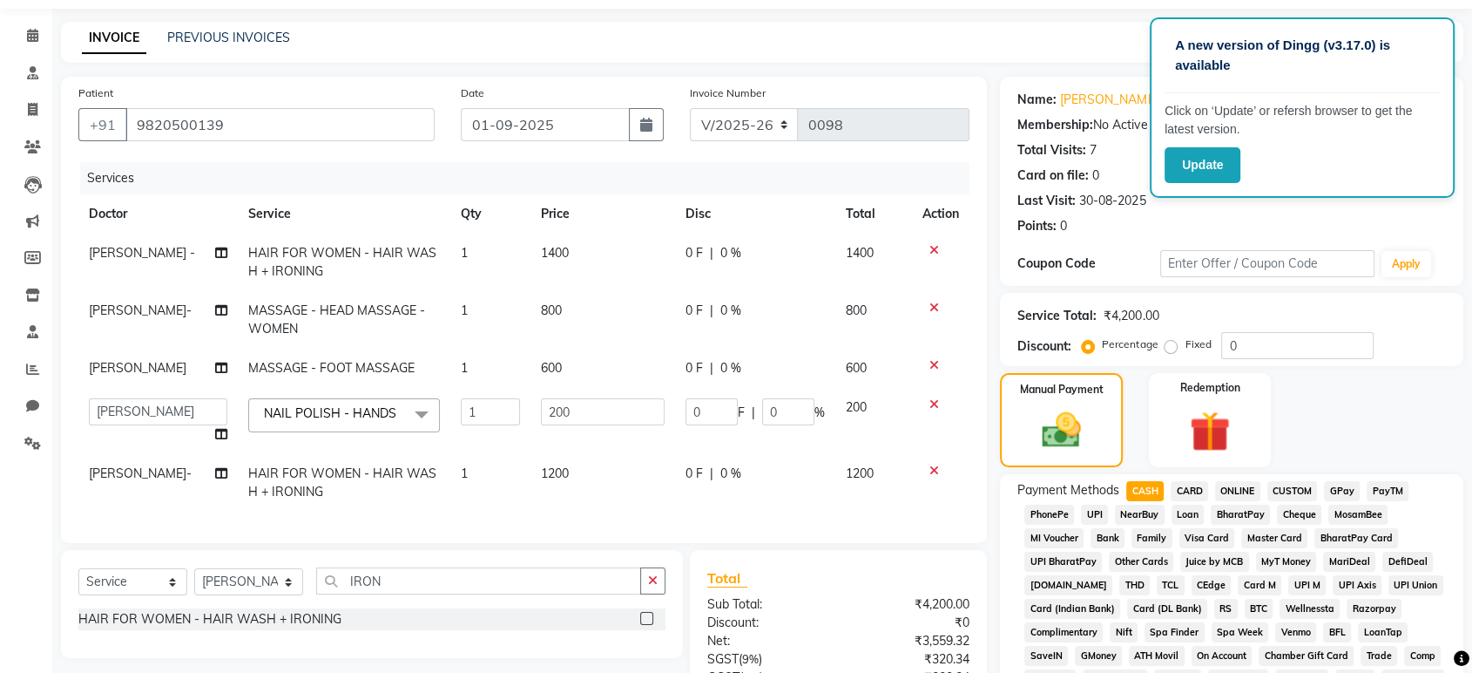
click at [579, 469] on td "1200" at bounding box center [604, 483] width 146 height 58
select select "86562"
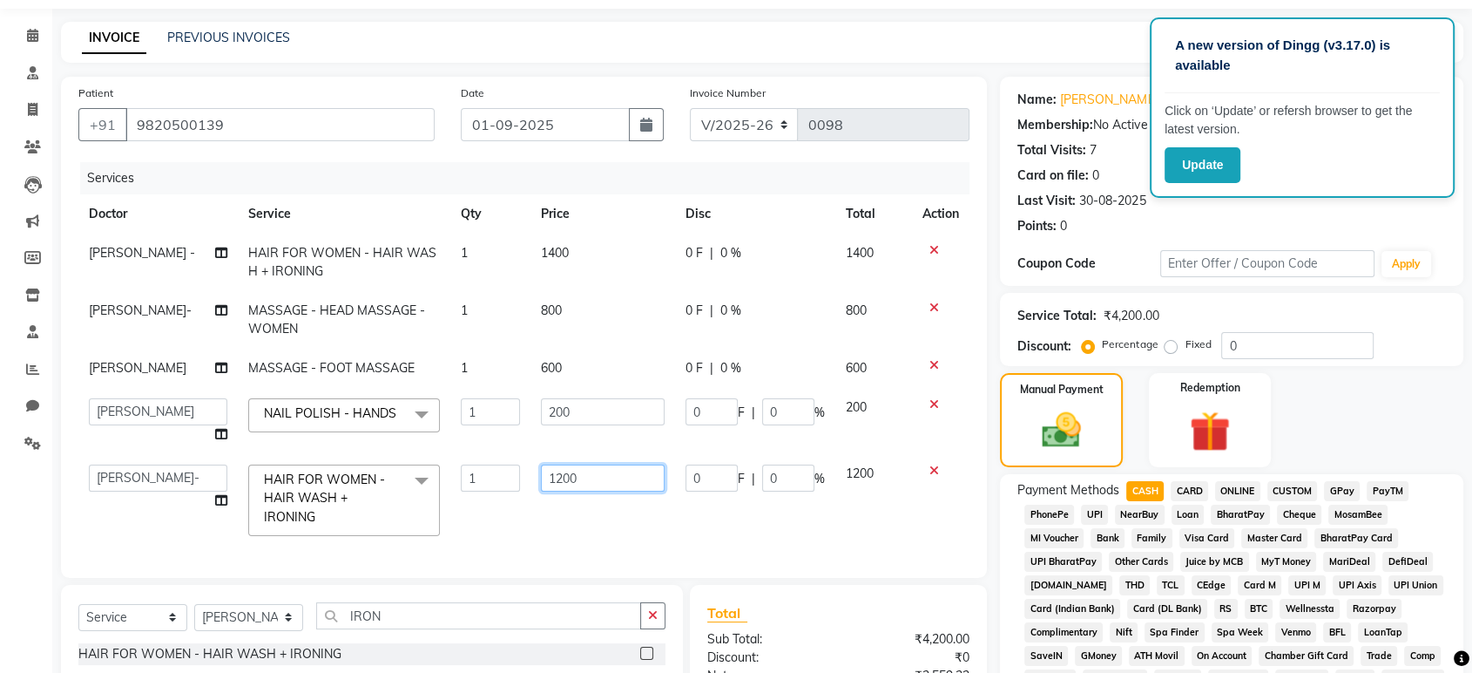
click at [579, 469] on input "1200" at bounding box center [603, 477] width 125 height 27
type input "1"
type input "0000"
click at [848, 555] on div "Patient [PHONE_NUMBER] Date [DATE] Invoice Number V/2025 V/[PHONE_NUMBER] Servi…" at bounding box center [524, 327] width 926 height 501
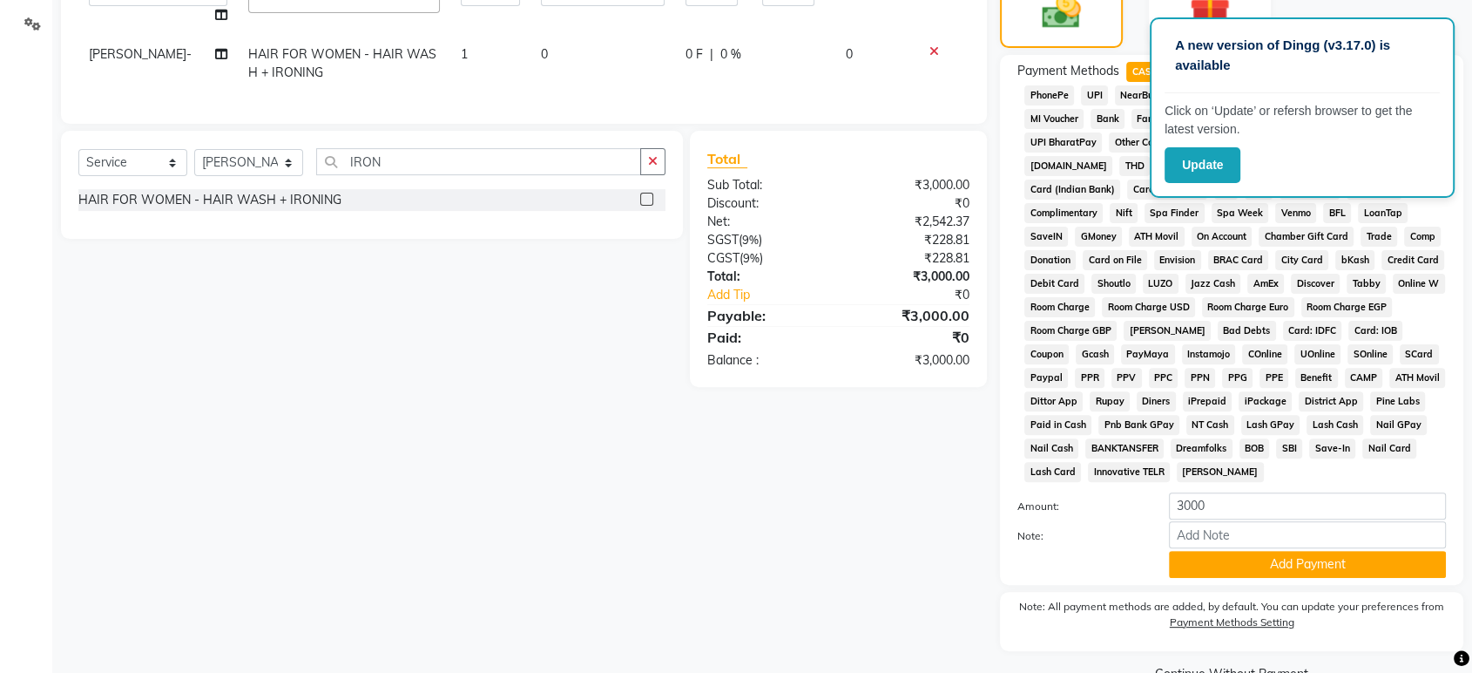
scroll to position [471, 0]
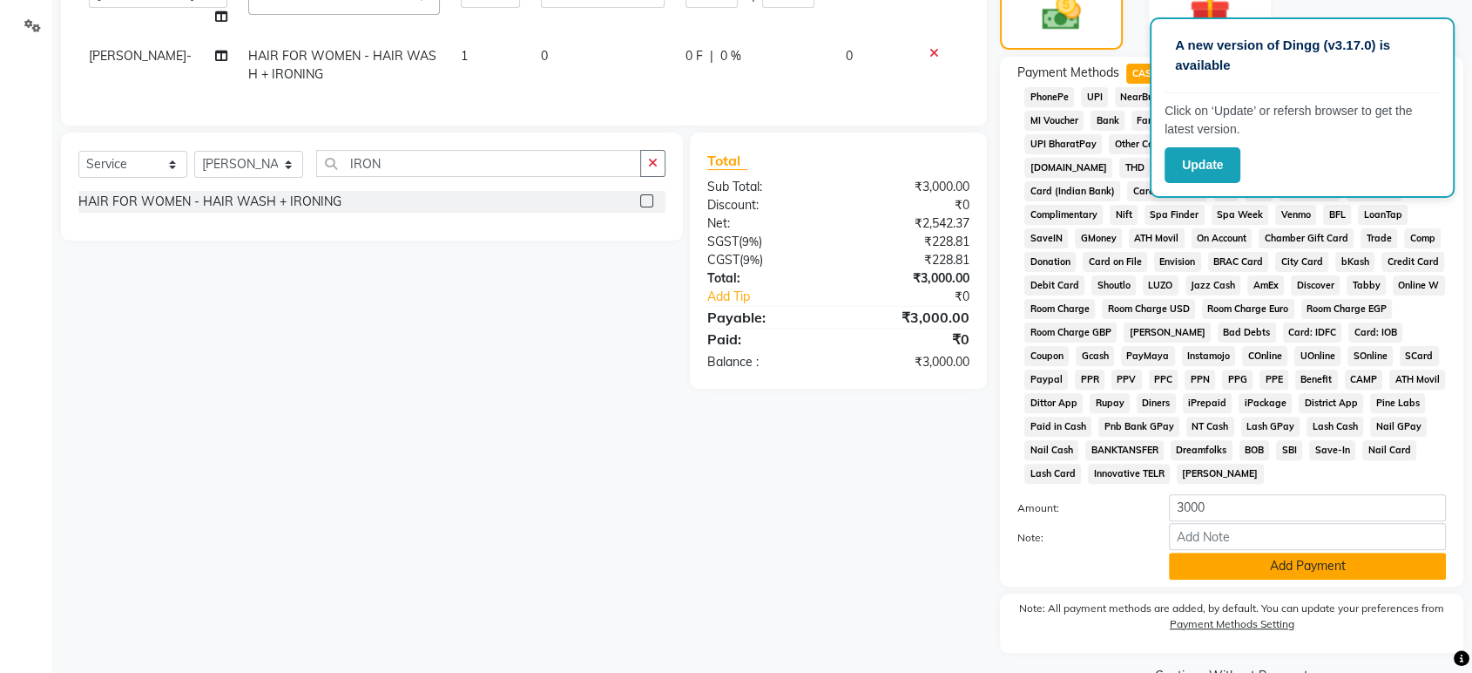
click at [1342, 563] on button "Add Payment" at bounding box center [1307, 565] width 277 height 27
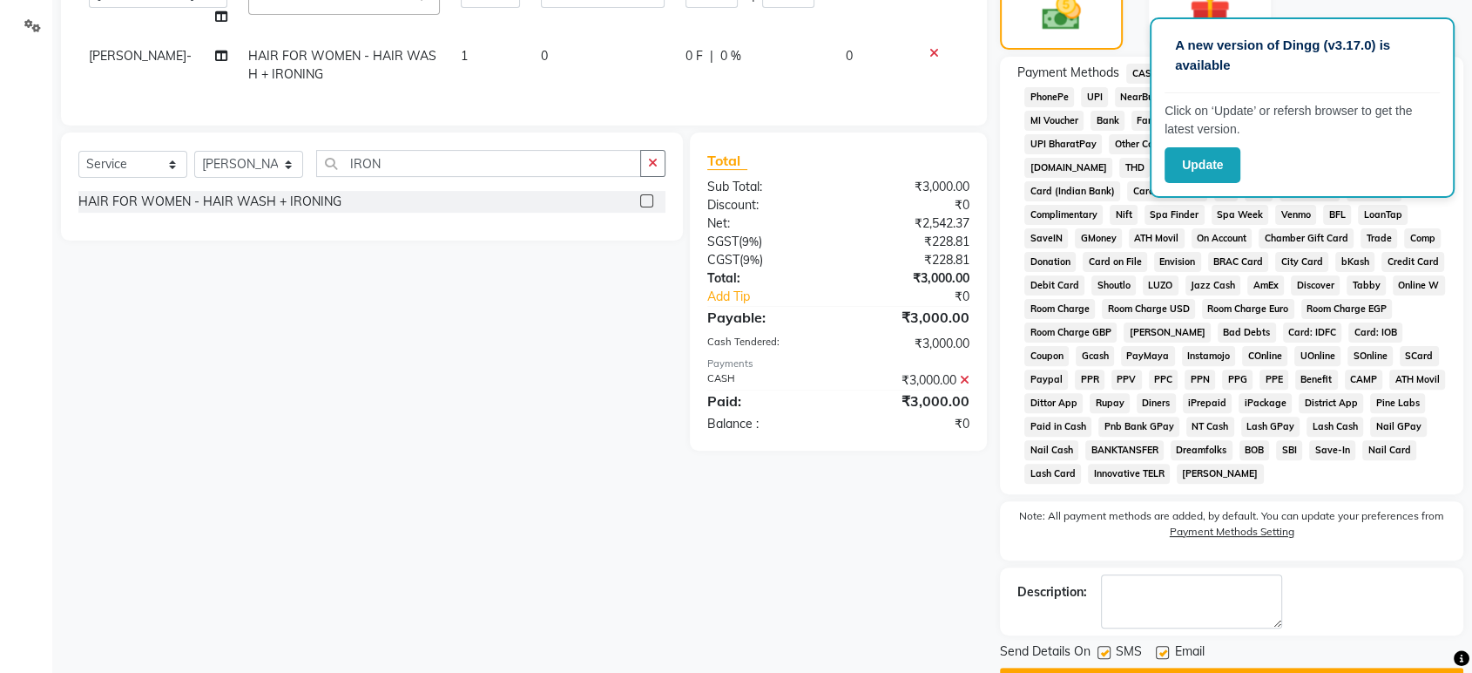
scroll to position [518, 0]
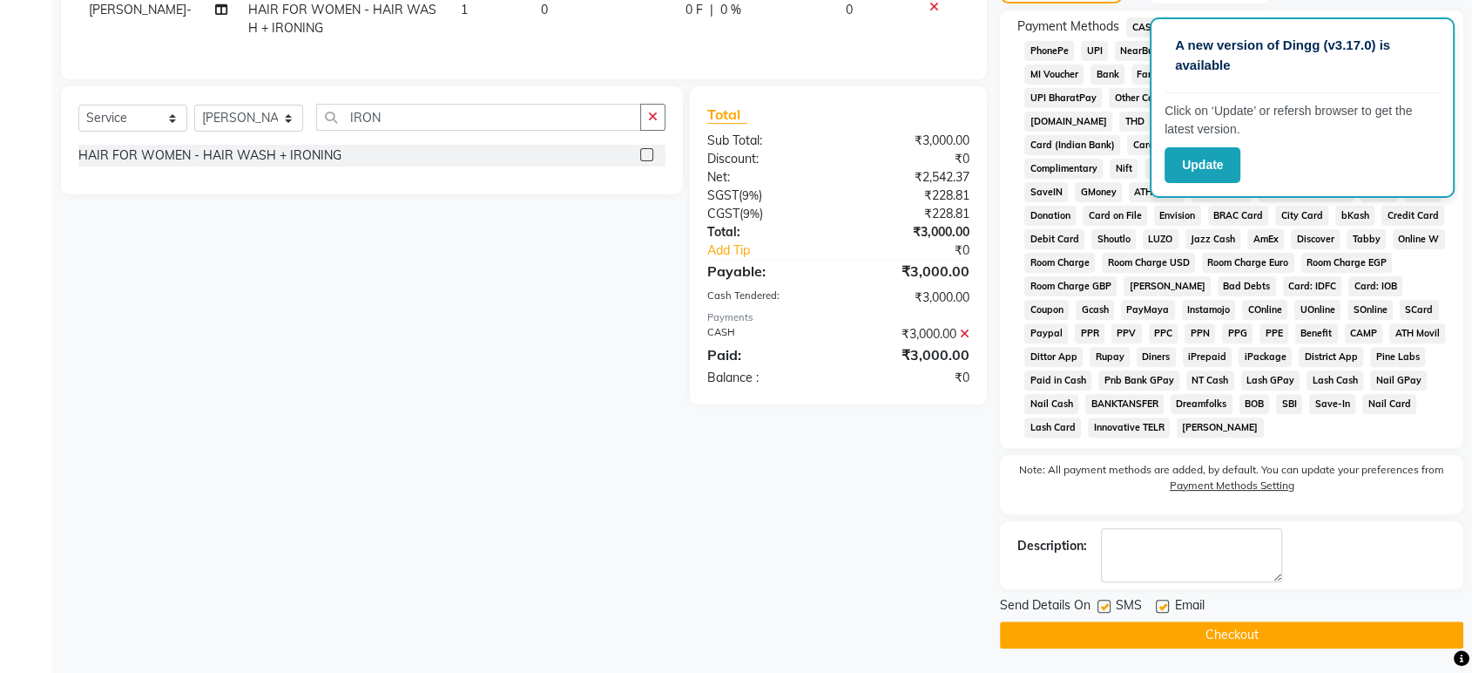
click at [1300, 626] on button "Checkout" at bounding box center [1232, 634] width 464 height 27
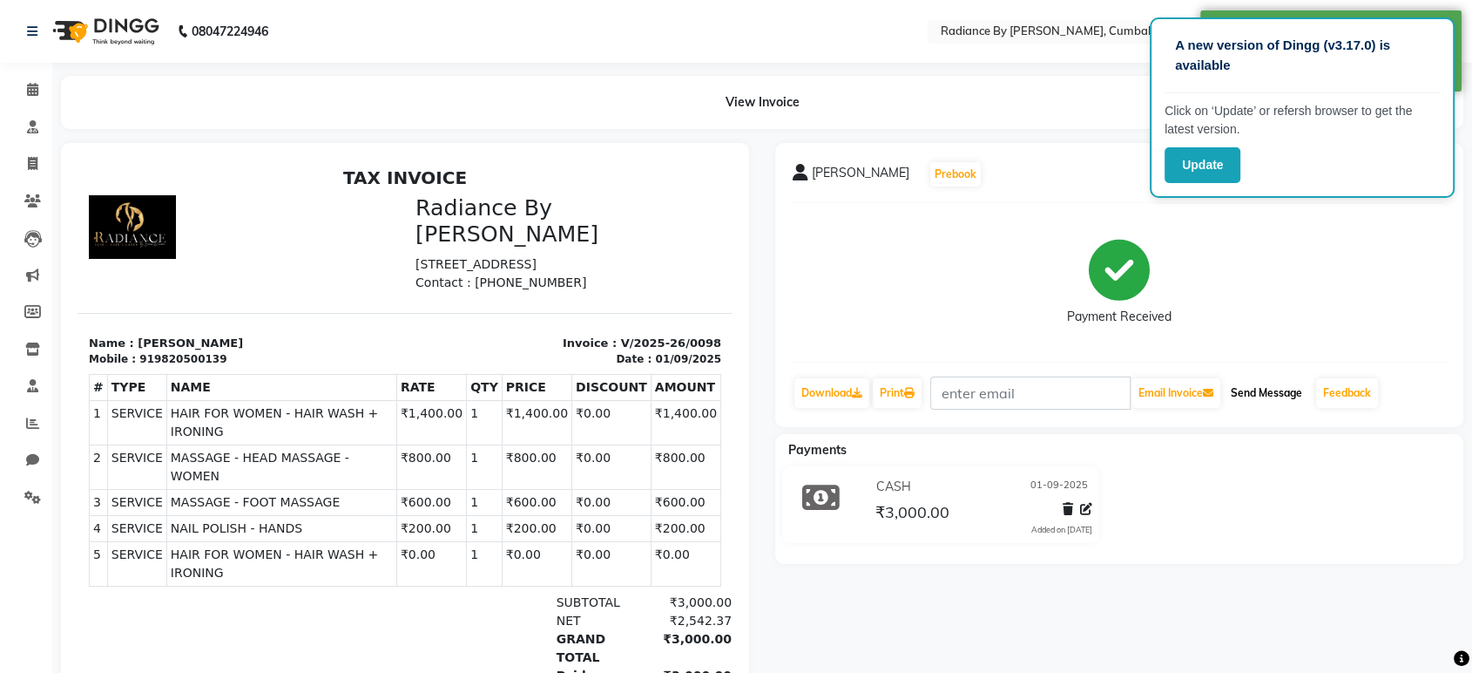
click at [1262, 395] on button "Send Message" at bounding box center [1266, 393] width 85 height 30
